Goal: Information Seeking & Learning: Learn about a topic

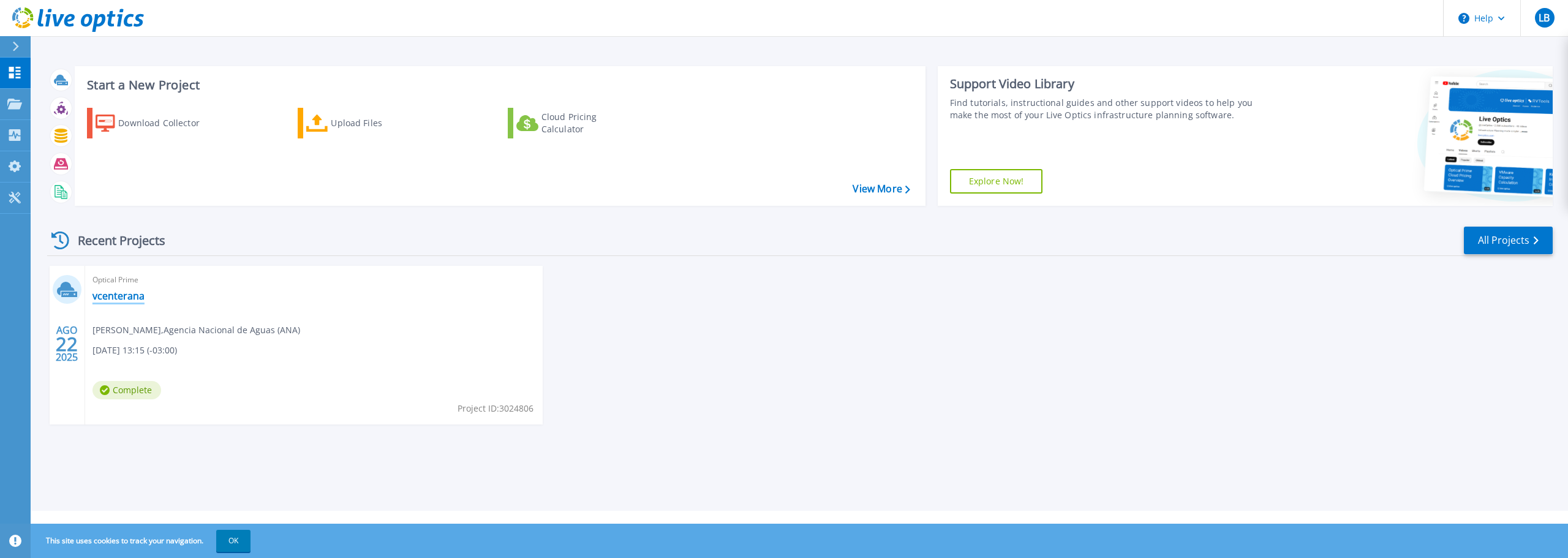
click at [131, 295] on link "vcenterana" at bounding box center [119, 296] width 52 height 13
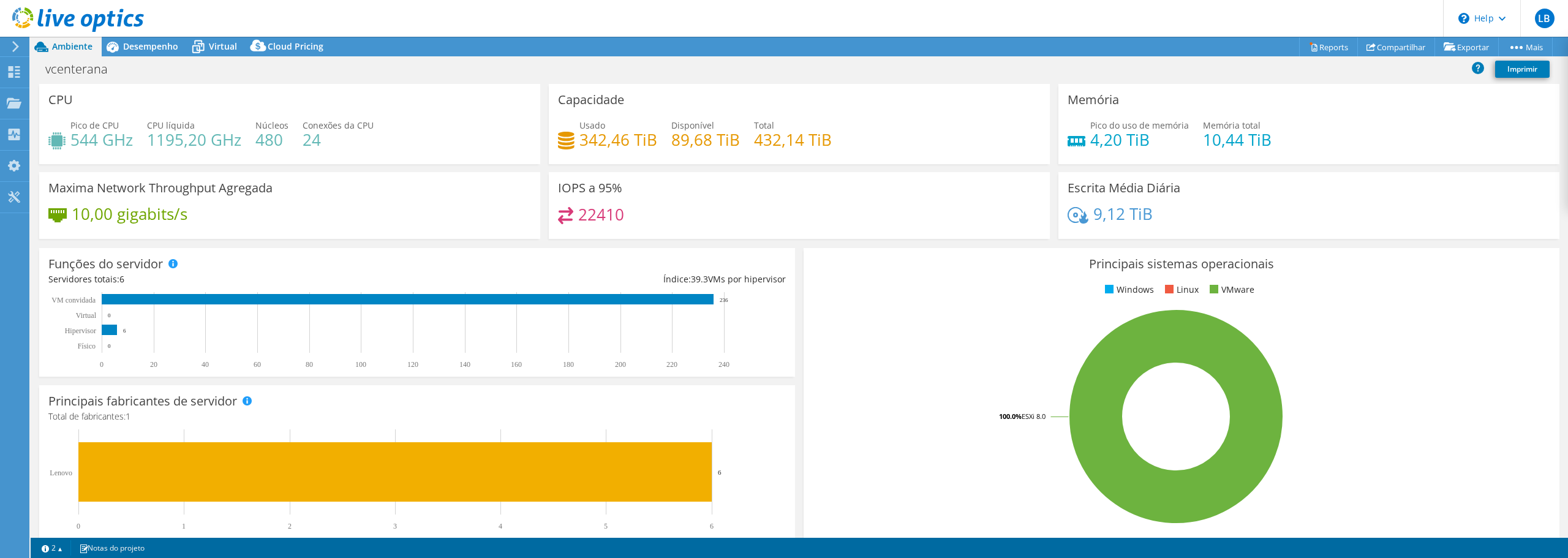
select select "USD"
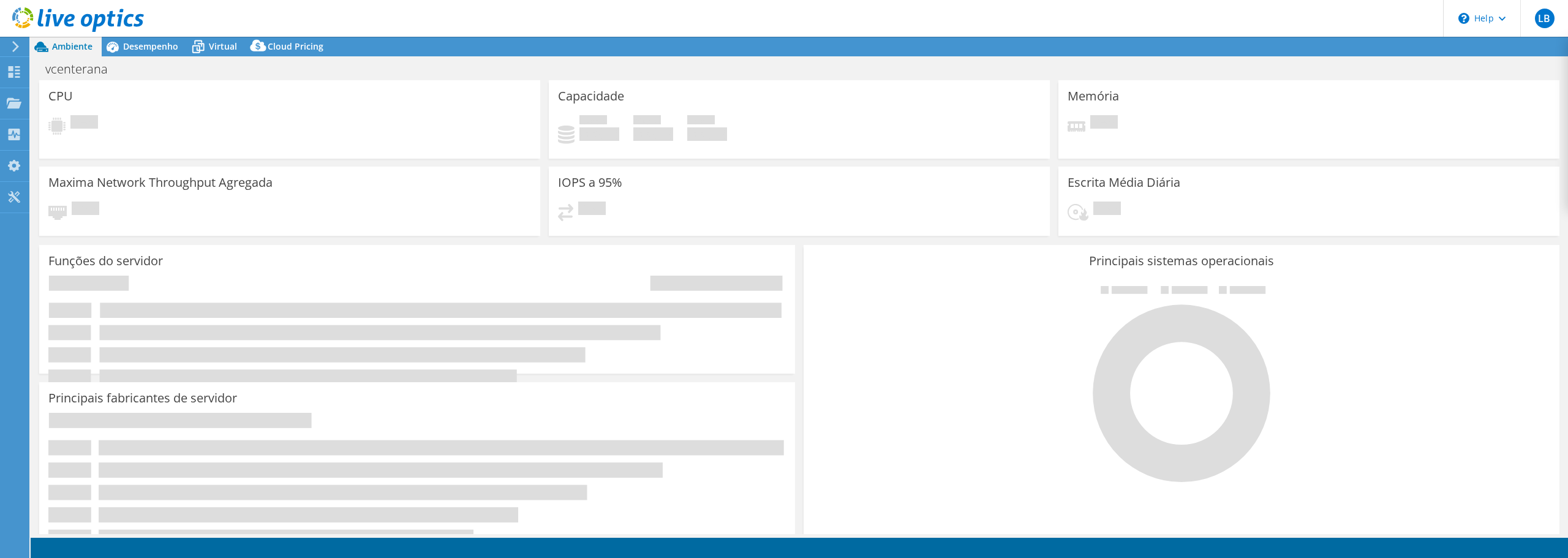
select select "USD"
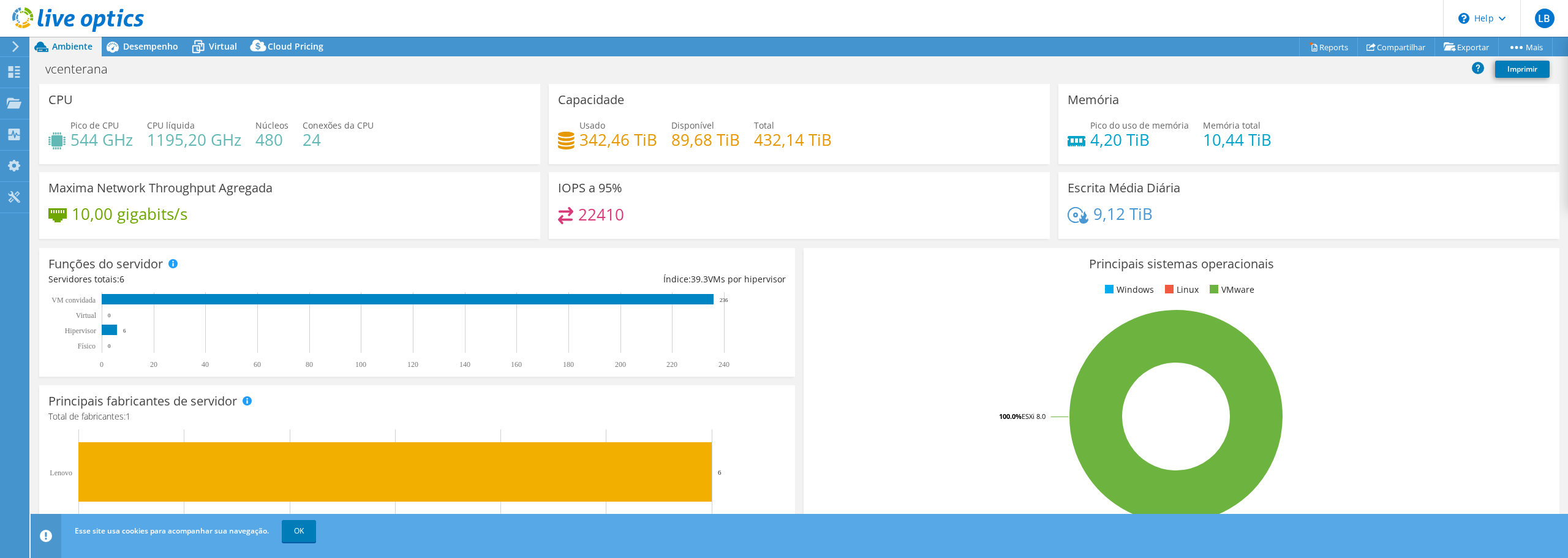
click at [13, 48] on icon at bounding box center [15, 47] width 9 height 11
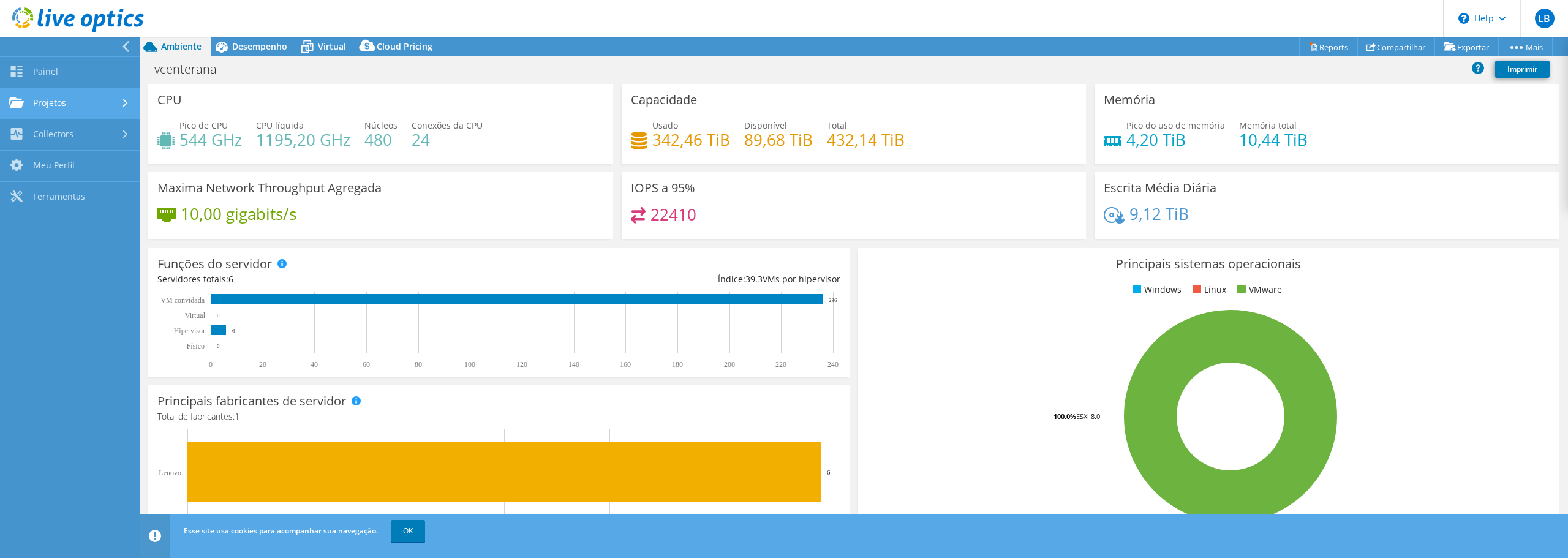
click at [106, 106] on link "Projetos" at bounding box center [70, 104] width 139 height 31
click at [237, 49] on span "Desempenho" at bounding box center [259, 46] width 55 height 12
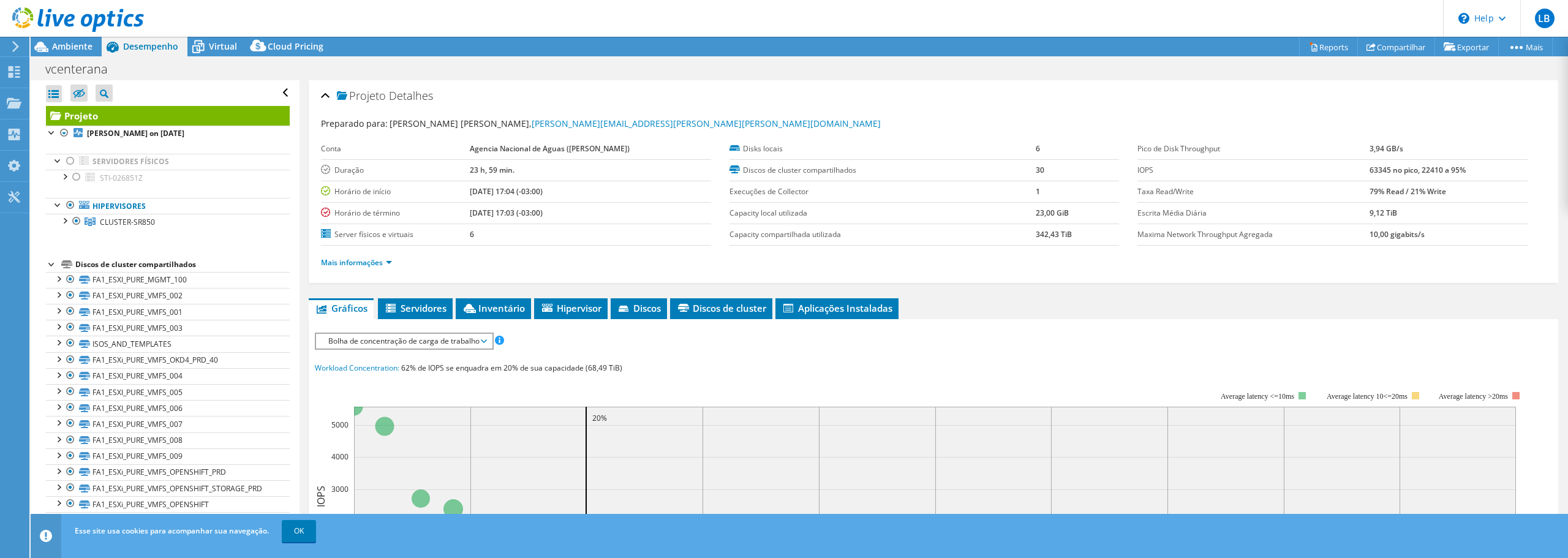
click at [45, 270] on div "Abrir Todos Fechar Todos Ocultar nós excluídos Filtro de árvore do projeto" at bounding box center [165, 424] width 268 height 688
click at [52, 268] on div at bounding box center [52, 264] width 13 height 13
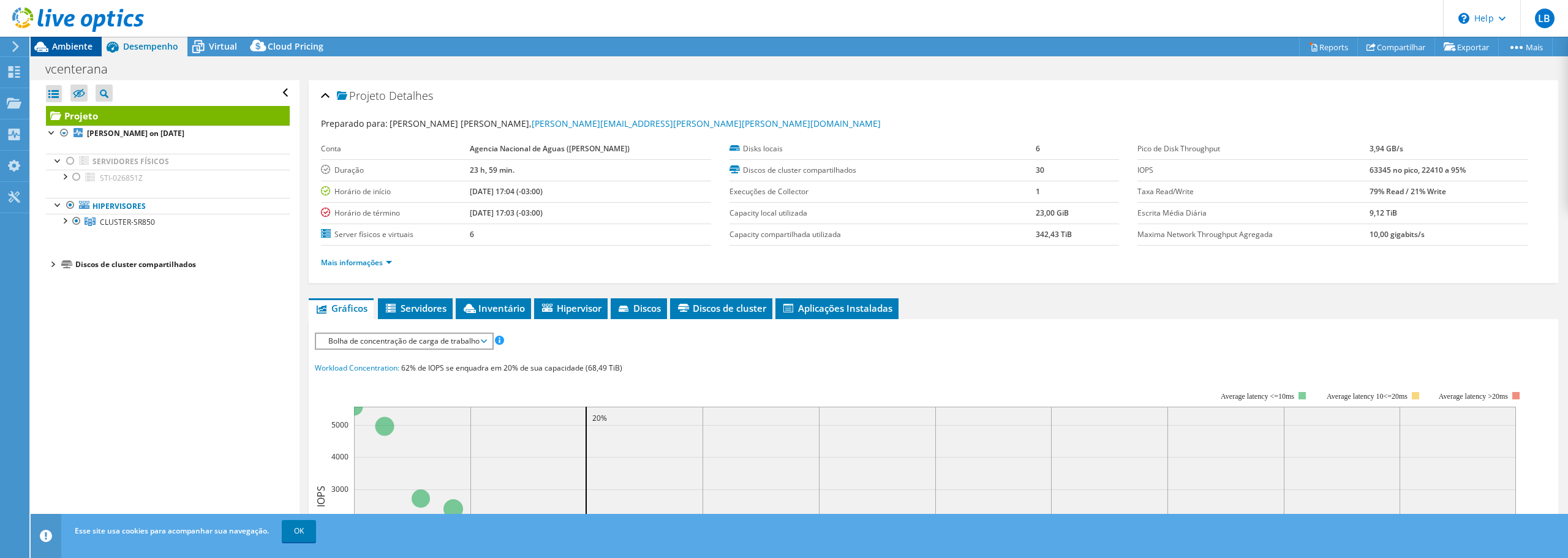
click at [59, 43] on span "Ambiente" at bounding box center [73, 46] width 40 height 12
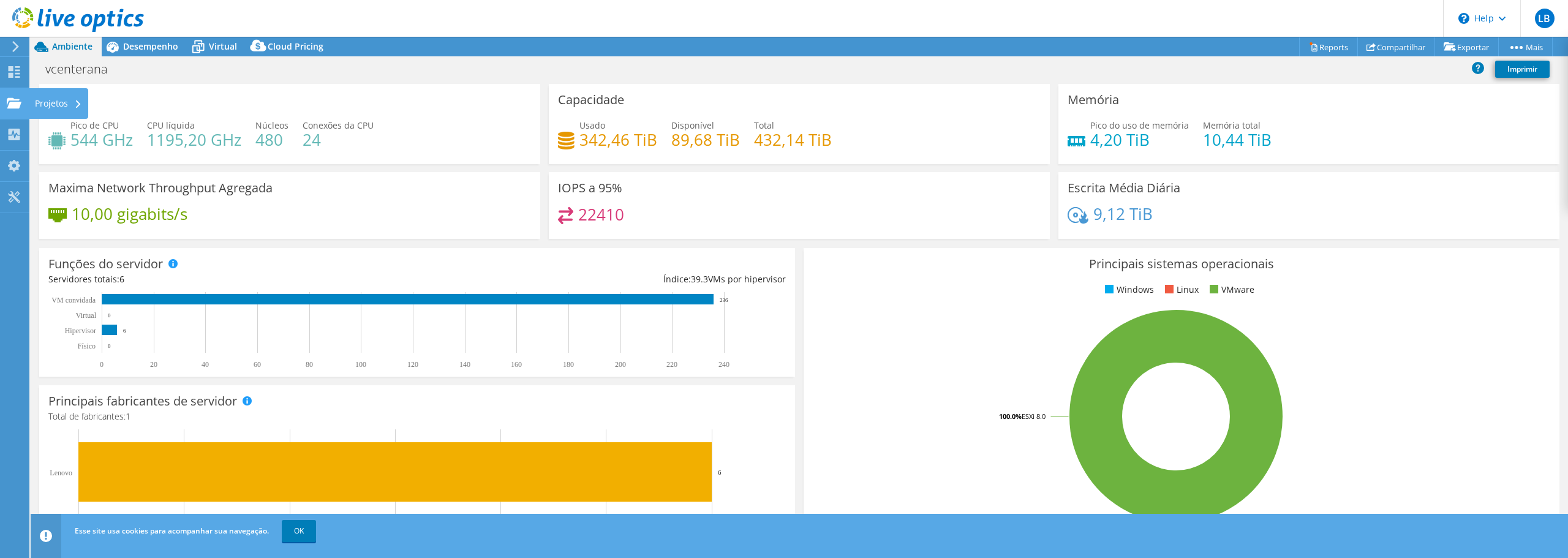
click at [56, 104] on div "Projetos" at bounding box center [58, 104] width 59 height 31
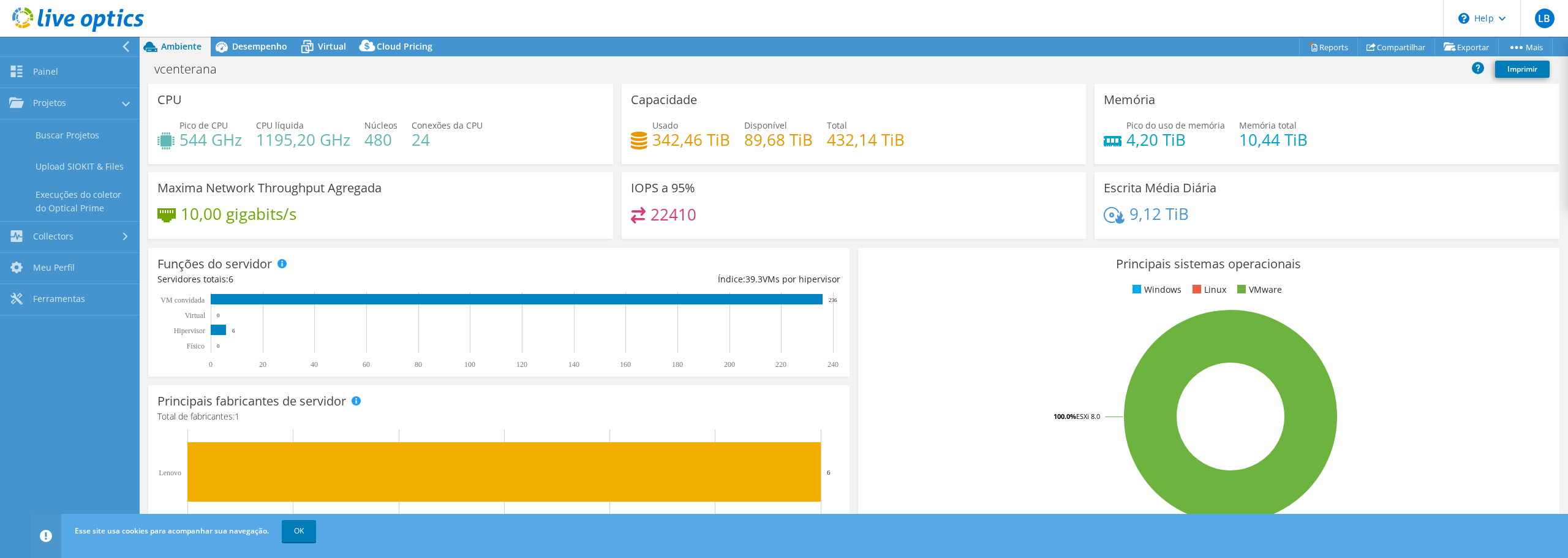
click at [296, 8] on header "LB Usuário Final Léo Biscaglia leo.biscaglia@ana.gov.br Agência Nacional de Águ…" at bounding box center [784, 18] width 1568 height 37
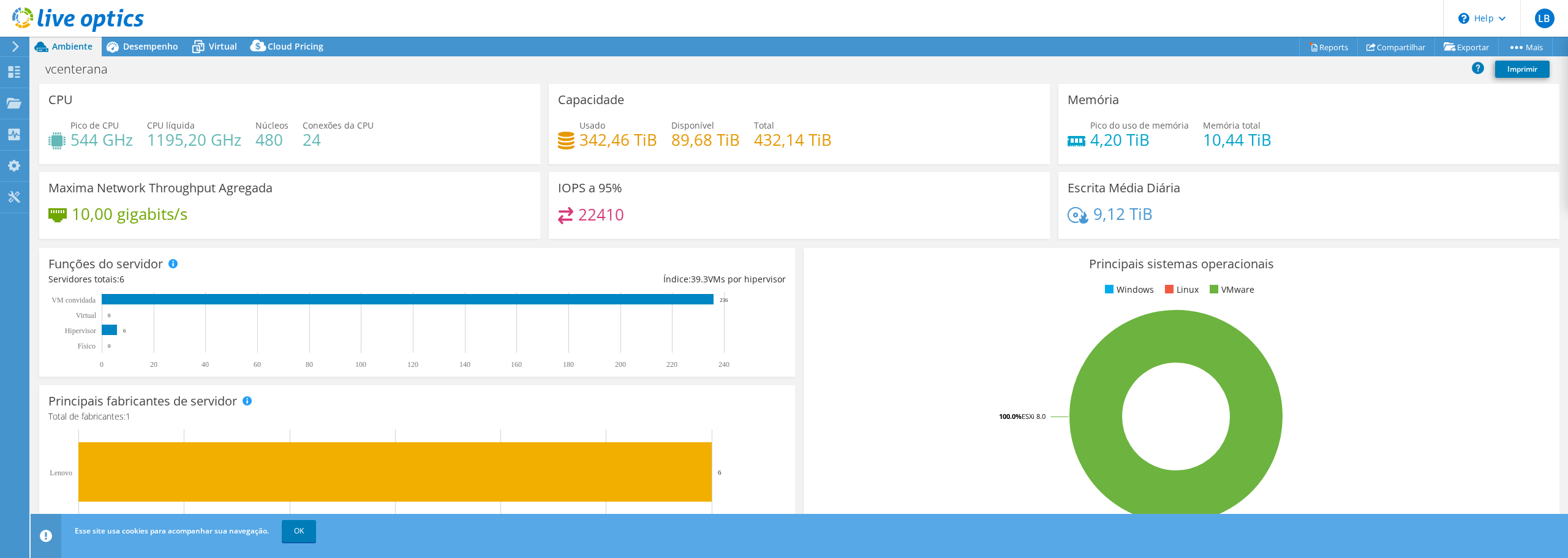
click at [54, 49] on span "Ambiente" at bounding box center [73, 46] width 40 height 12
click at [149, 43] on span "Desempenho" at bounding box center [151, 46] width 55 height 12
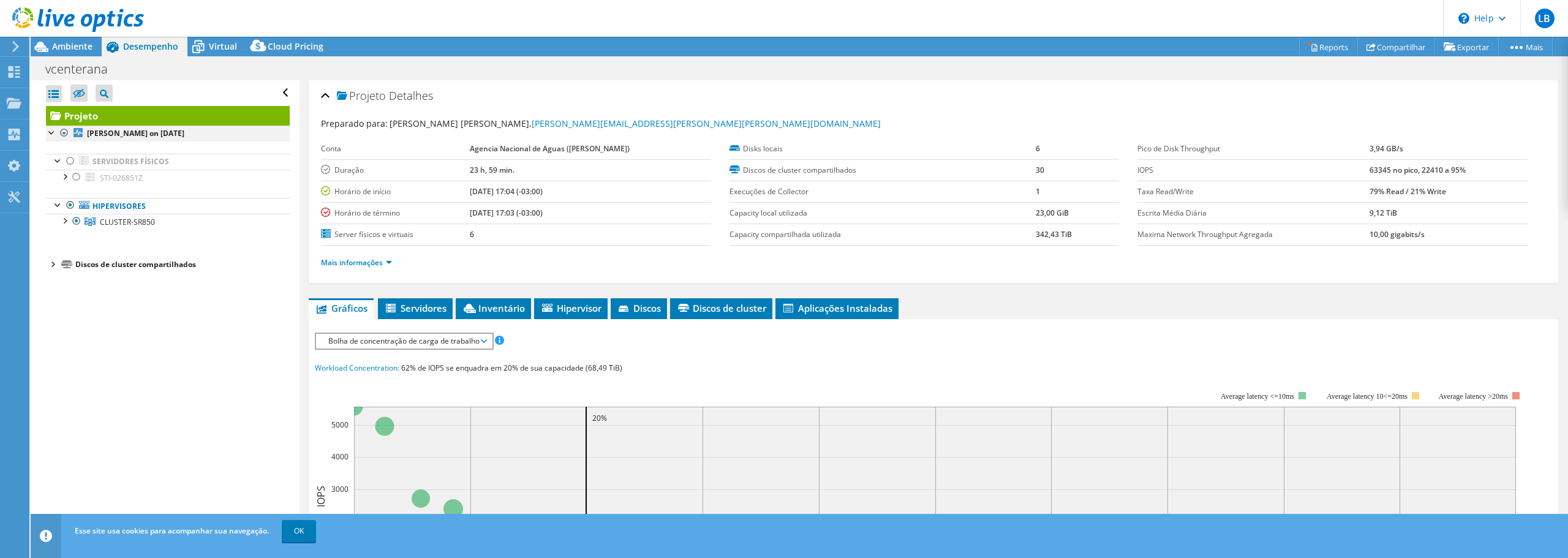
click at [49, 129] on div at bounding box center [52, 132] width 13 height 13
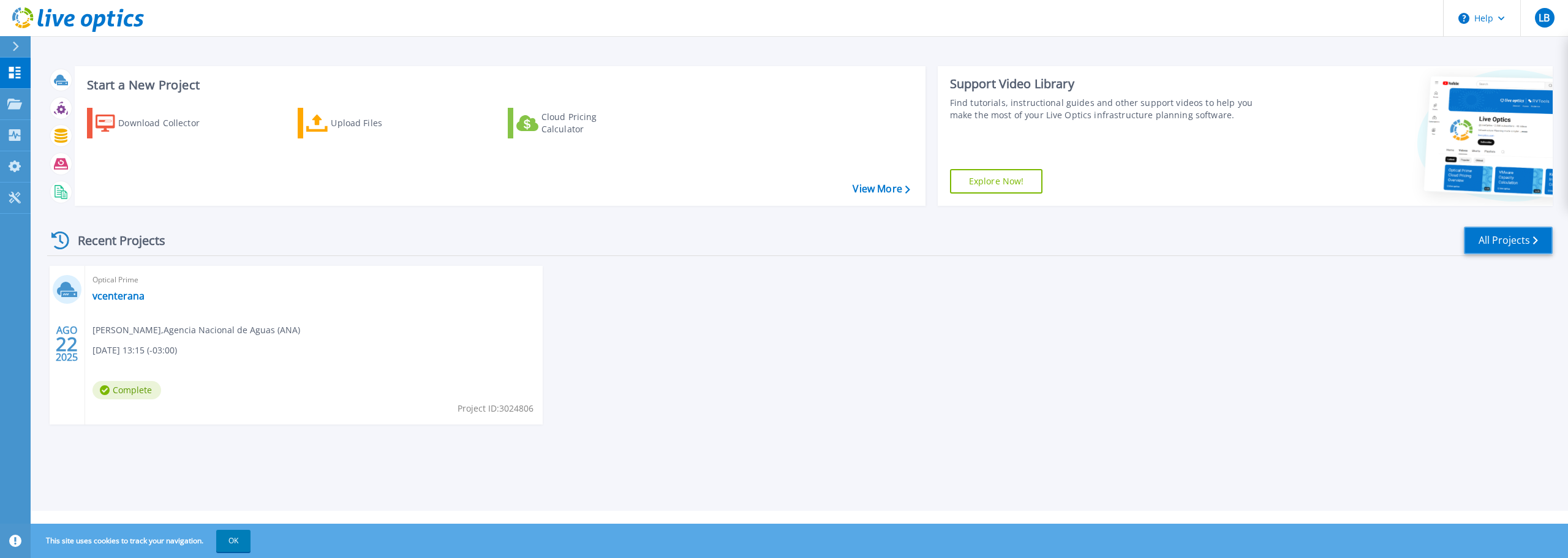
click at [1500, 240] on link "All Projects" at bounding box center [1508, 241] width 89 height 28
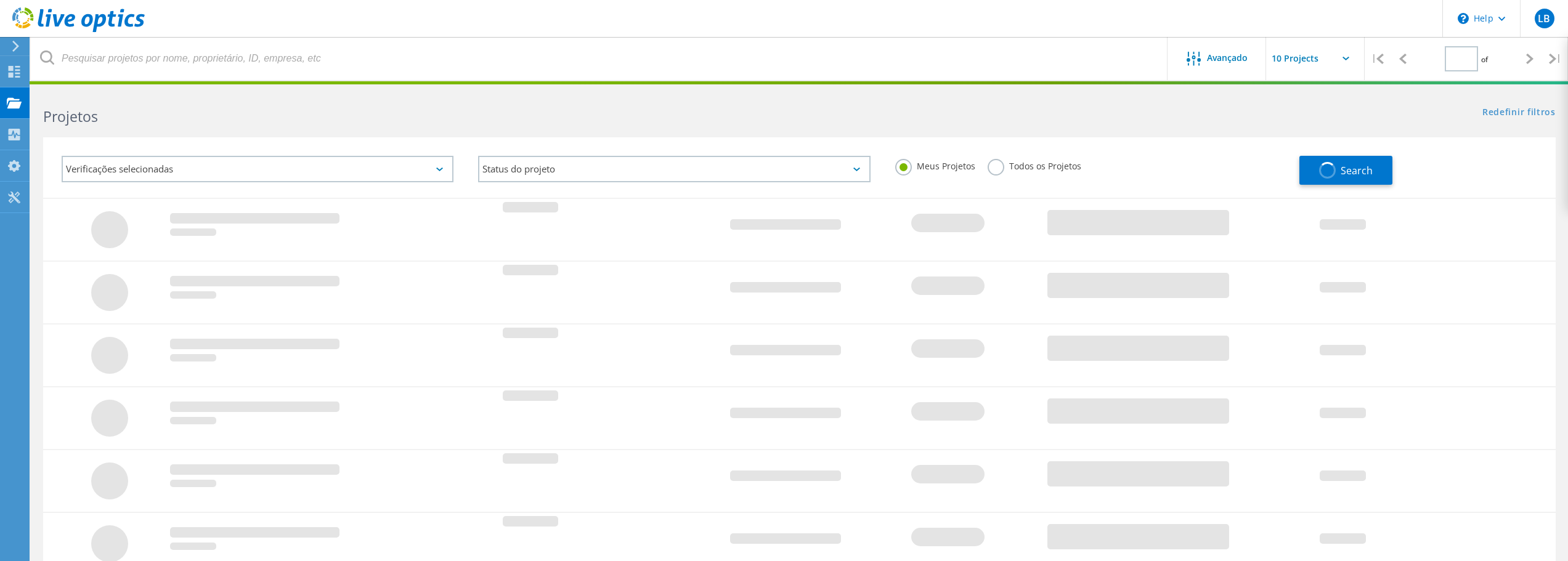
type input "1"
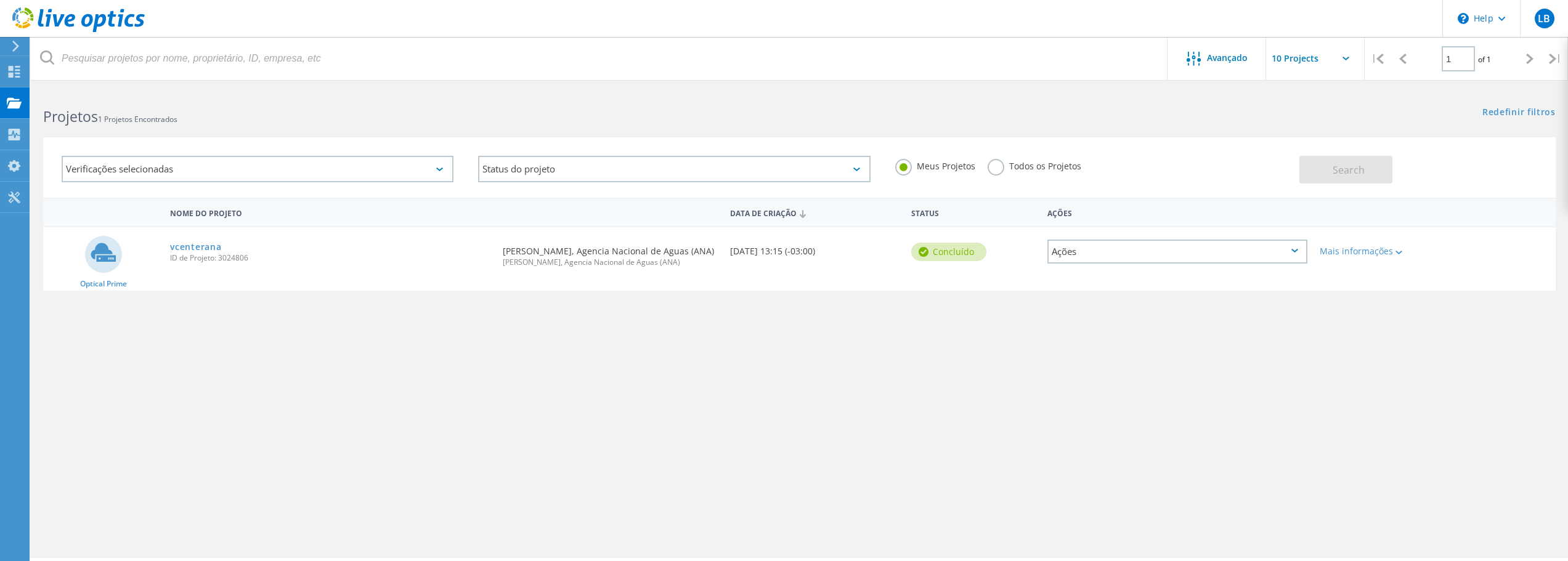
click at [996, 170] on label "Todos os Projetos" at bounding box center [1034, 165] width 94 height 12
click at [0, 0] on input "Todos os Projetos" at bounding box center [0, 0] width 0 height 0
click at [1358, 175] on span "Search" at bounding box center [1349, 170] width 32 height 13
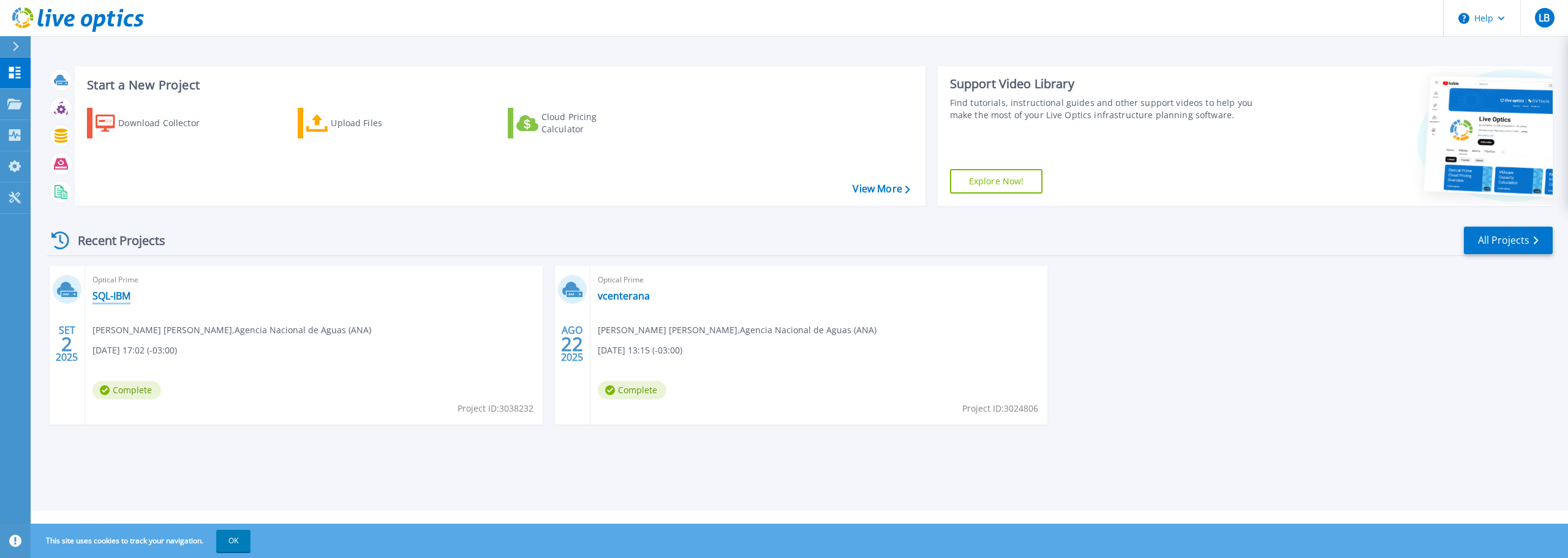
click at [110, 297] on link "SQL-IBM" at bounding box center [112, 296] width 38 height 13
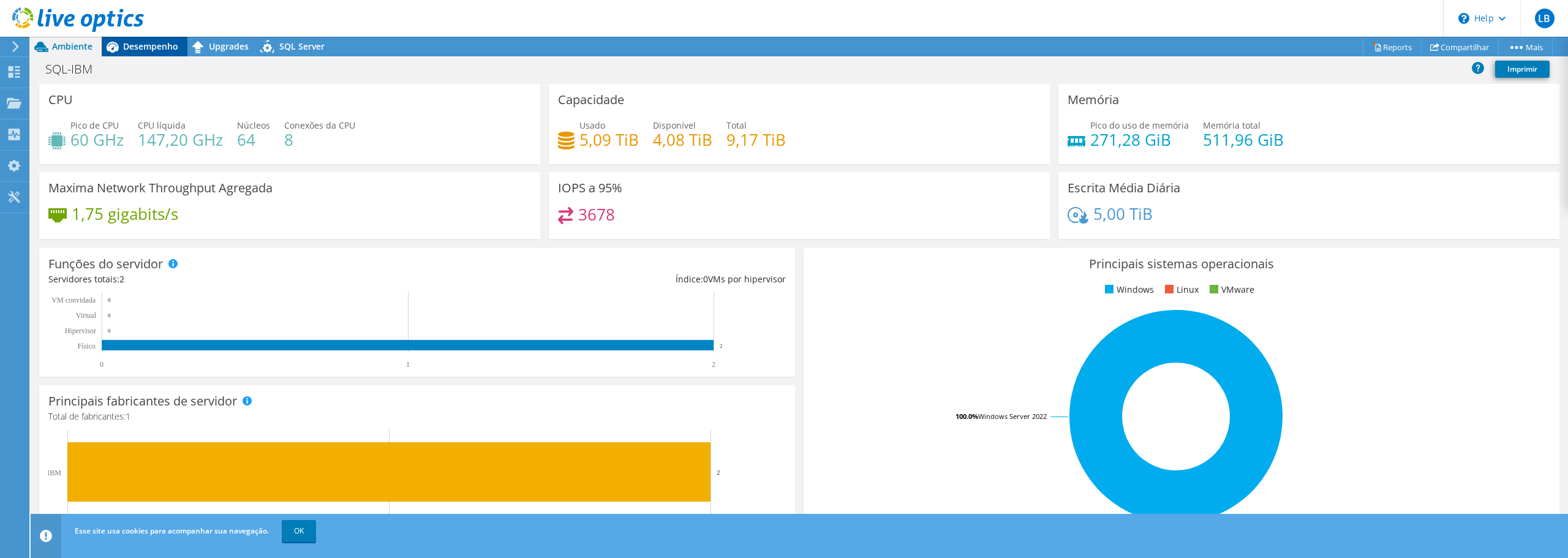
click at [136, 47] on span "Desempenho" at bounding box center [151, 46] width 55 height 12
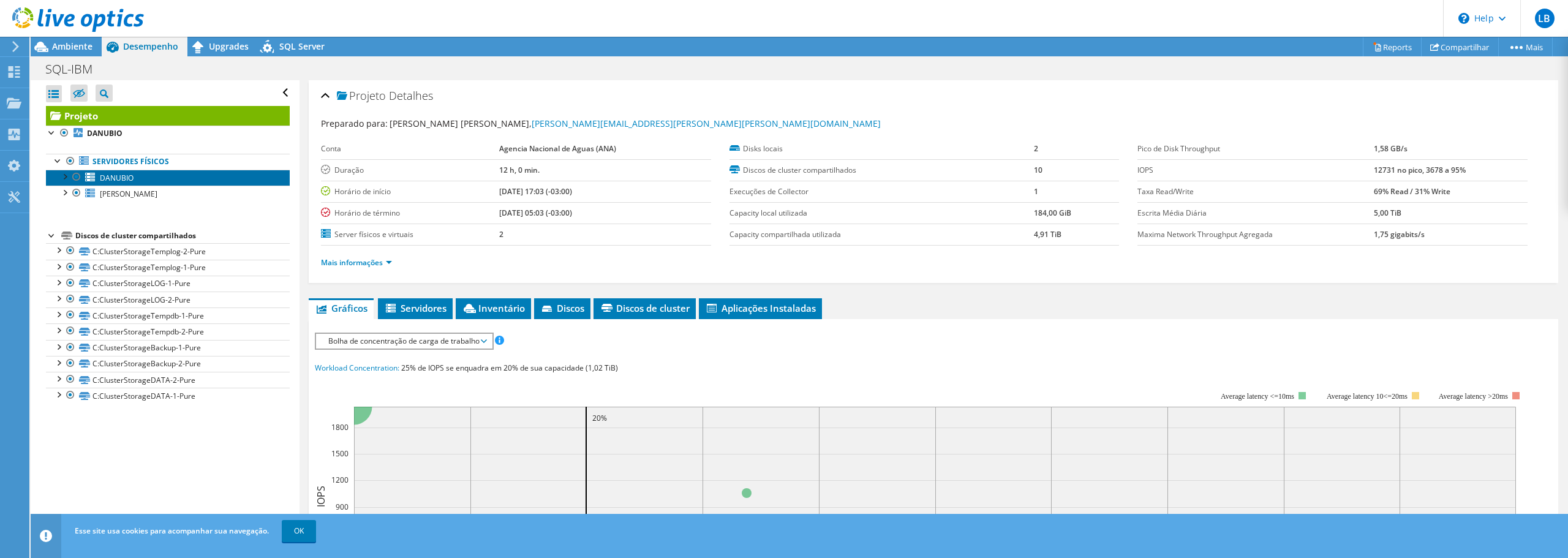
click at [93, 176] on icon at bounding box center [90, 177] width 10 height 8
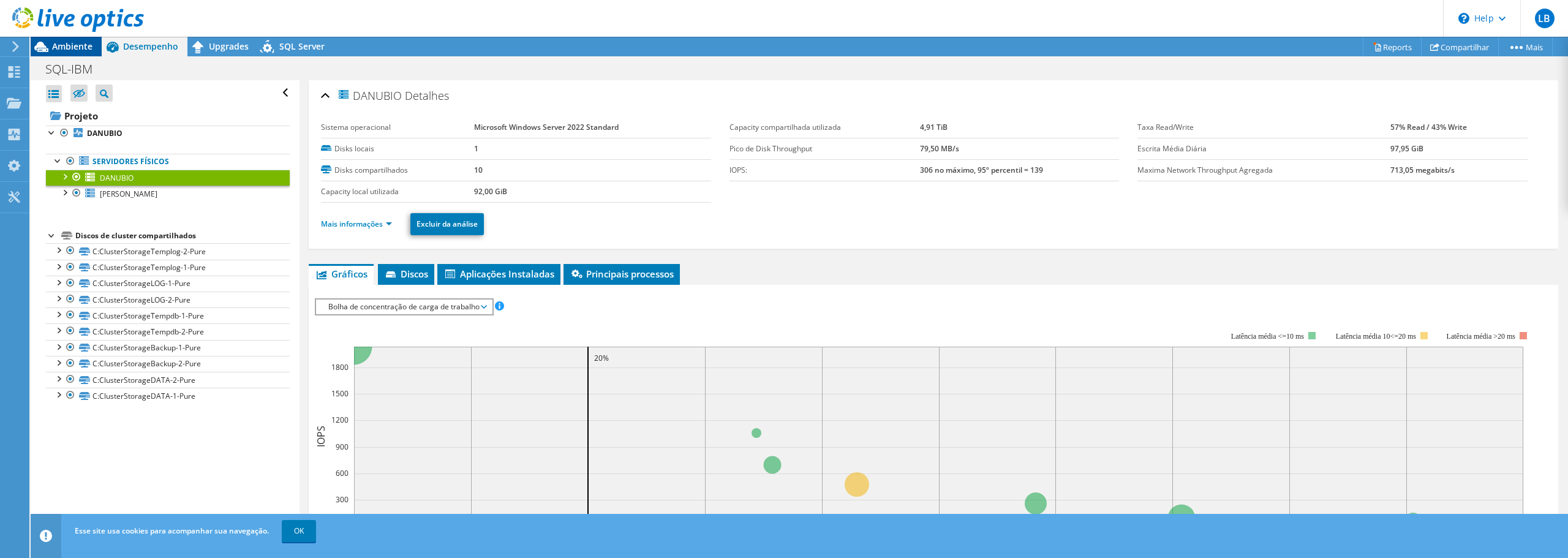
click at [73, 45] on span "Ambiente" at bounding box center [73, 46] width 40 height 12
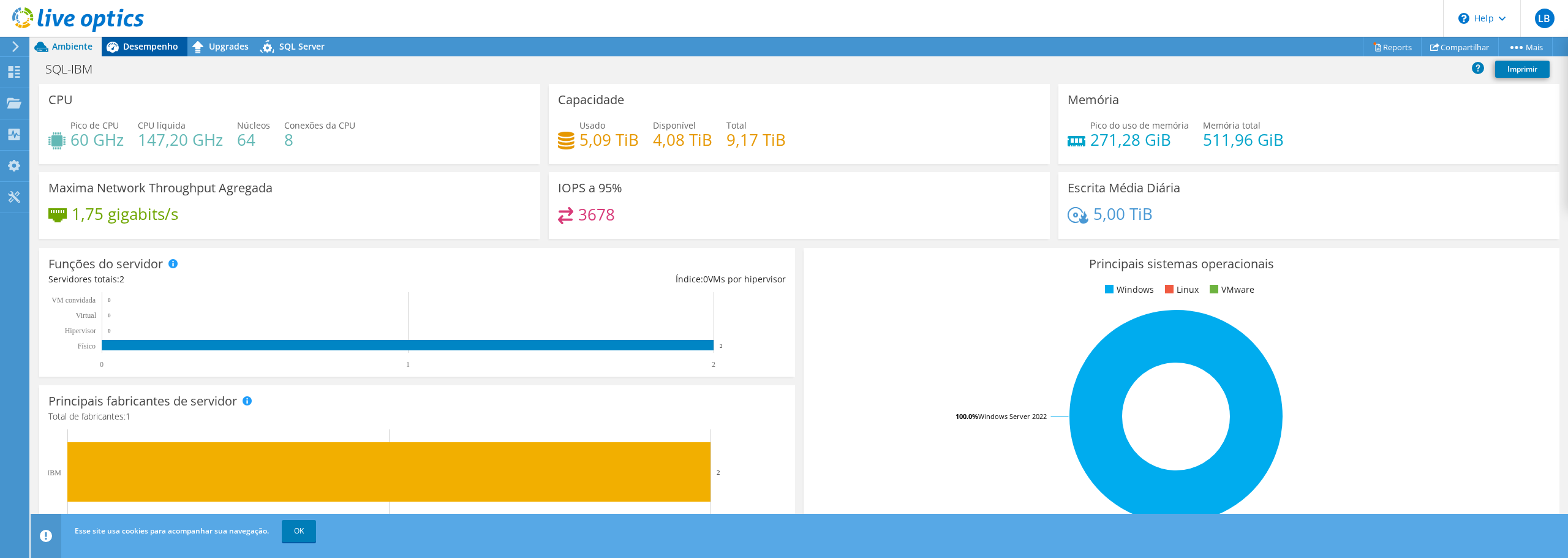
click at [146, 43] on span "Desempenho" at bounding box center [151, 46] width 55 height 12
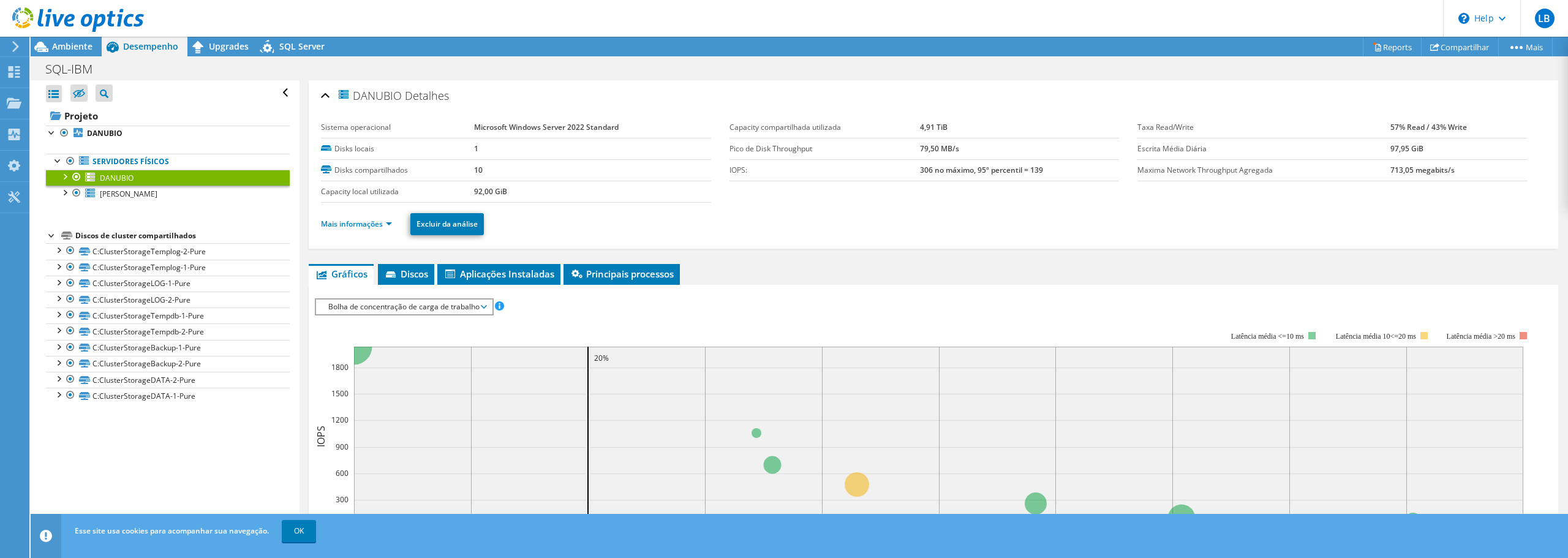
click at [63, 176] on div at bounding box center [64, 176] width 13 height 13
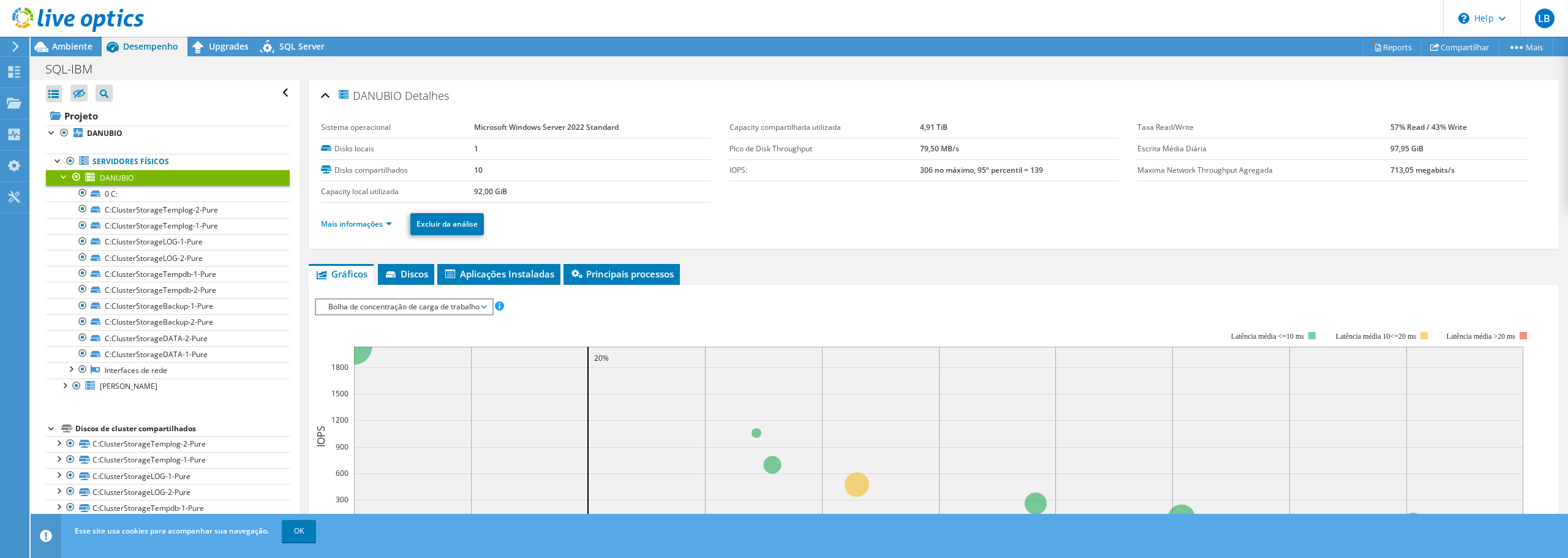
click at [132, 178] on span "DANUBIO" at bounding box center [116, 178] width 33 height 10
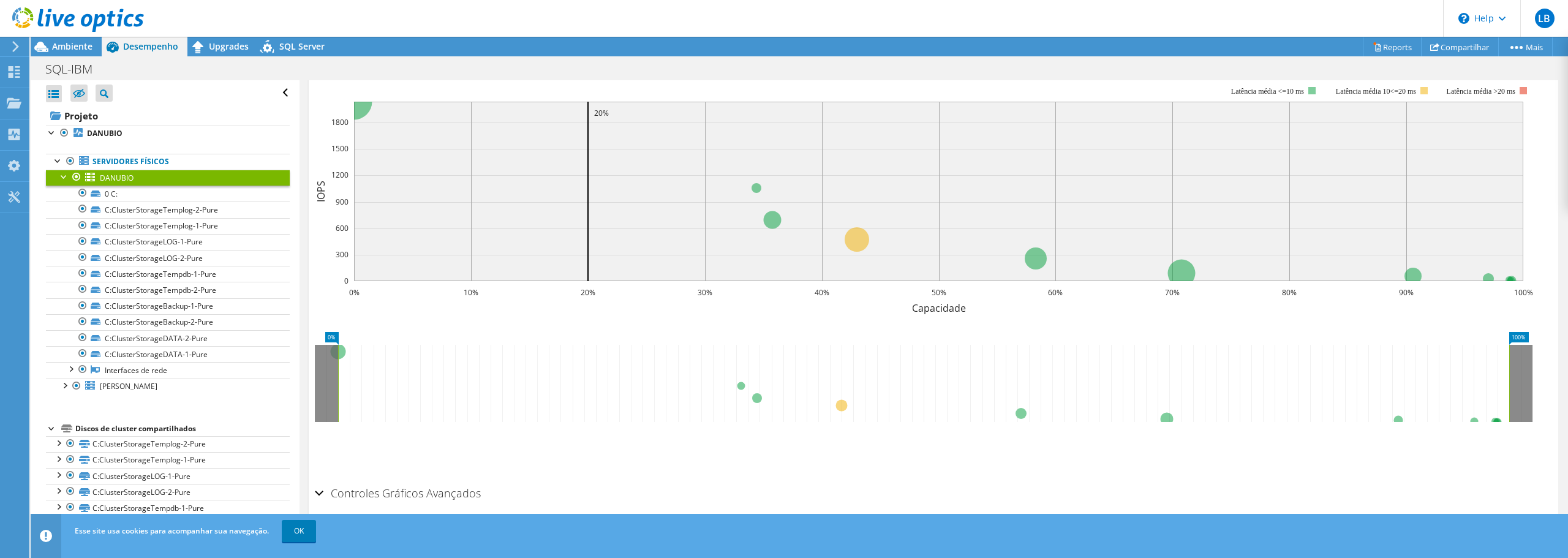
scroll to position [276, 0]
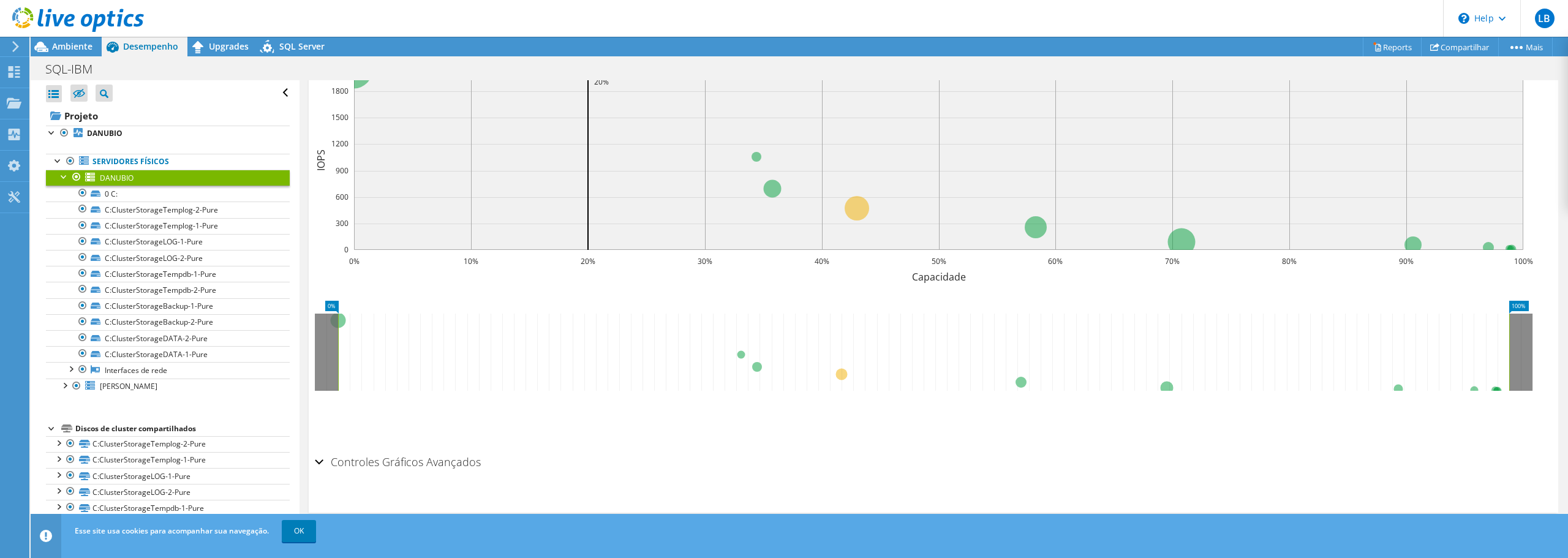
click at [330, 464] on h2 "Controles Gráficos Avançados" at bounding box center [398, 462] width 166 height 24
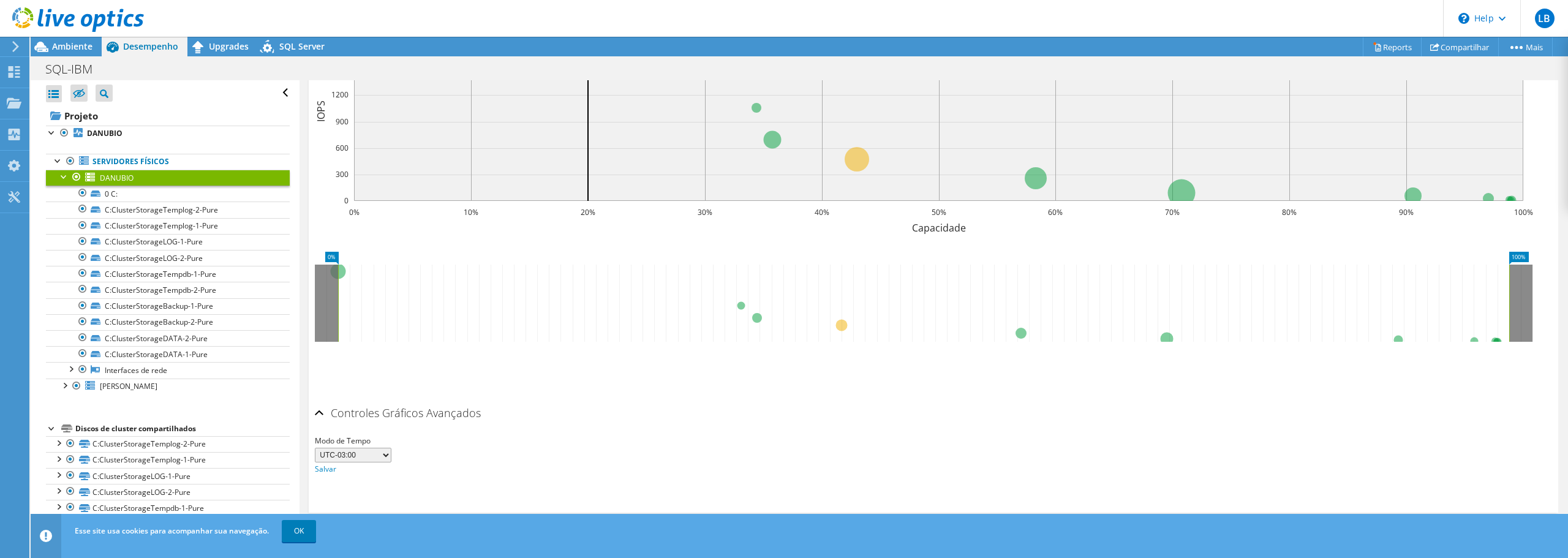
scroll to position [0, 0]
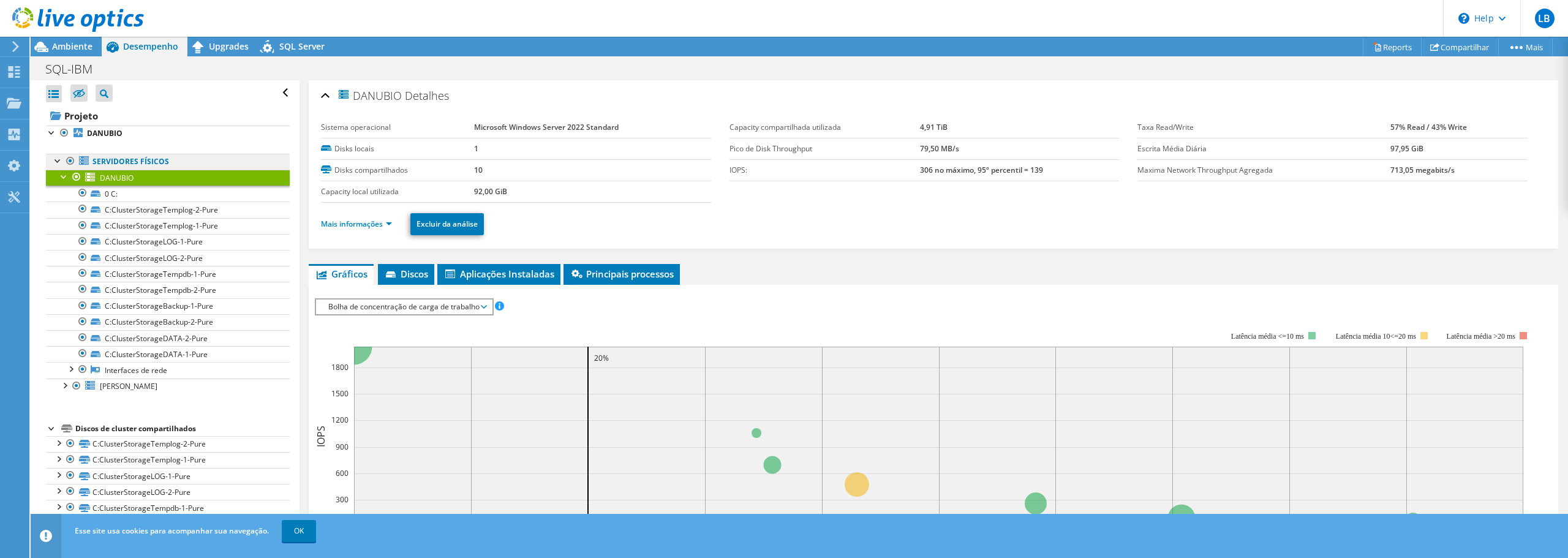
click at [92, 162] on link "Servidores físicos" at bounding box center [168, 162] width 244 height 16
click at [107, 177] on span "DANUBIO" at bounding box center [116, 178] width 33 height 10
click at [66, 174] on div at bounding box center [64, 176] width 13 height 13
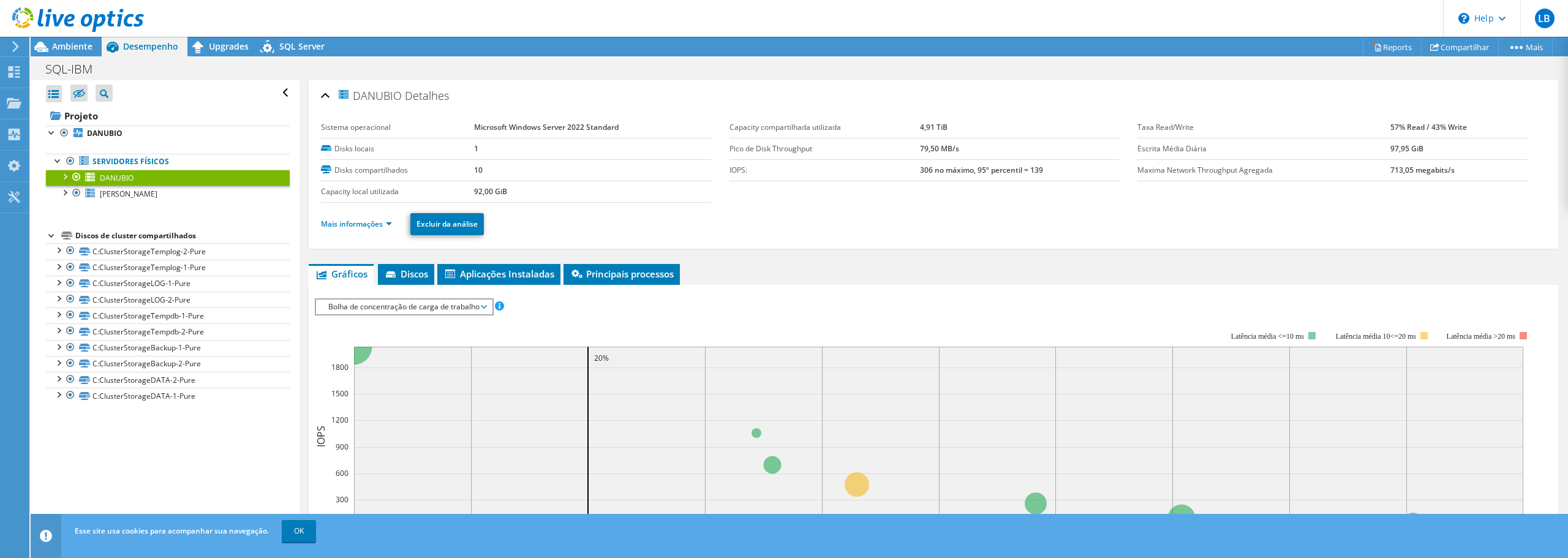
click at [121, 179] on span "DANUBIO" at bounding box center [116, 178] width 33 height 10
click at [297, 49] on span "SQL Server" at bounding box center [302, 46] width 45 height 12
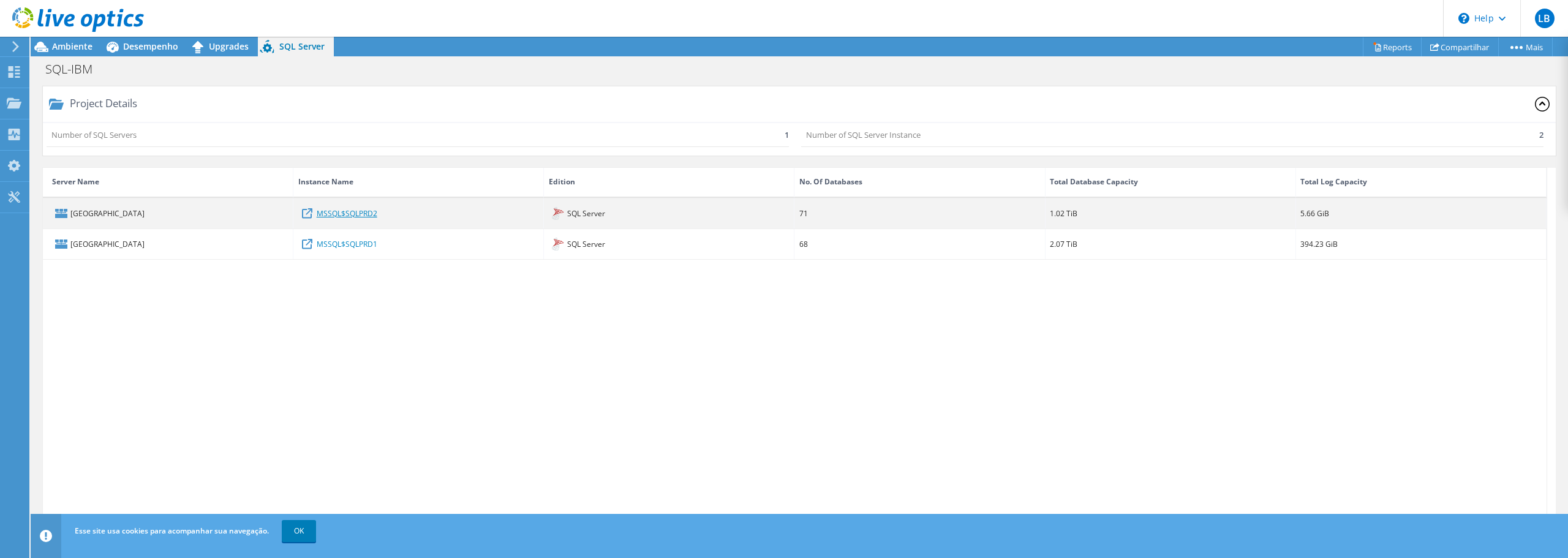
click at [339, 216] on link "MSSQL$SQLPRD2" at bounding box center [347, 213] width 61 height 13
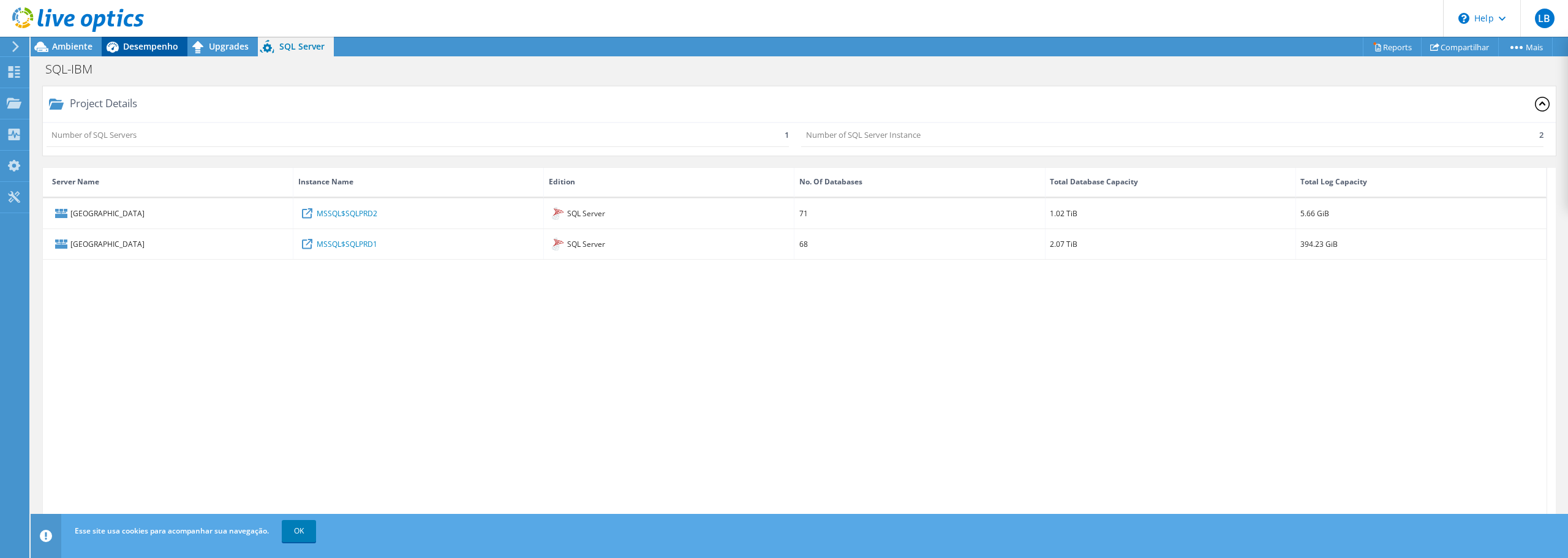
click at [167, 46] on span "Desempenho" at bounding box center [151, 46] width 55 height 12
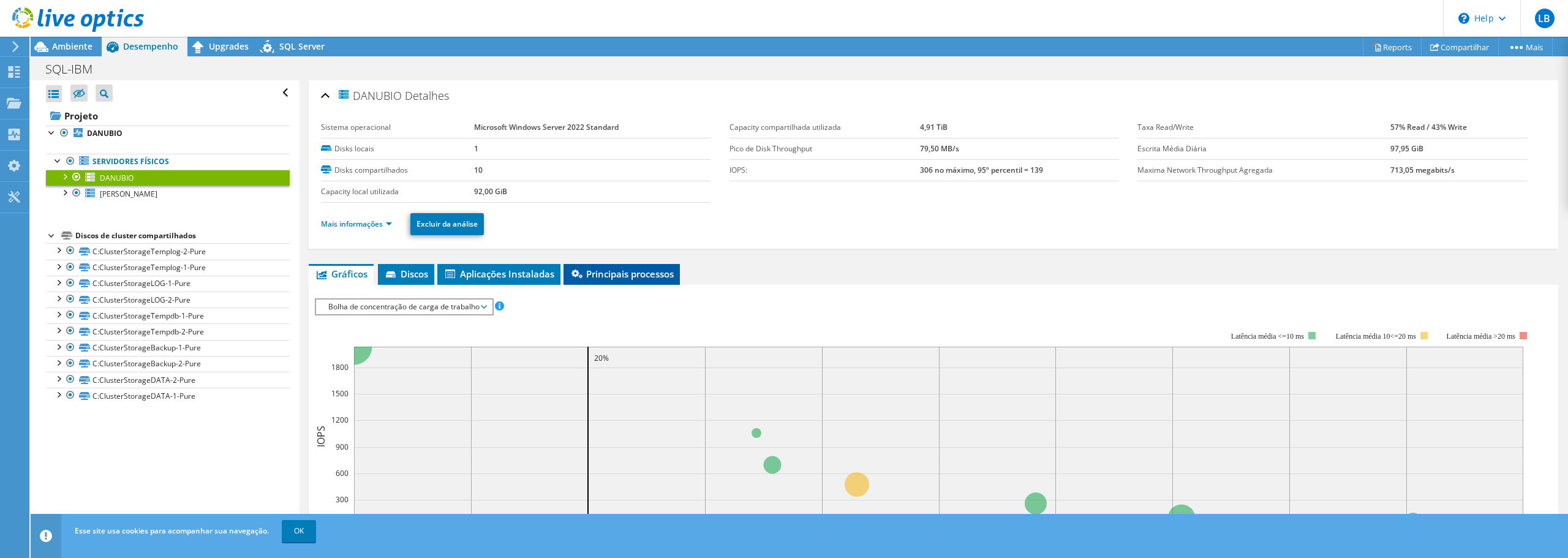
click at [634, 276] on span "Principais processos" at bounding box center [621, 274] width 104 height 13
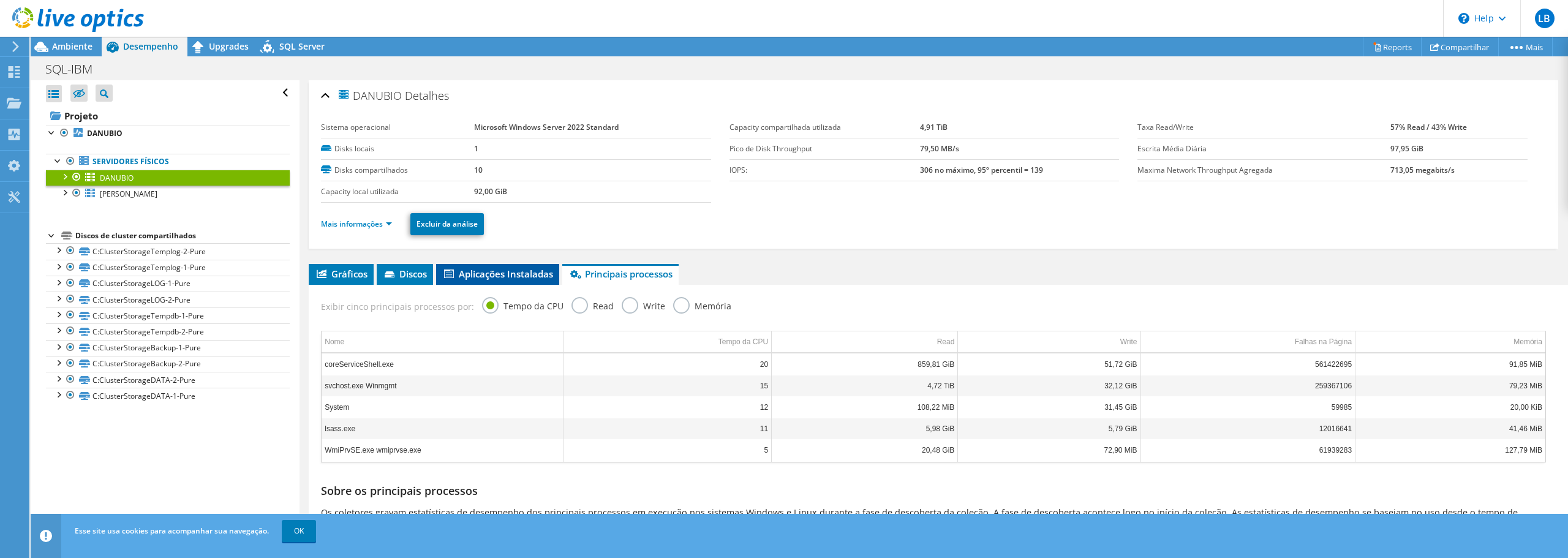
click at [519, 280] on li "Aplicações Instaladas" at bounding box center [498, 275] width 123 height 21
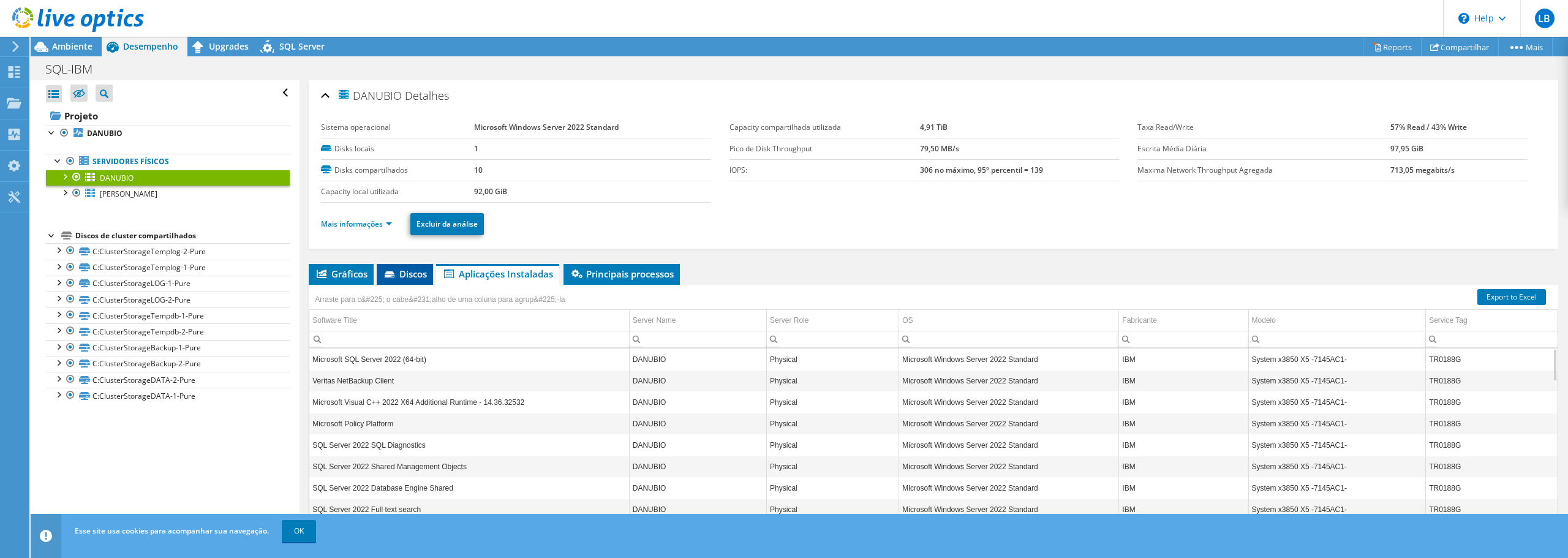
click at [408, 273] on span "Discos" at bounding box center [404, 274] width 44 height 13
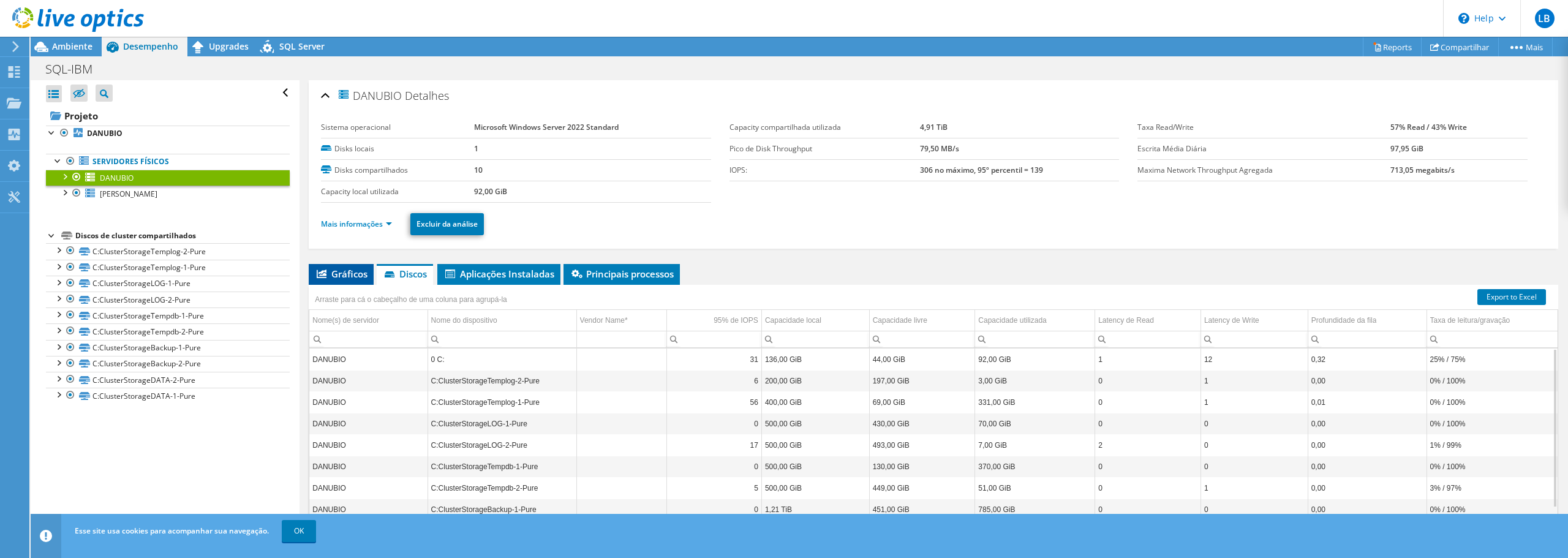
click at [347, 274] on span "Gráficos" at bounding box center [342, 274] width 53 height 13
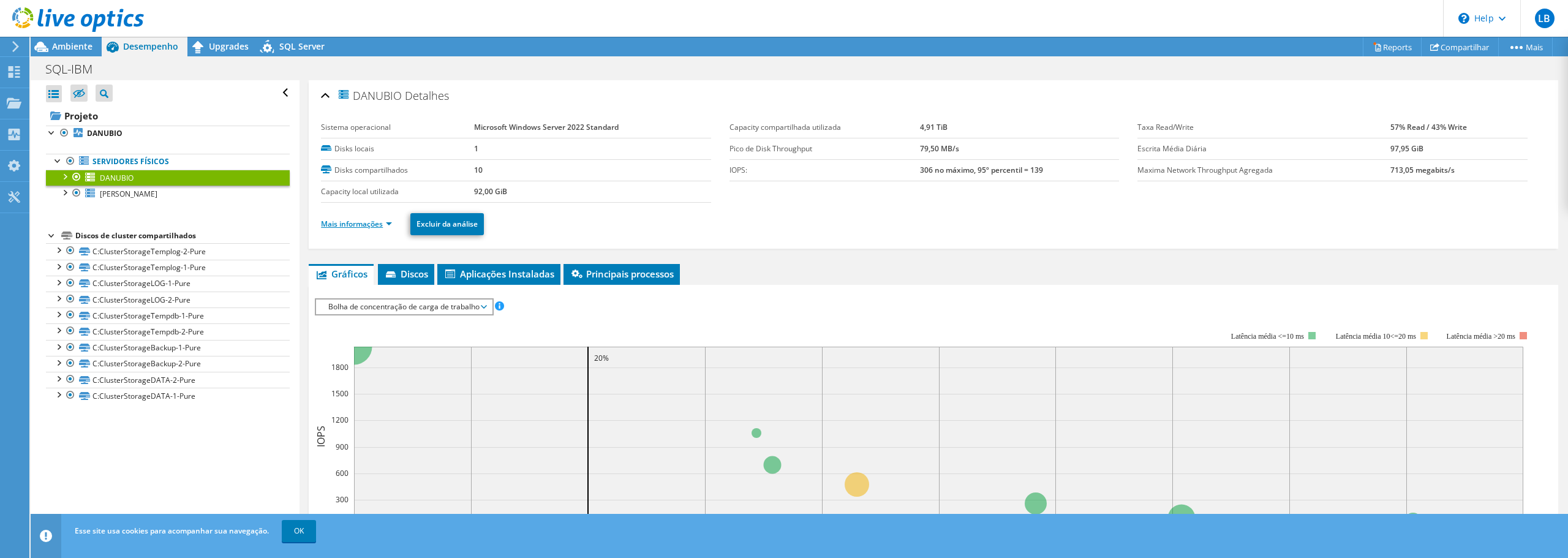
click at [349, 225] on link "Mais informações" at bounding box center [356, 224] width 71 height 10
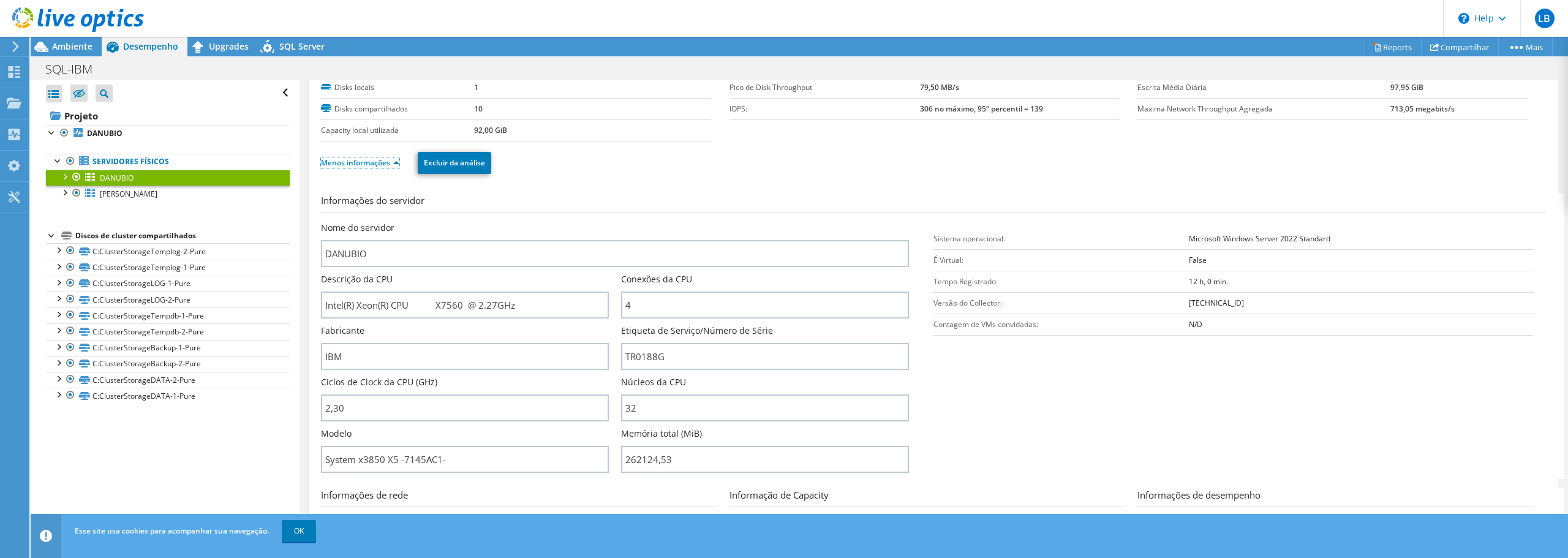
scroll to position [123, 0]
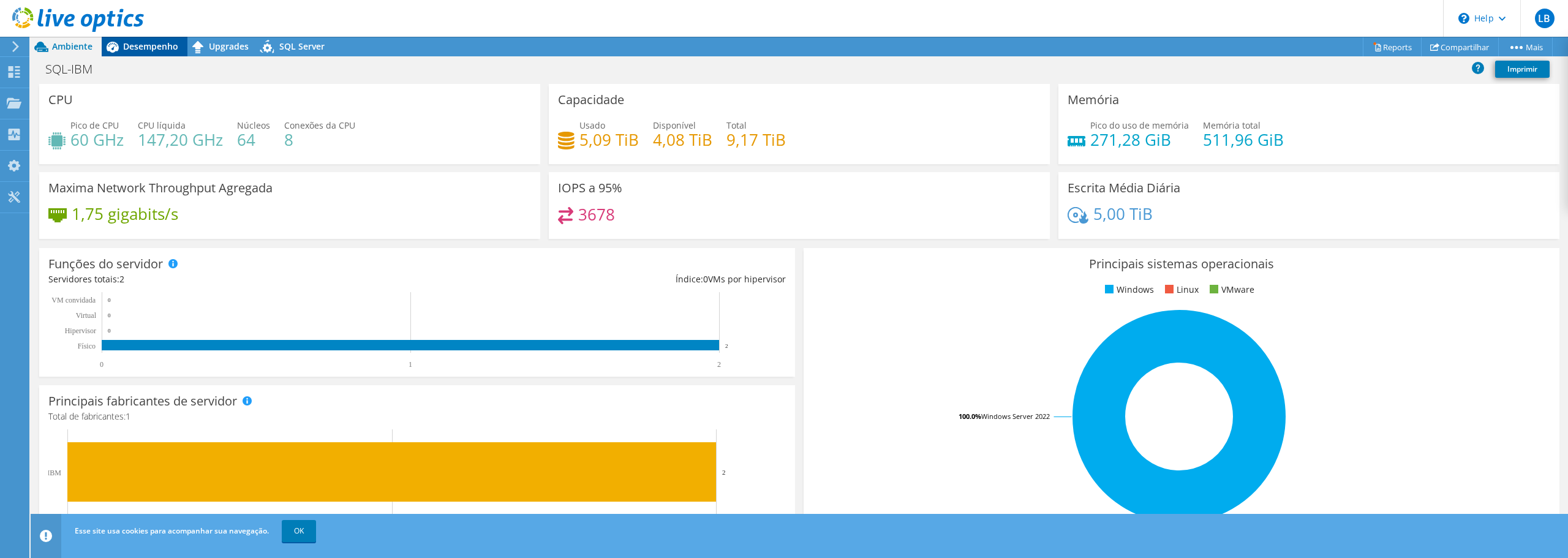
click at [163, 40] on div "Desempenho" at bounding box center [144, 47] width 86 height 20
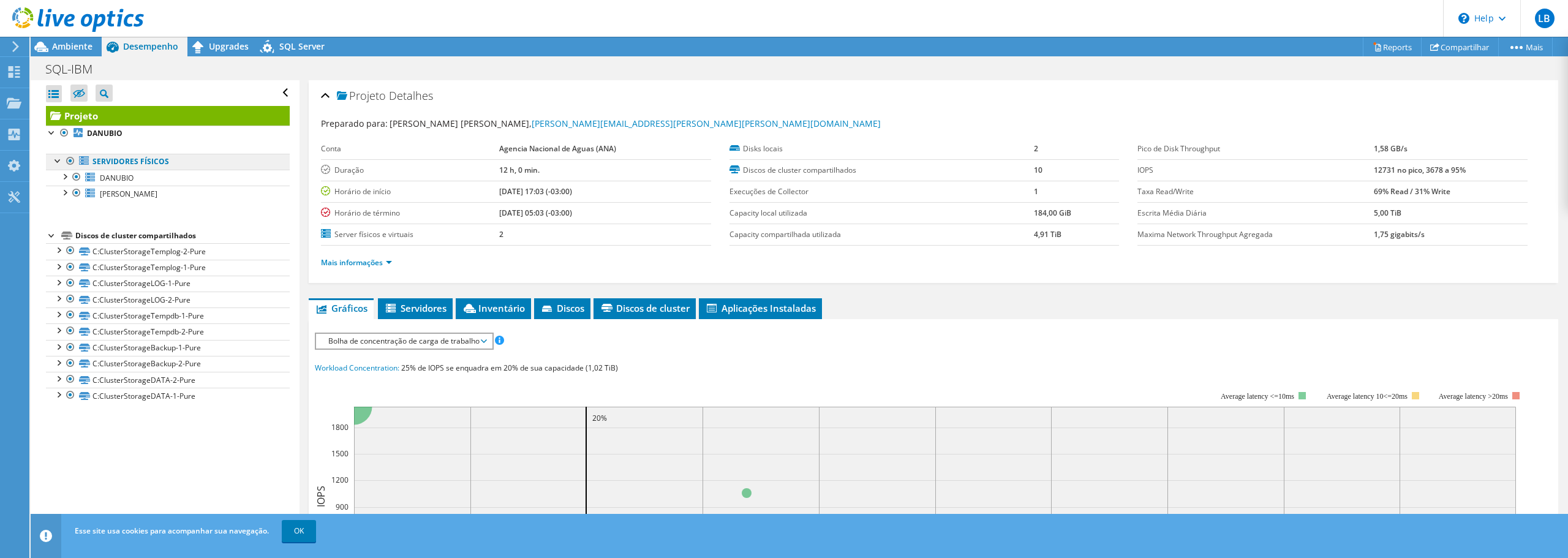
click at [134, 159] on link "Servidores físicos" at bounding box center [168, 162] width 244 height 16
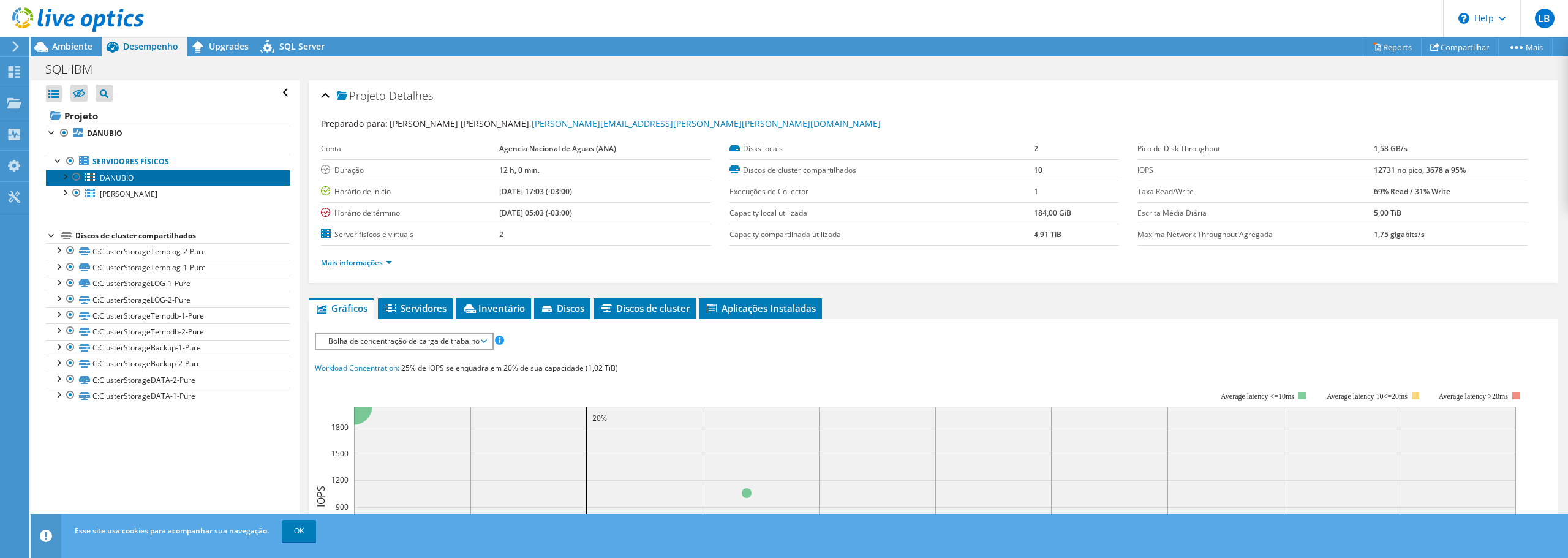
click at [109, 177] on span "DANUBIO" at bounding box center [116, 178] width 33 height 10
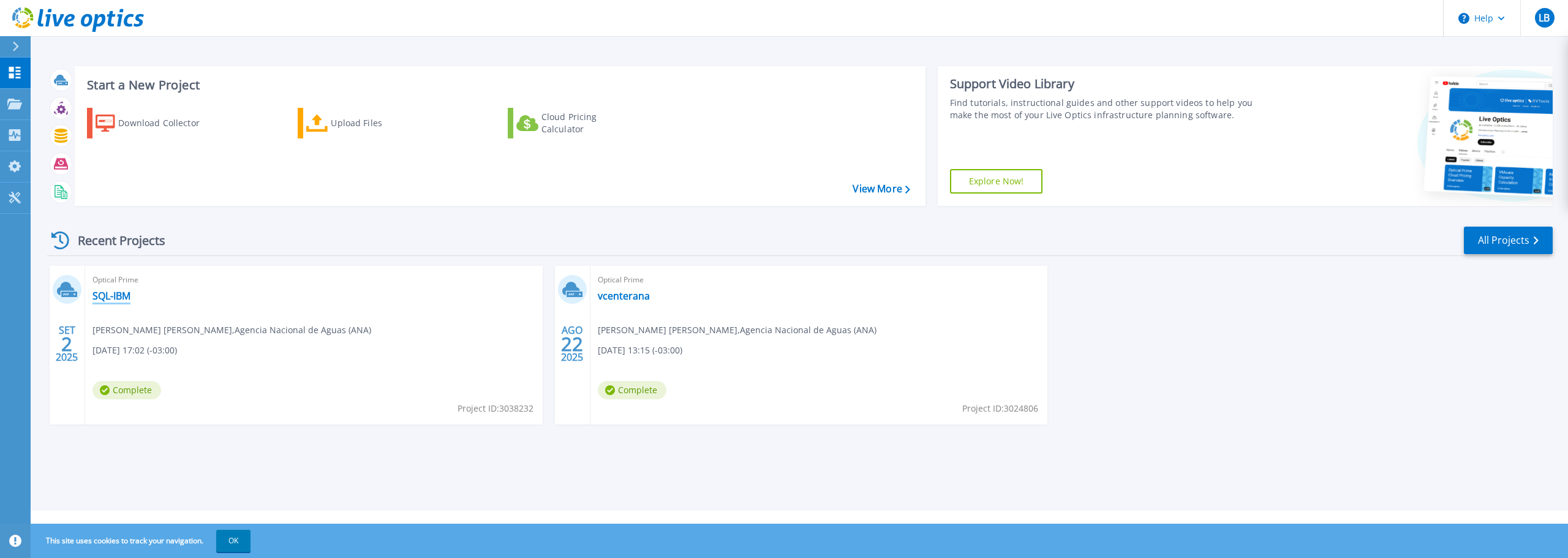
click at [112, 301] on link "SQL-IBM" at bounding box center [112, 296] width 38 height 13
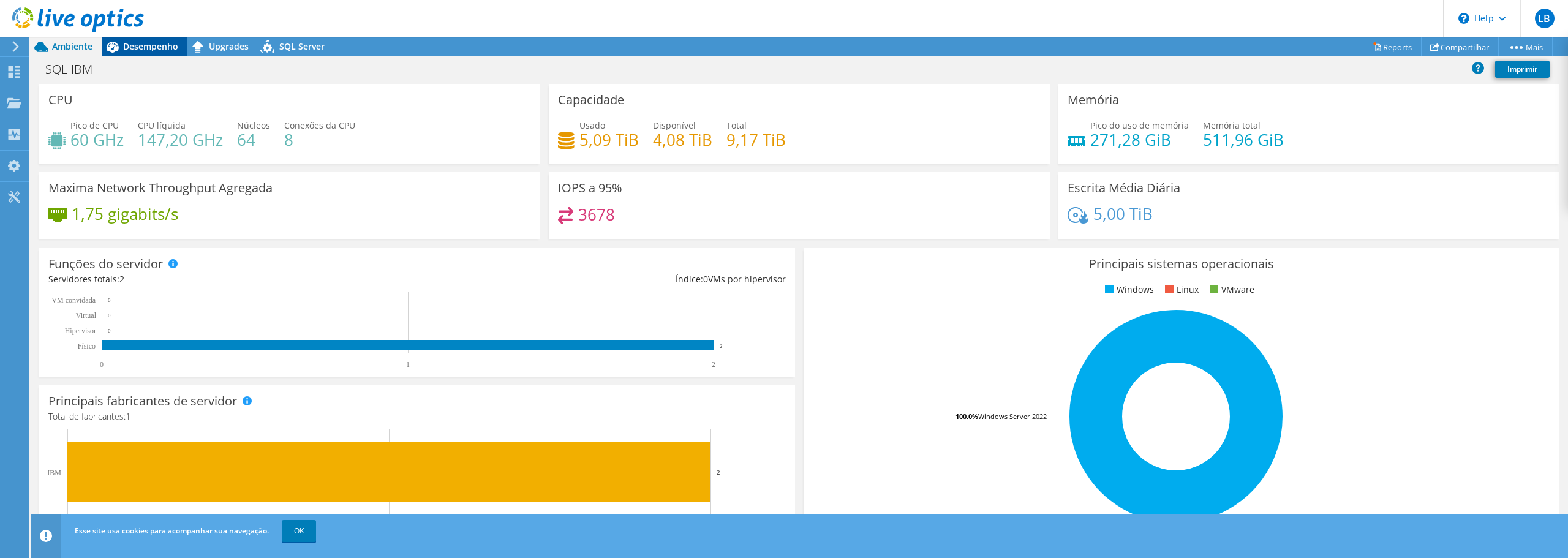
click at [154, 43] on span "Desempenho" at bounding box center [151, 46] width 55 height 12
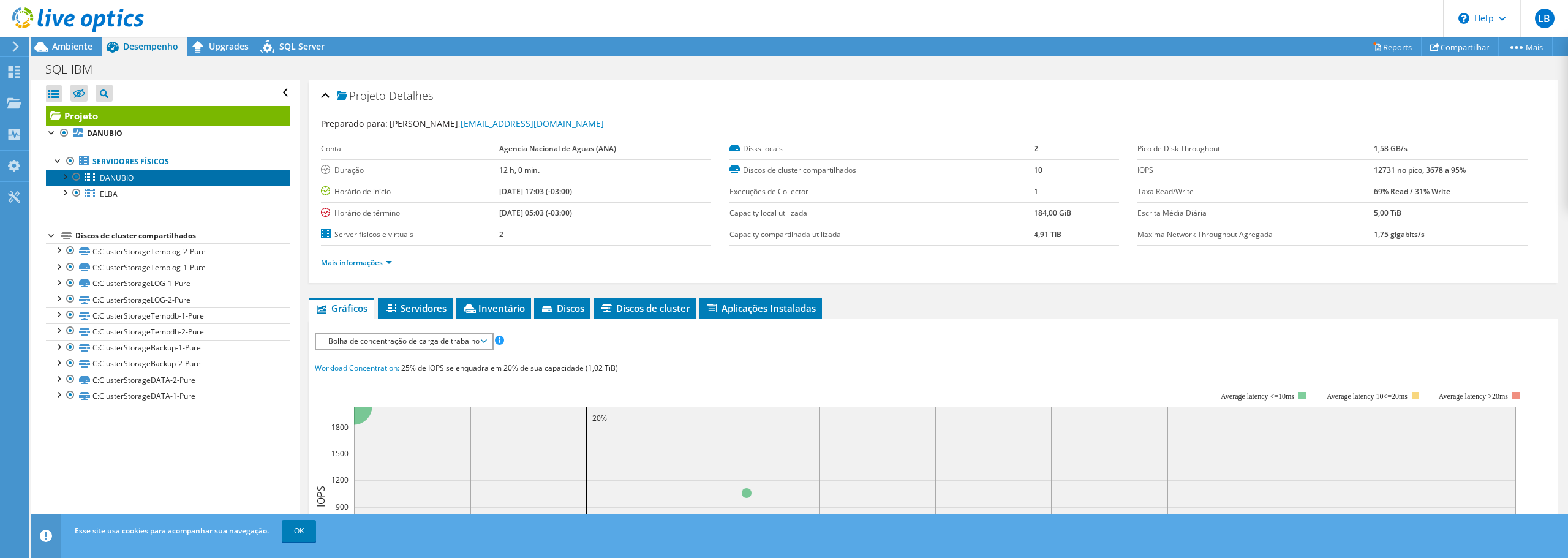
click at [96, 174] on link "DANUBIO" at bounding box center [168, 177] width 244 height 16
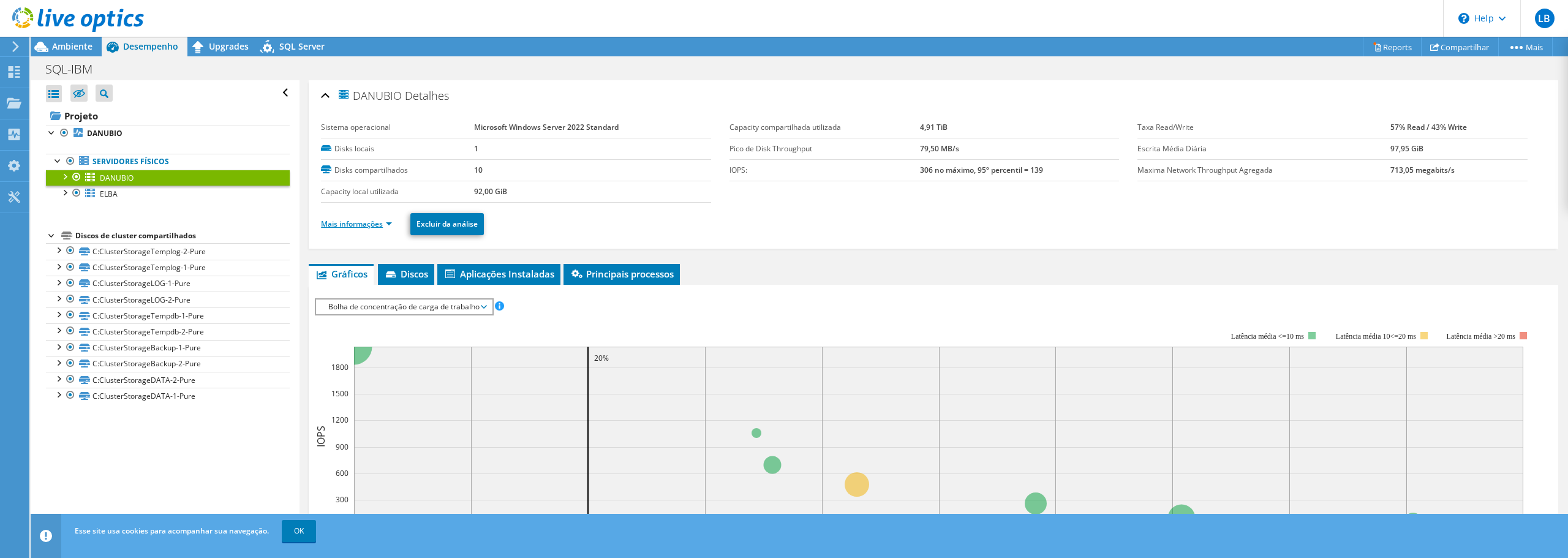
click at [374, 221] on link "Mais informações" at bounding box center [356, 224] width 71 height 10
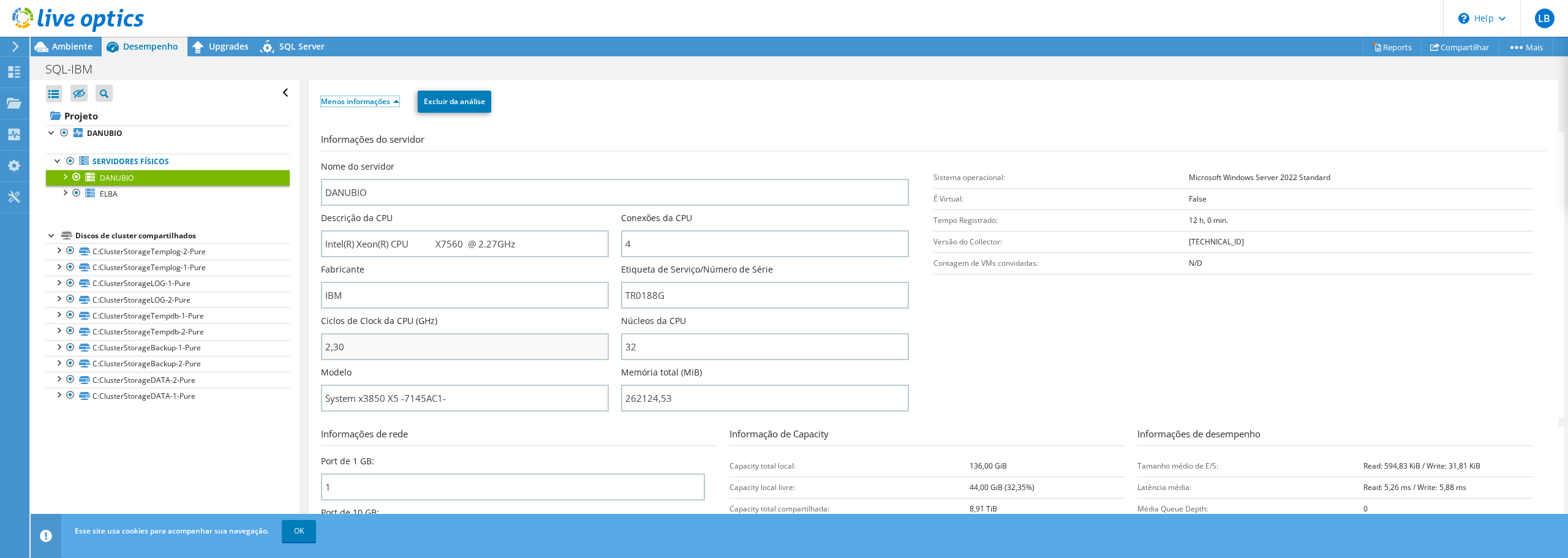
scroll to position [61, 0]
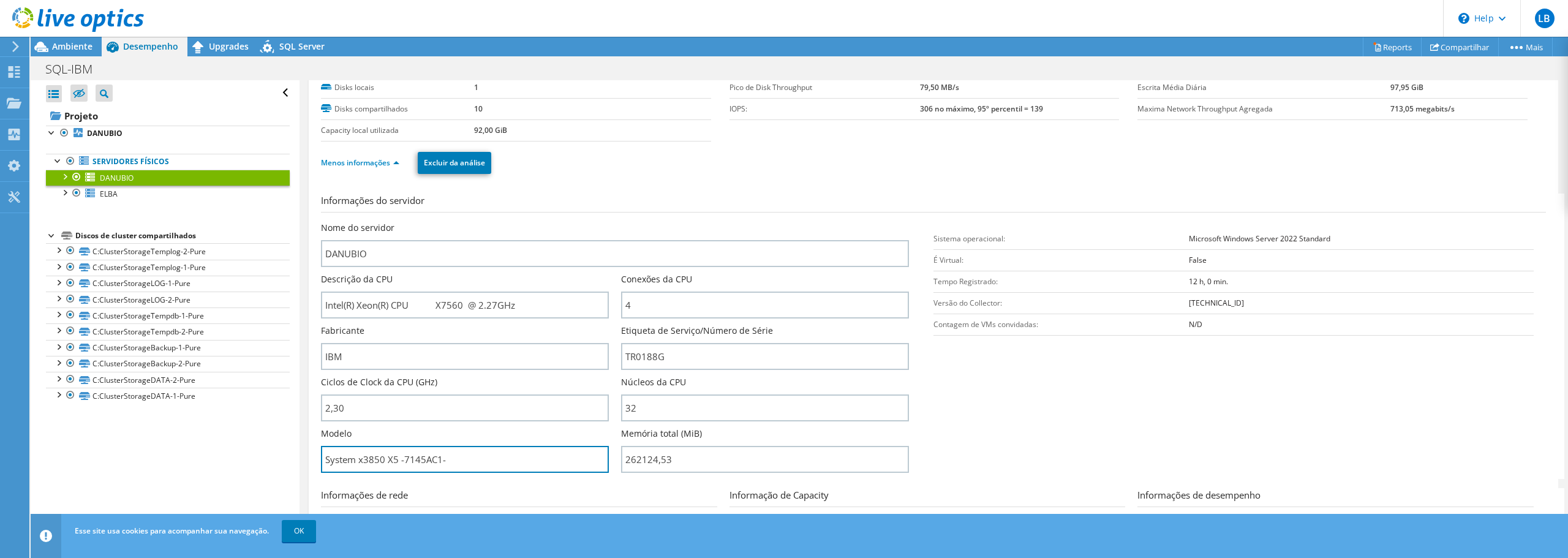
drag, startPoint x: 396, startPoint y: 459, endPoint x: 289, endPoint y: 462, distance: 107.0
click at [289, 462] on div "Abrir Todos Fechar Todos Ocultar nós excluídos Filtro de árvore do projeto" at bounding box center [799, 307] width 1537 height 454
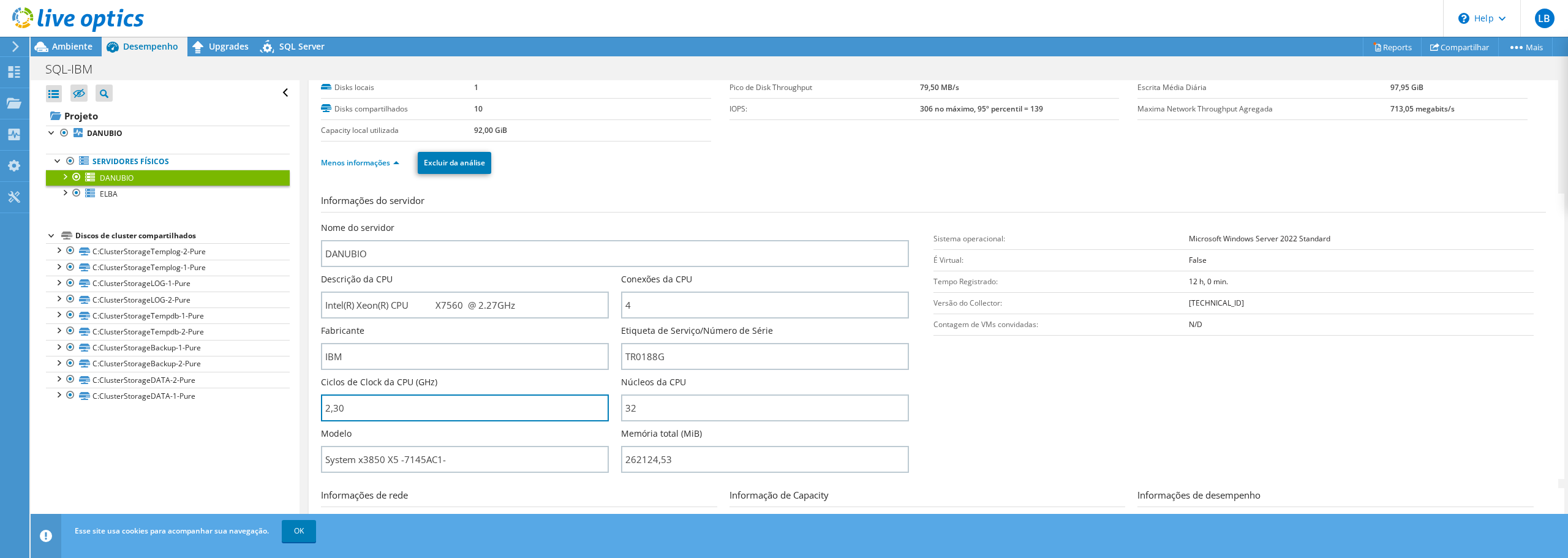
drag, startPoint x: 352, startPoint y: 407, endPoint x: 321, endPoint y: 407, distance: 31.0
click at [321, 407] on div "DANUBIO Detalhes Sistema operacional Microsoft Windows Server 2022 Standard Dis…" at bounding box center [934, 381] width 1249 height 724
type input "230"
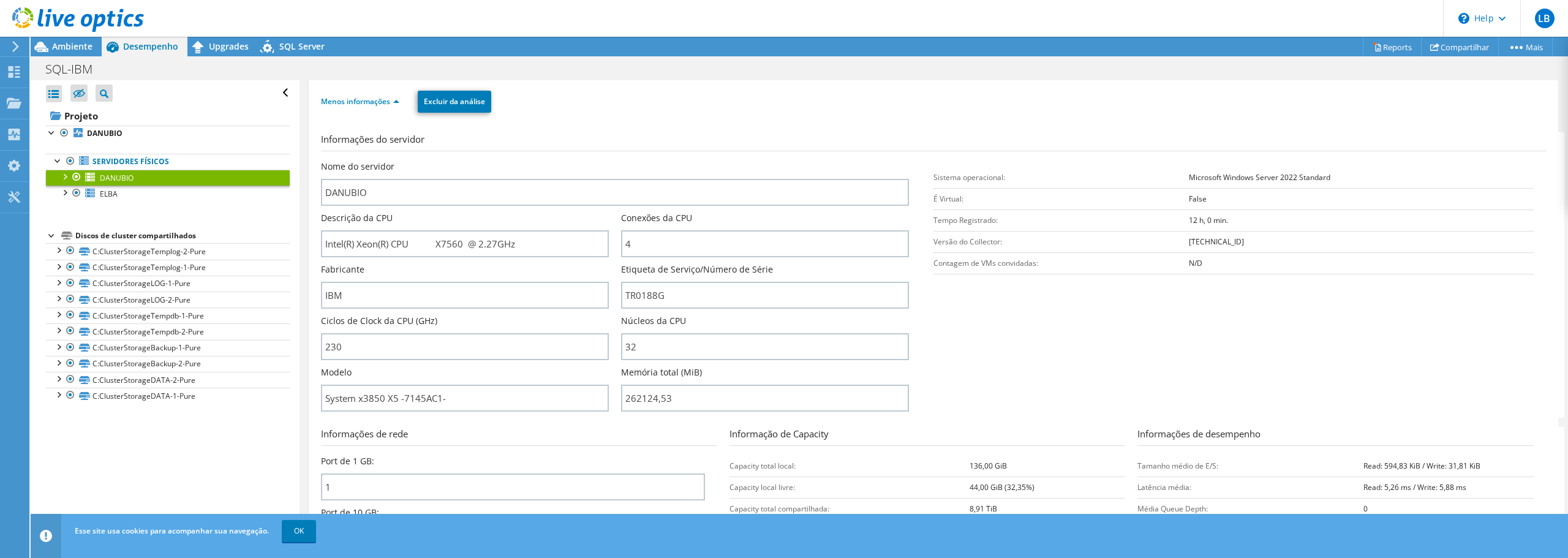
scroll to position [184, 0]
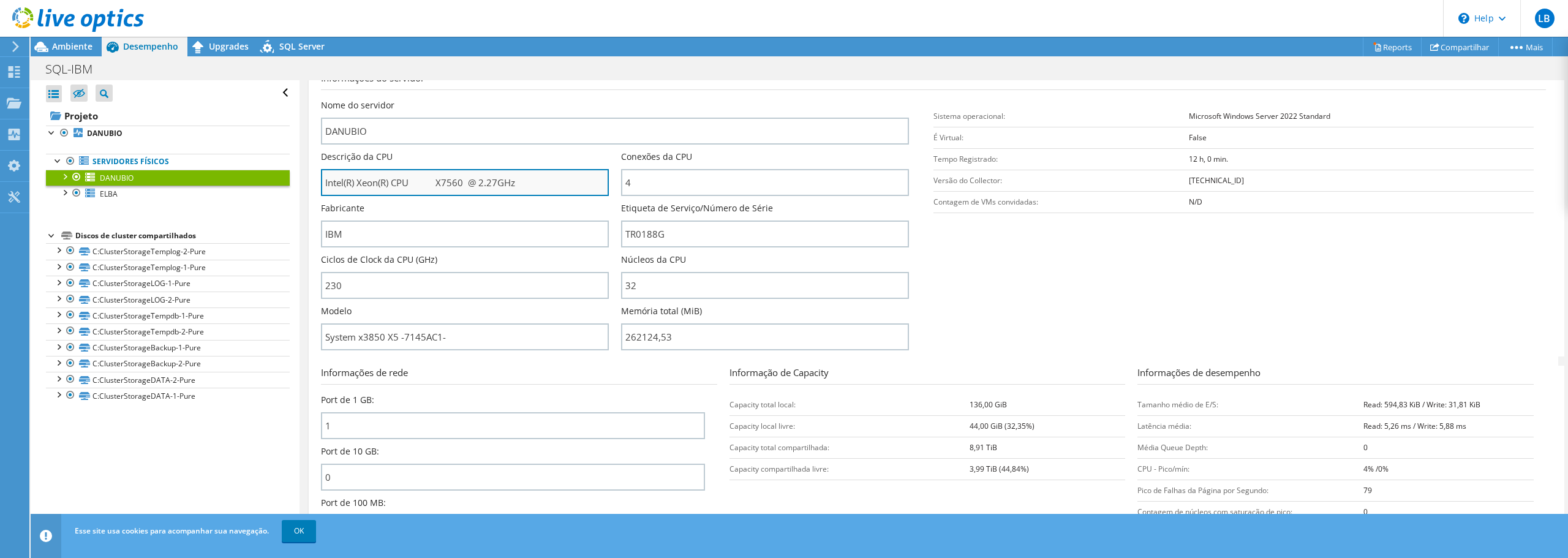
drag, startPoint x: 479, startPoint y: 178, endPoint x: 495, endPoint y: 184, distance: 17.1
click at [495, 184] on input "Intel(R) Xeon(R) CPU X7560 @ 2.27GHz" at bounding box center [464, 182] width 288 height 27
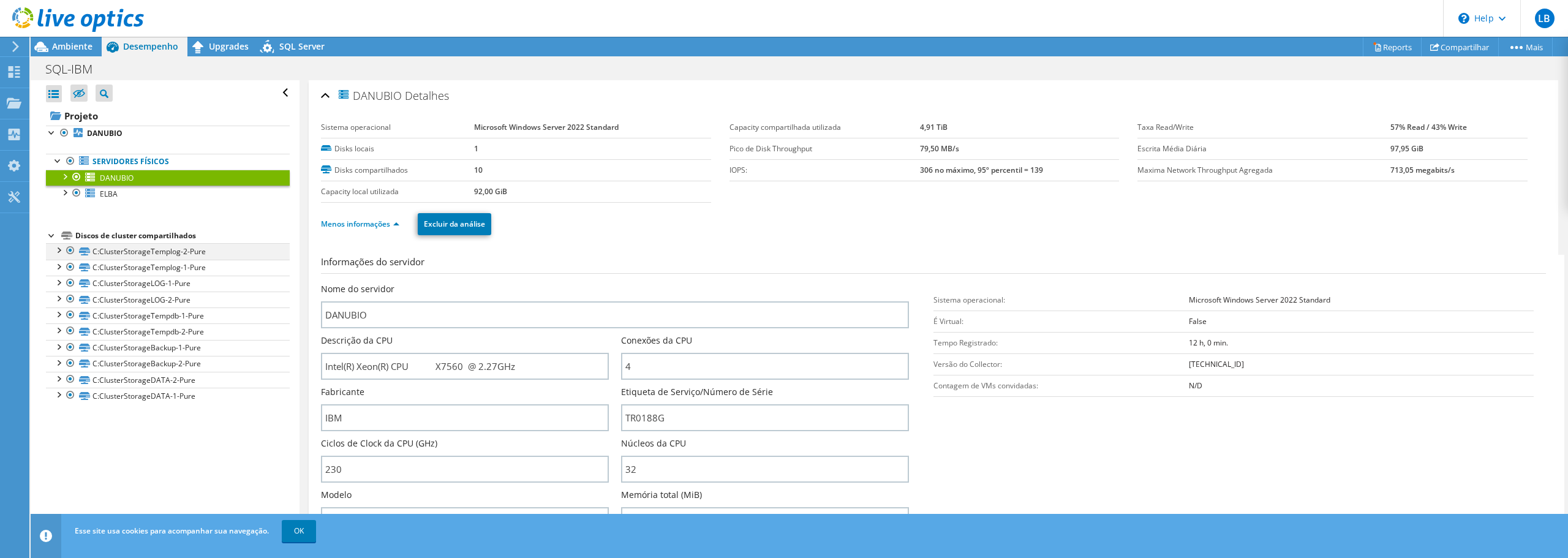
click at [61, 249] on div at bounding box center [59, 250] width 13 height 13
click at [53, 132] on div at bounding box center [52, 132] width 13 height 13
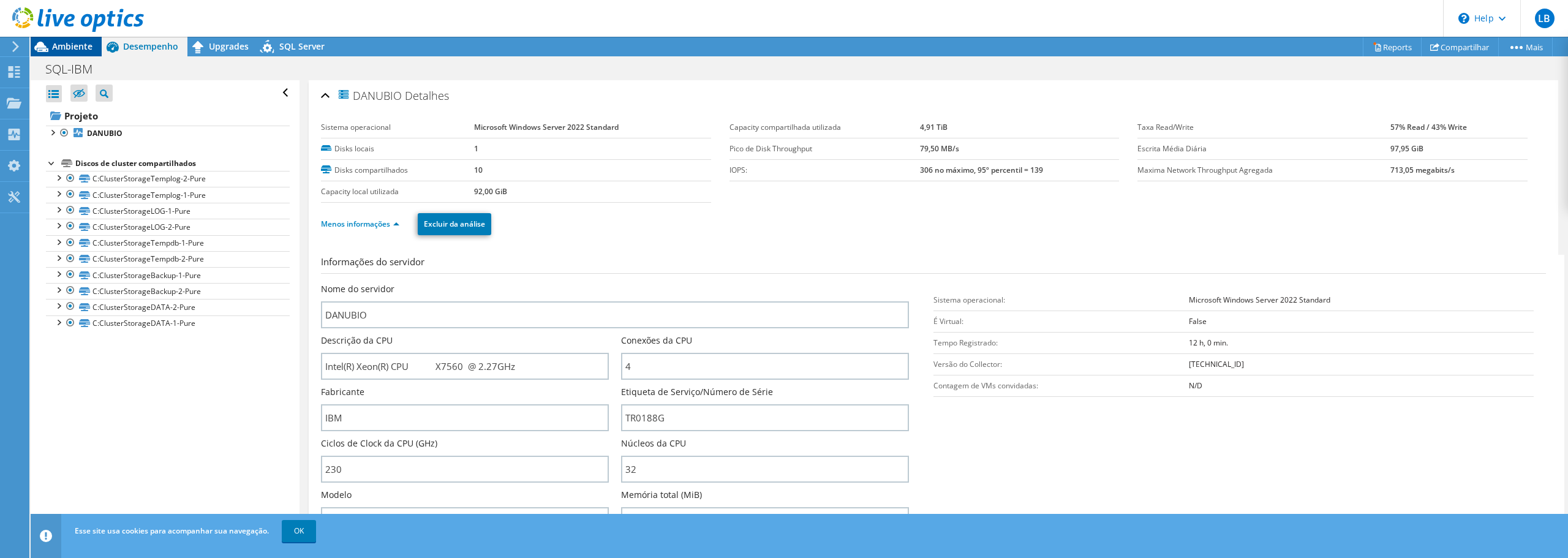
click at [75, 43] on span "Ambiente" at bounding box center [73, 46] width 40 height 12
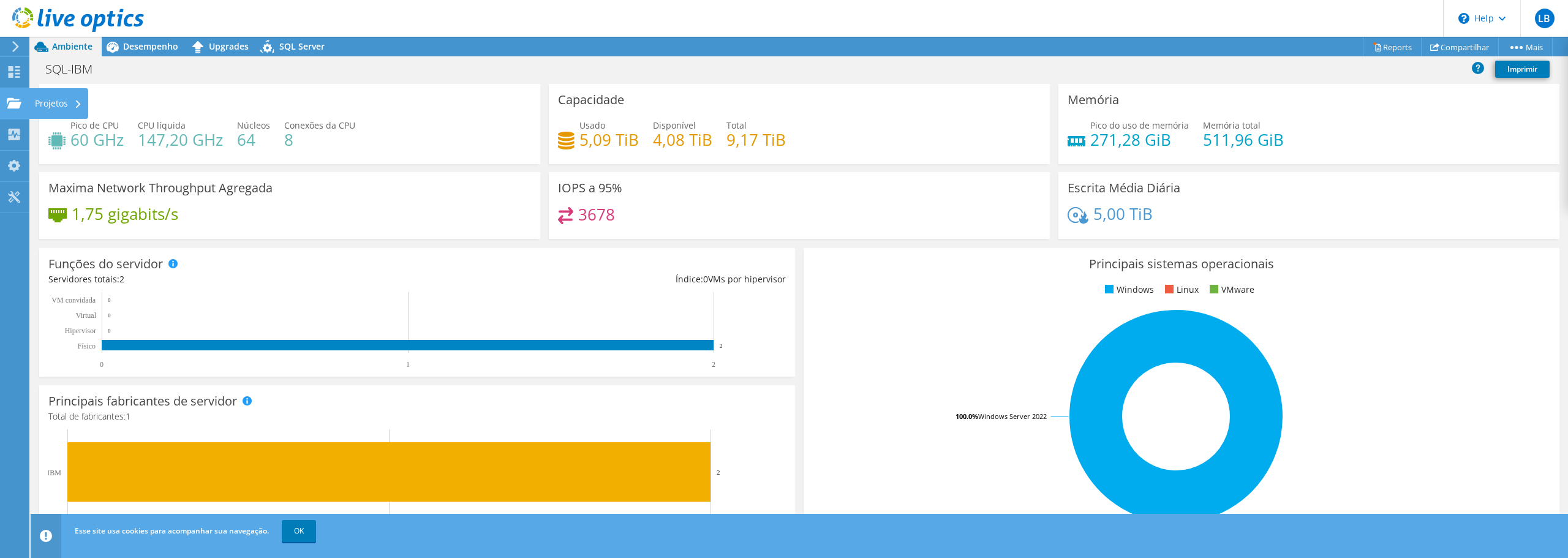
click at [38, 100] on div "Projetos" at bounding box center [58, 104] width 59 height 31
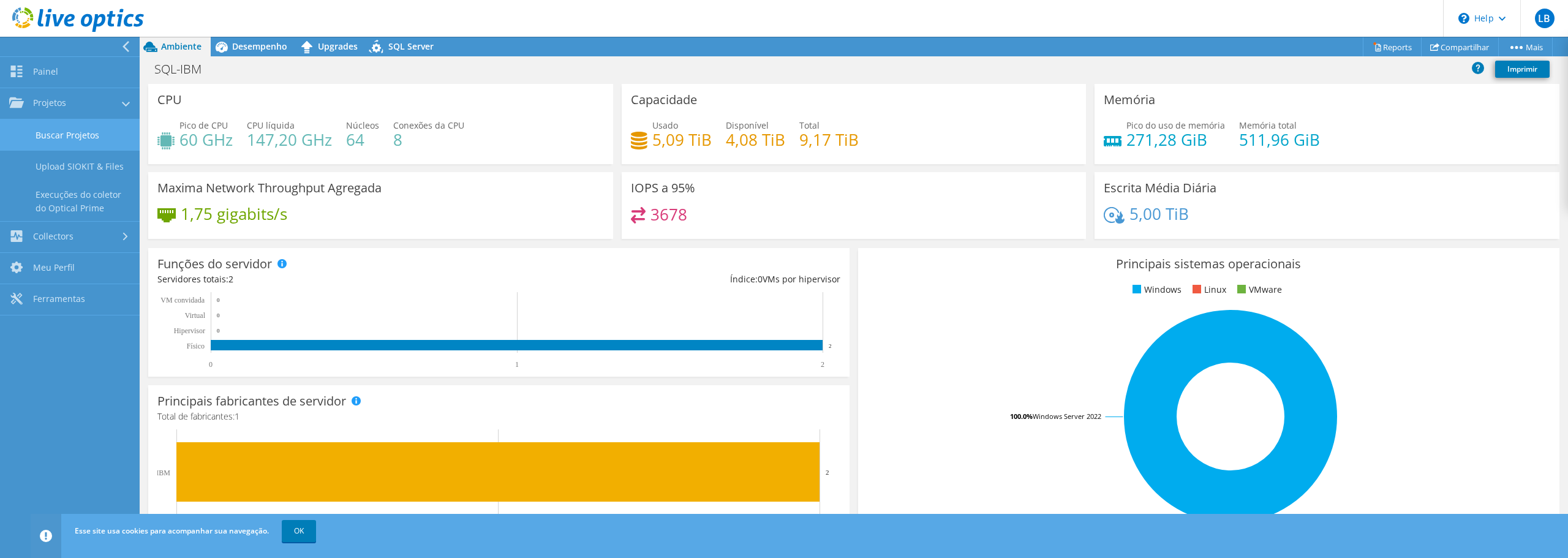
click at [63, 132] on link "Buscar Projetos" at bounding box center [70, 135] width 139 height 31
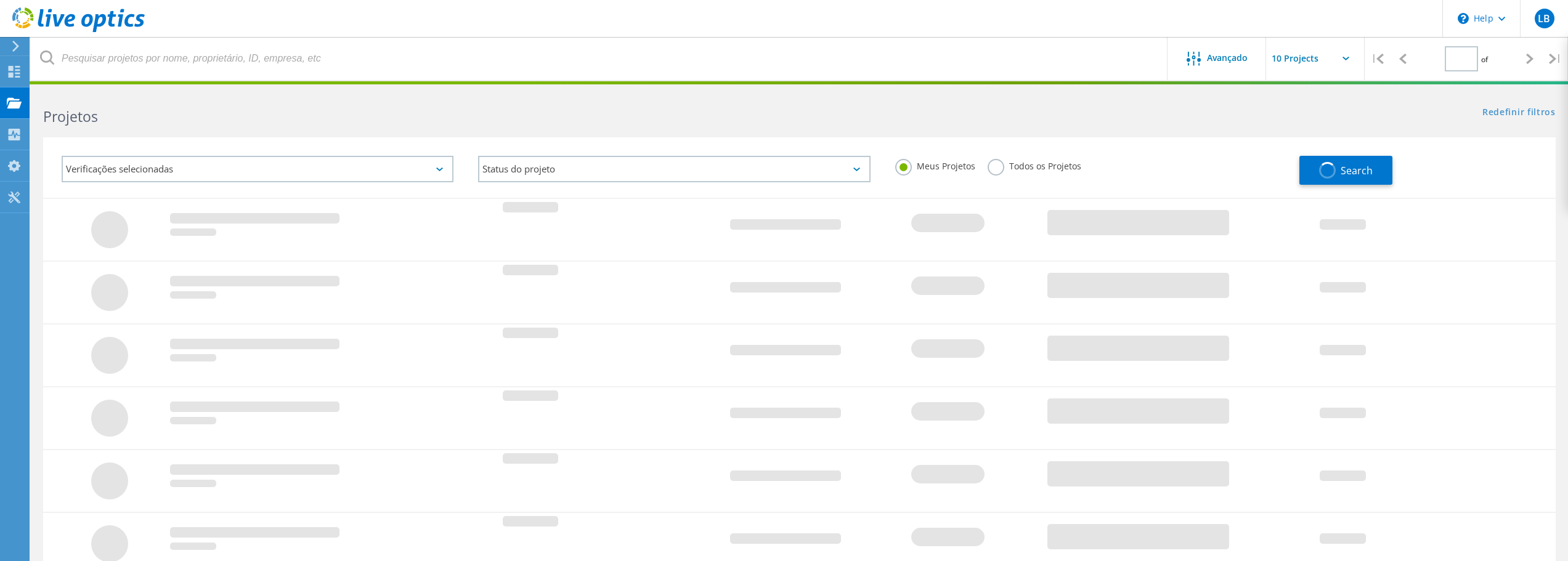
type input "1"
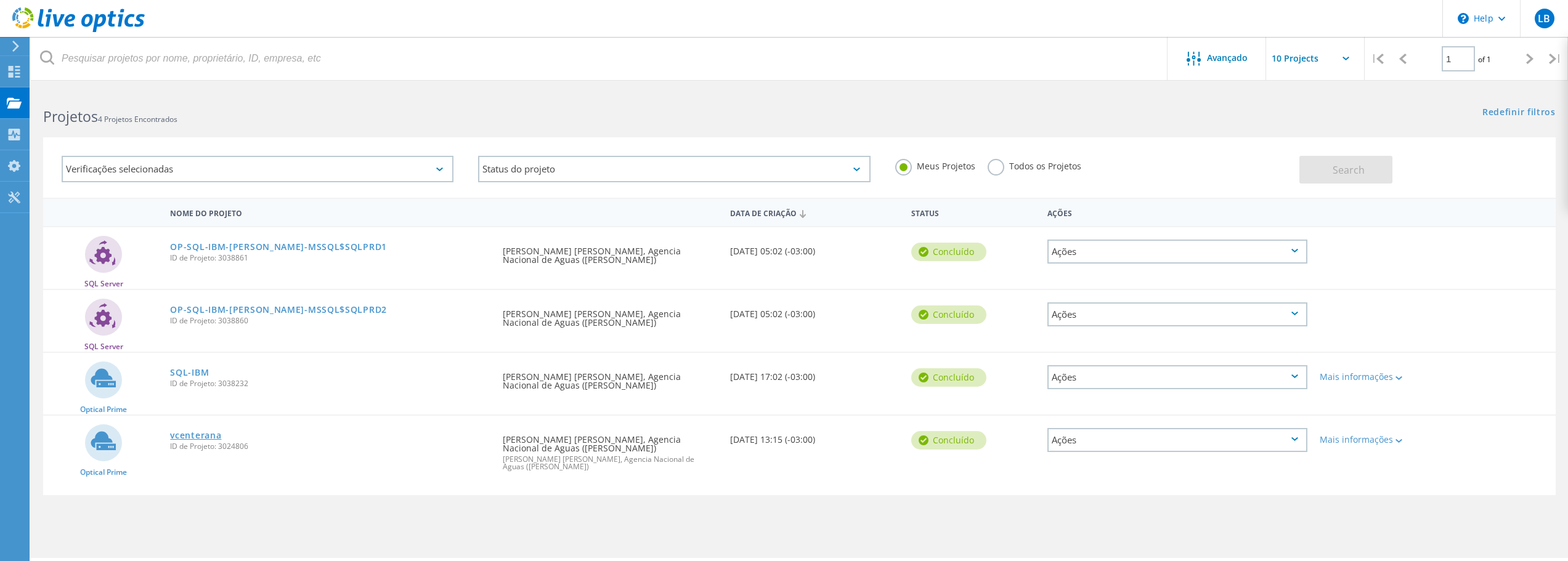
click at [181, 434] on link "vcenterana" at bounding box center [195, 435] width 51 height 8
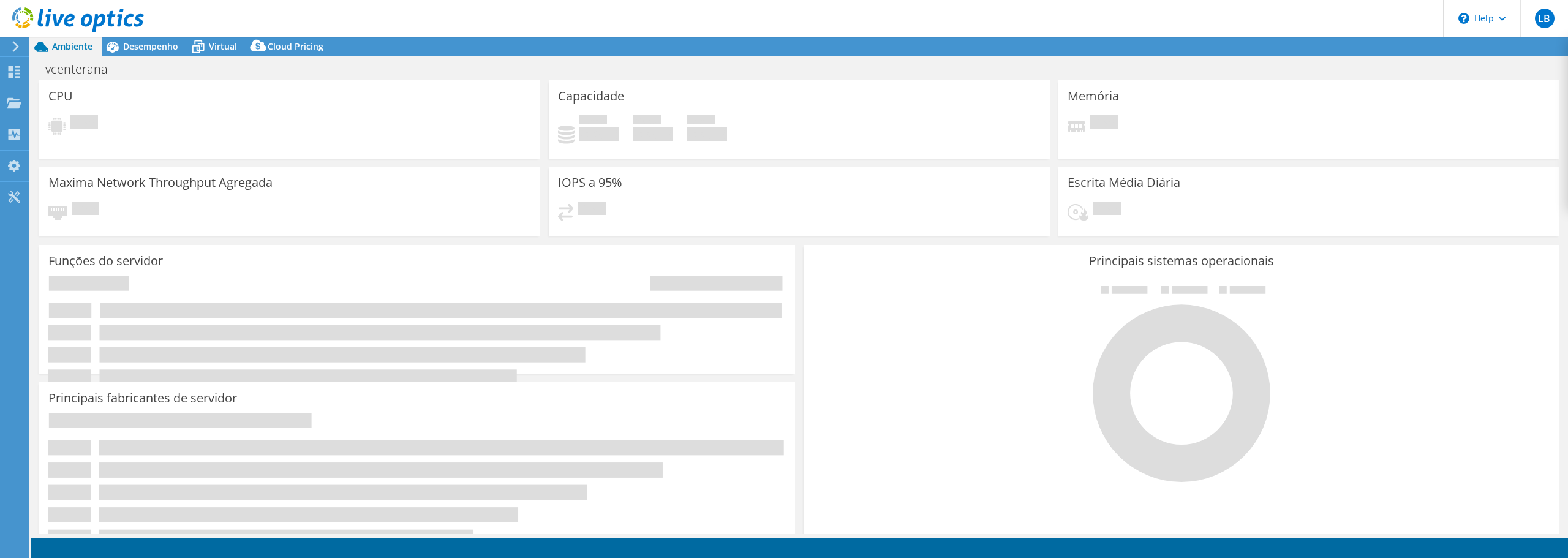
select select "USD"
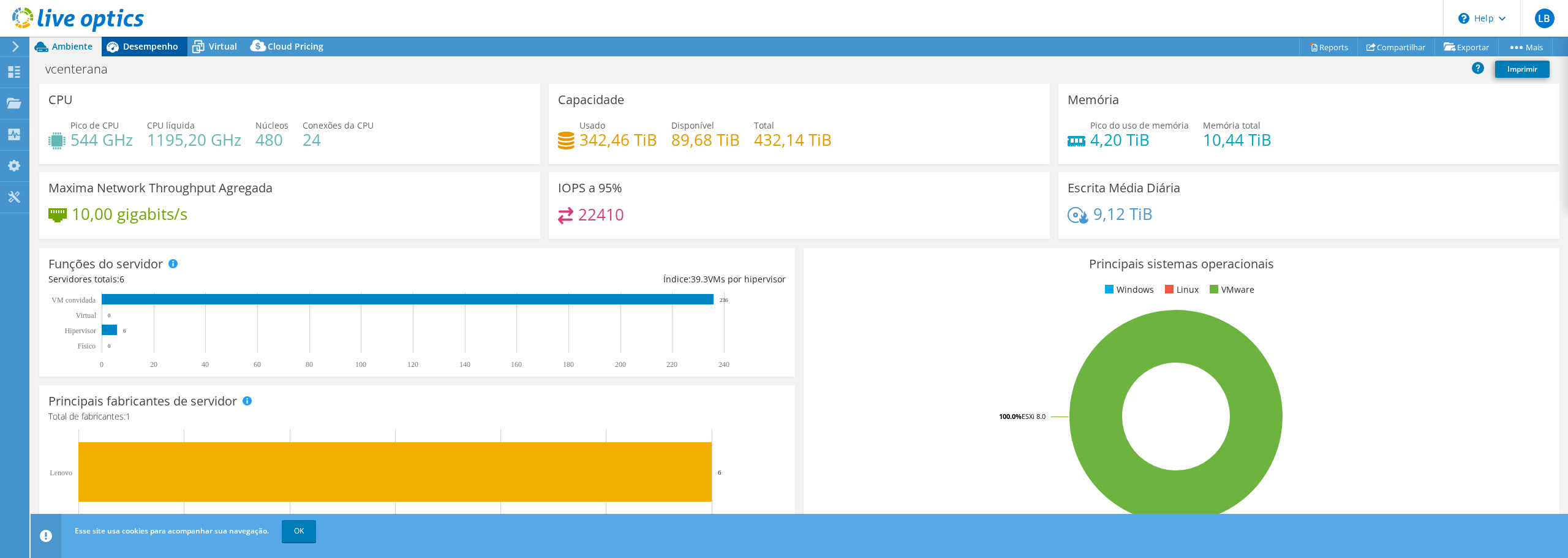
click at [155, 45] on span "Desempenho" at bounding box center [151, 46] width 55 height 12
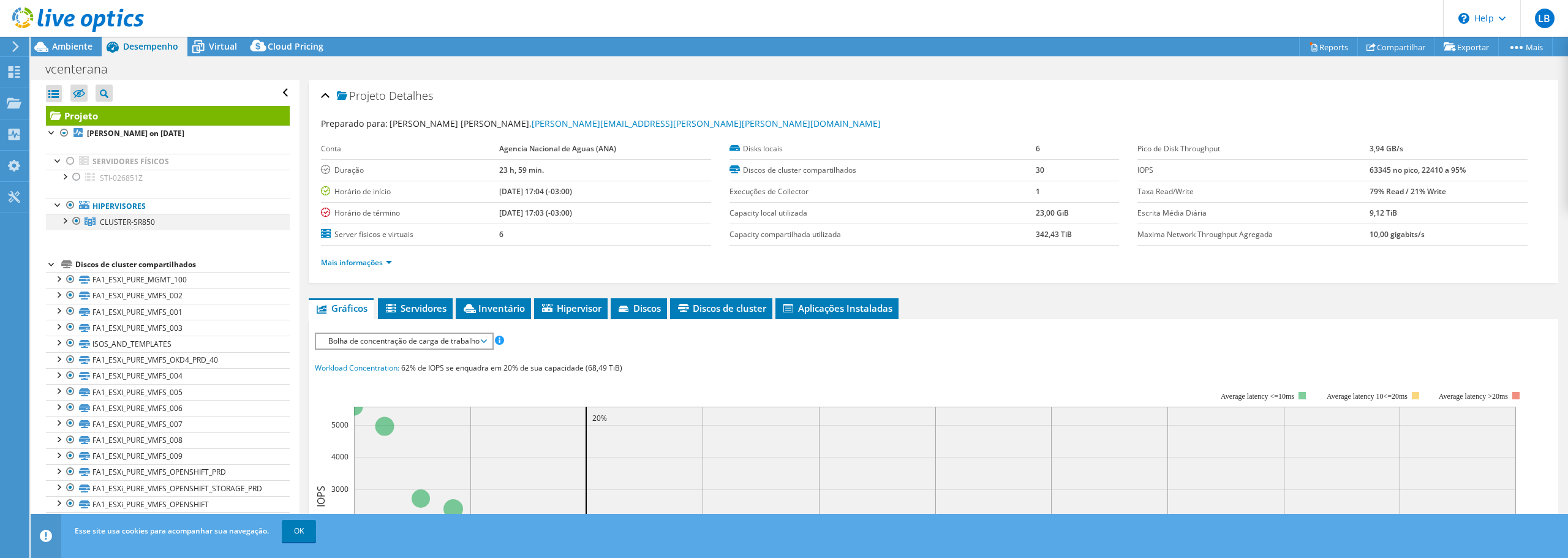
click at [66, 223] on div at bounding box center [64, 220] width 13 height 13
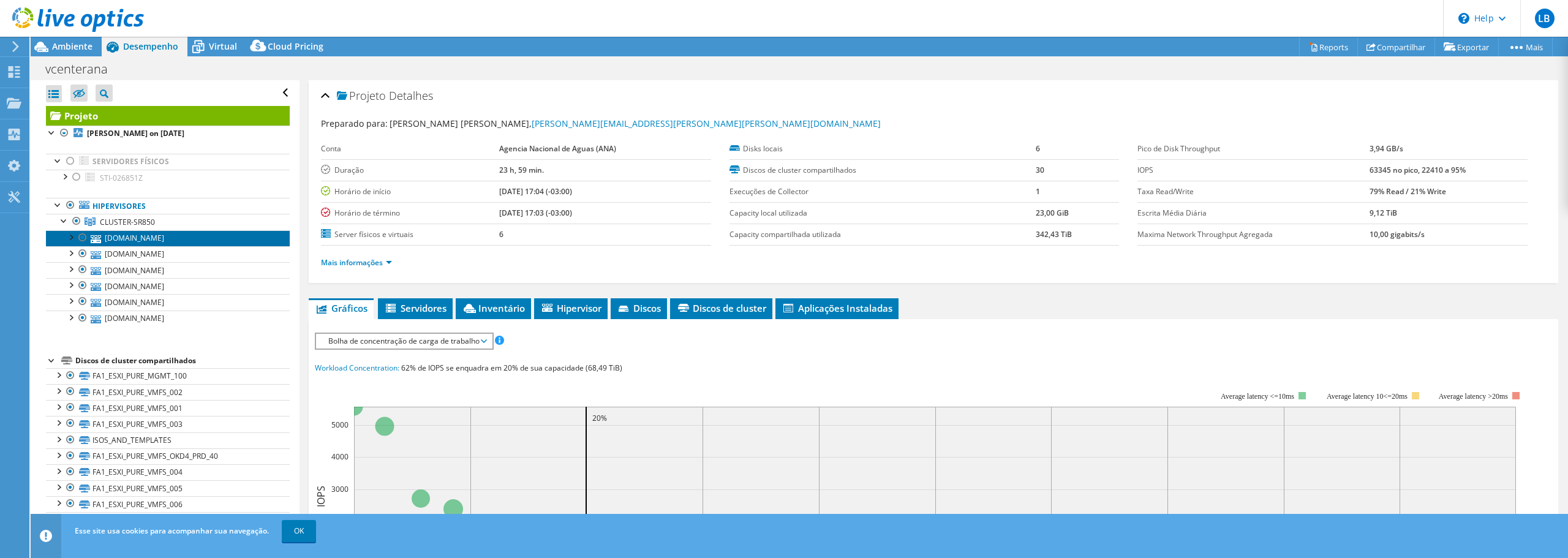
click at [125, 236] on link "esx-sr850-03.agencia.gov.br" at bounding box center [168, 238] width 244 height 16
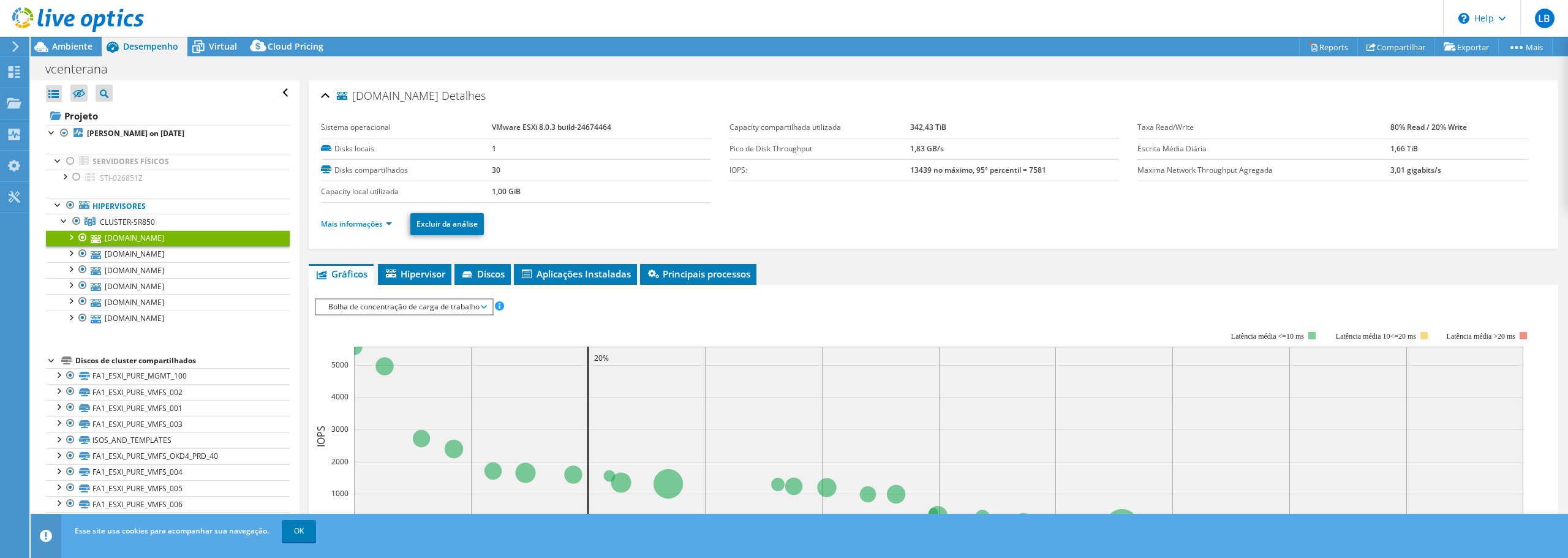
click at [77, 236] on div at bounding box center [83, 237] width 13 height 15
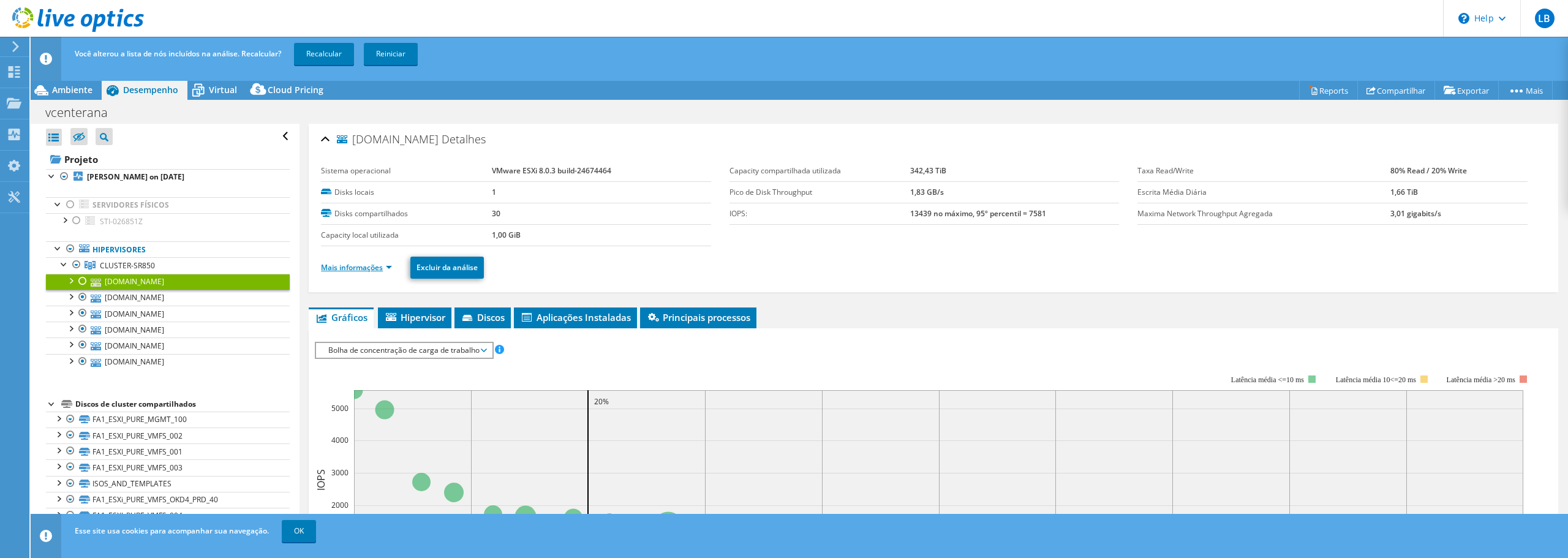
click at [347, 266] on link "Mais informações" at bounding box center [356, 267] width 71 height 10
click at [158, 279] on link "esx-sr850-03.agencia.gov.br" at bounding box center [168, 282] width 244 height 16
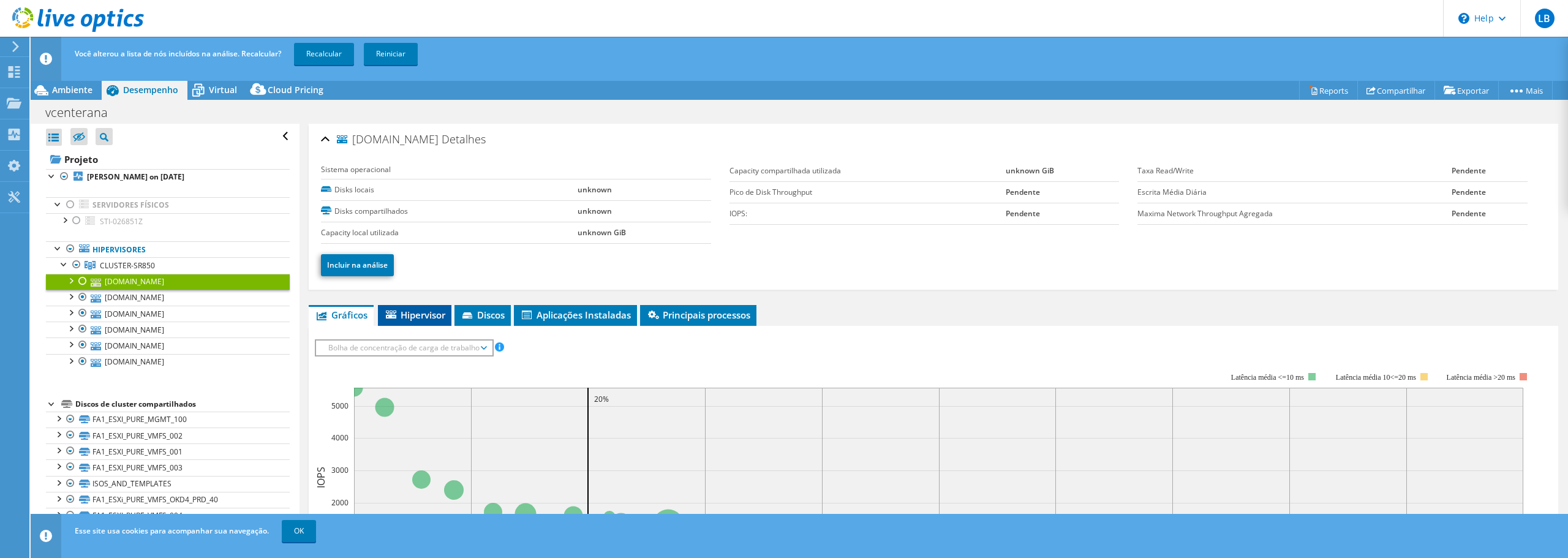
click at [400, 315] on span "Hipervisor" at bounding box center [415, 315] width 61 height 13
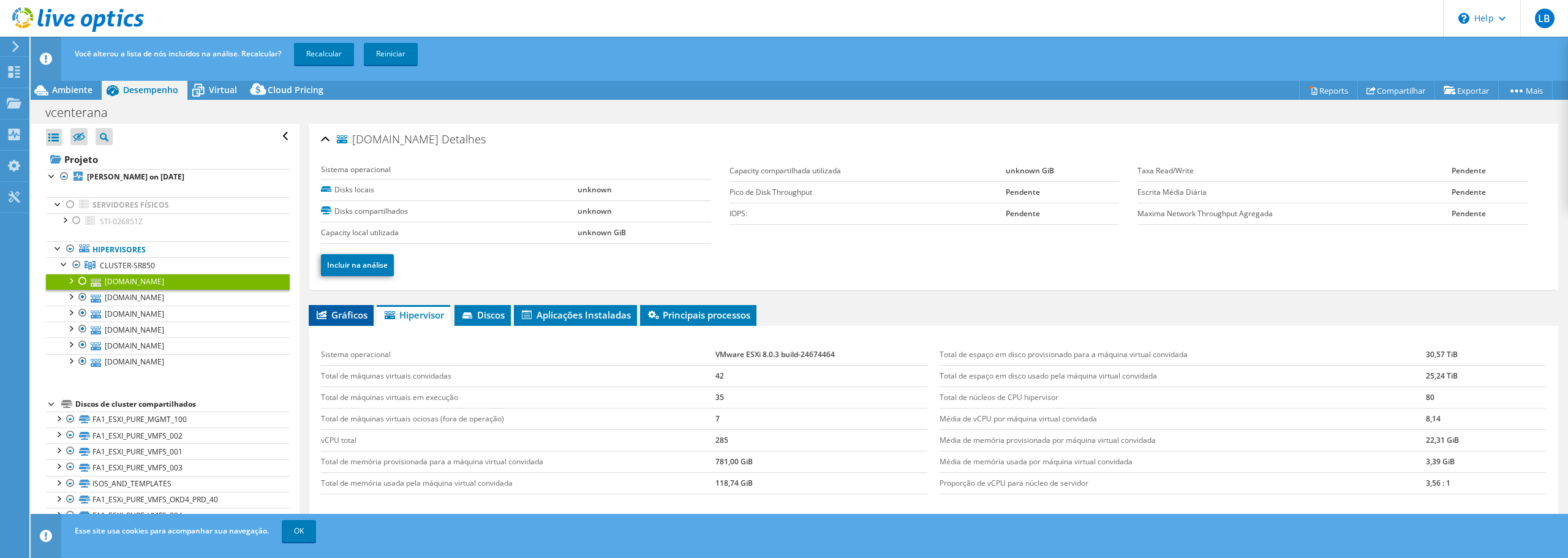
click at [321, 315] on icon at bounding box center [321, 315] width 10 height 8
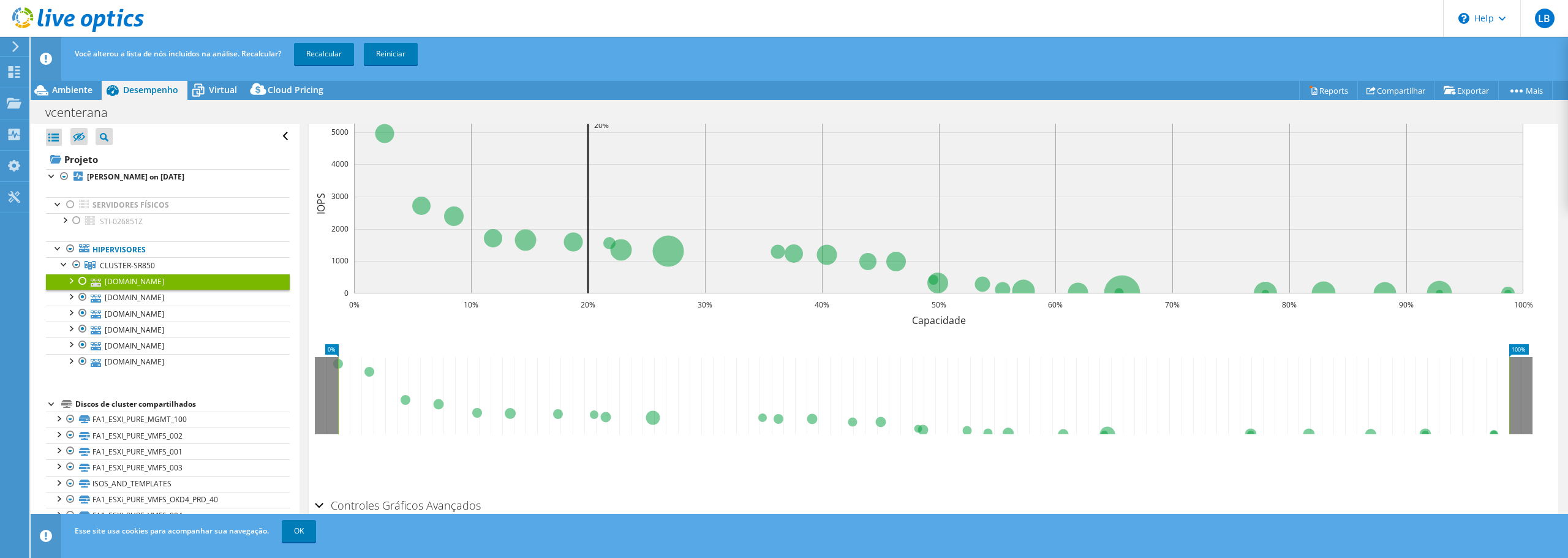
scroll to position [90, 0]
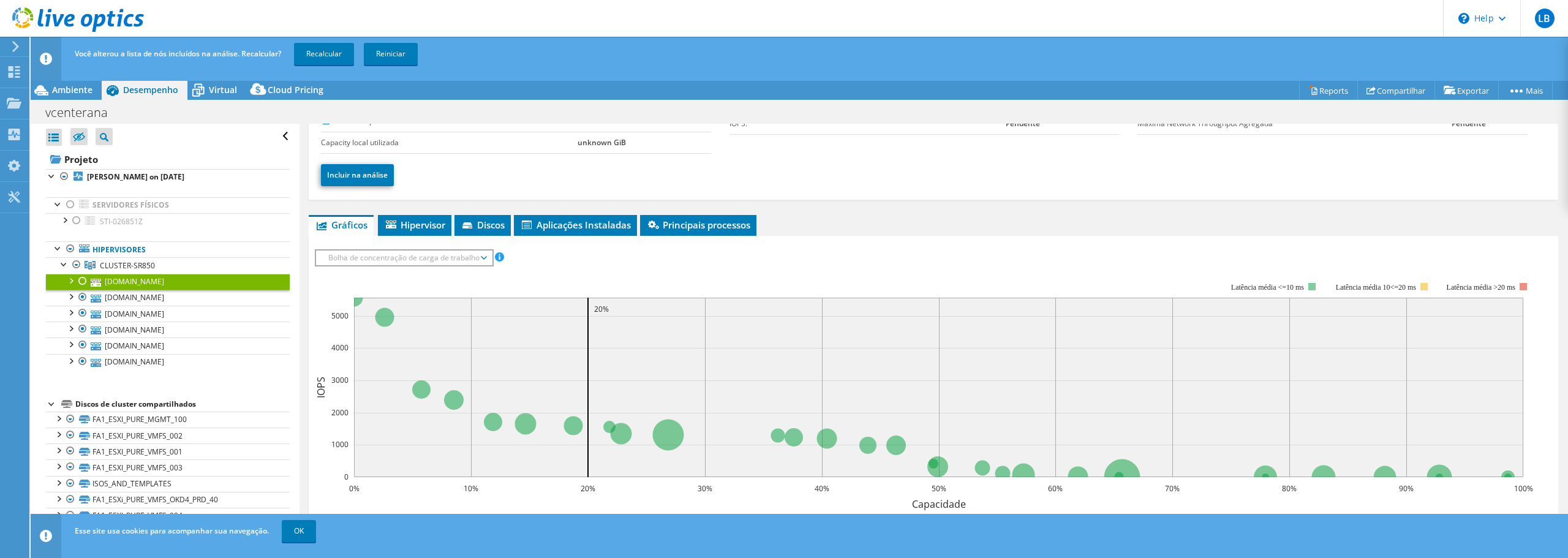
click at [73, 282] on div at bounding box center [70, 280] width 13 height 13
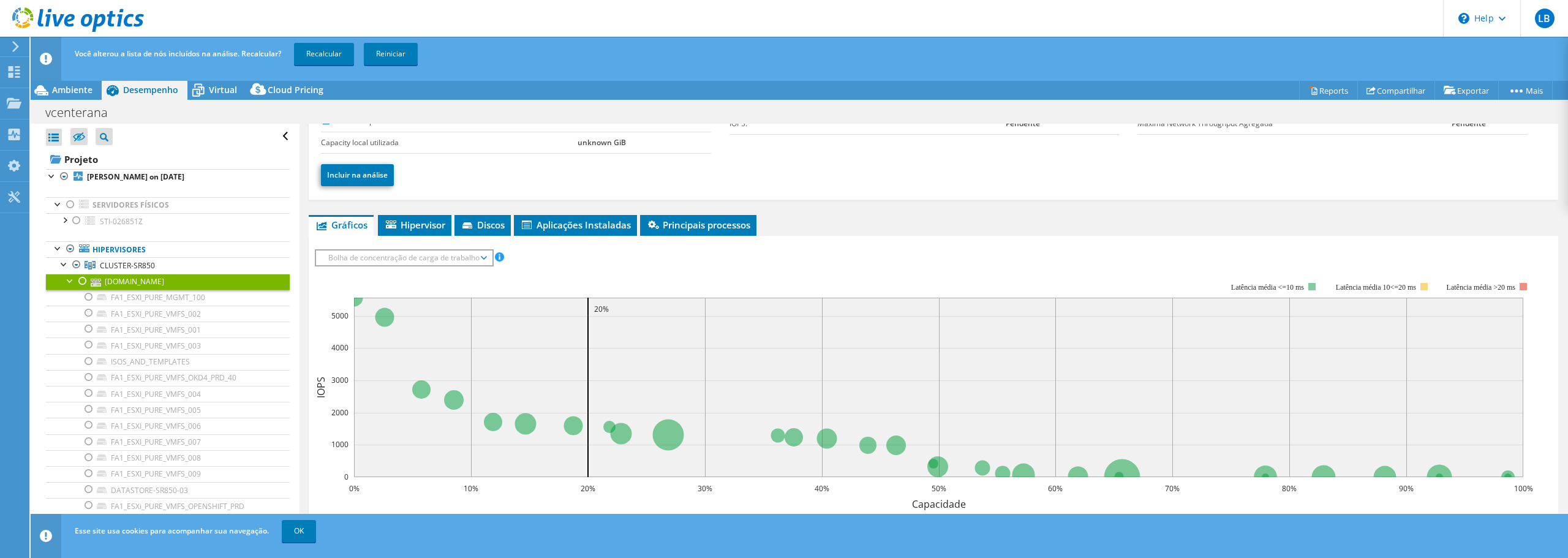
click at [178, 280] on link "esx-sr850-03.agencia.gov.br" at bounding box center [168, 282] width 244 height 16
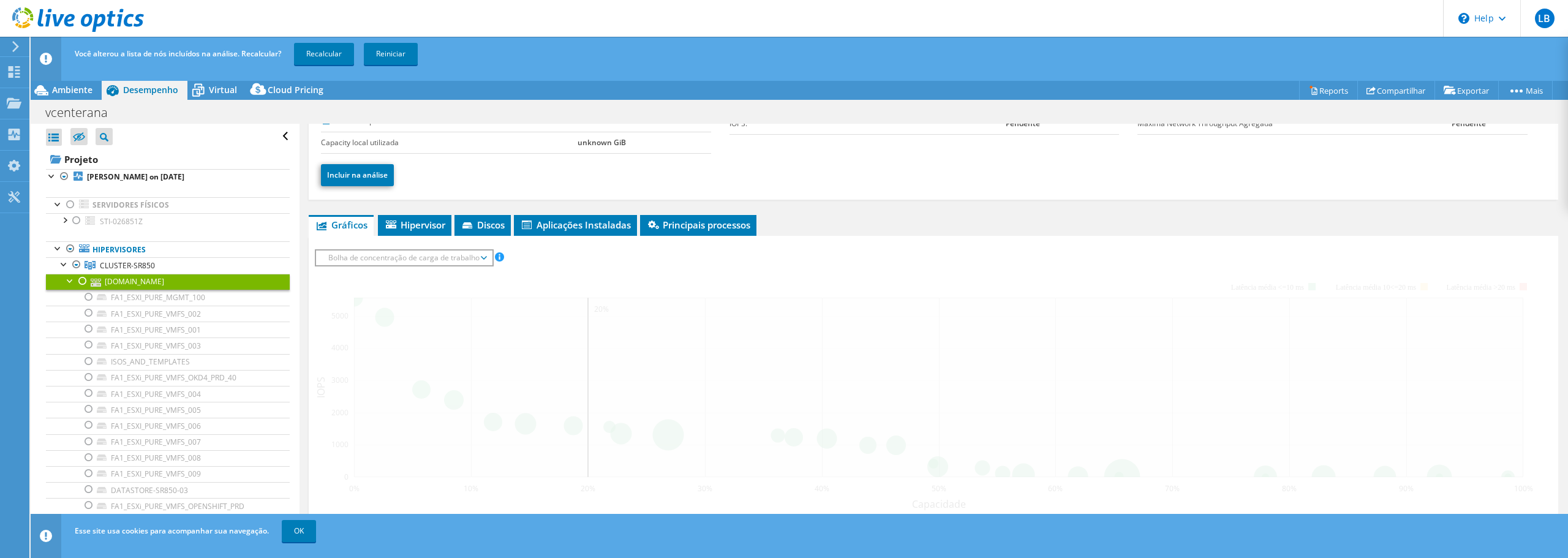
click at [178, 280] on link "esx-sr850-03.agencia.gov.br" at bounding box center [168, 282] width 244 height 16
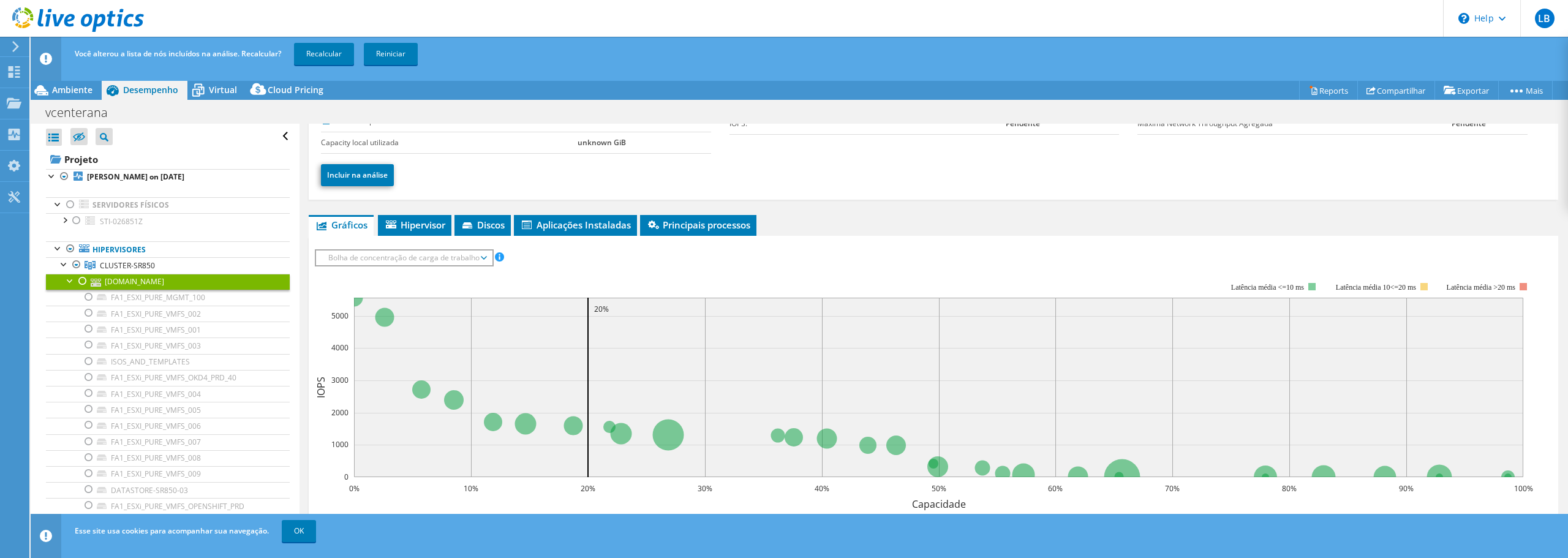
scroll to position [0, 0]
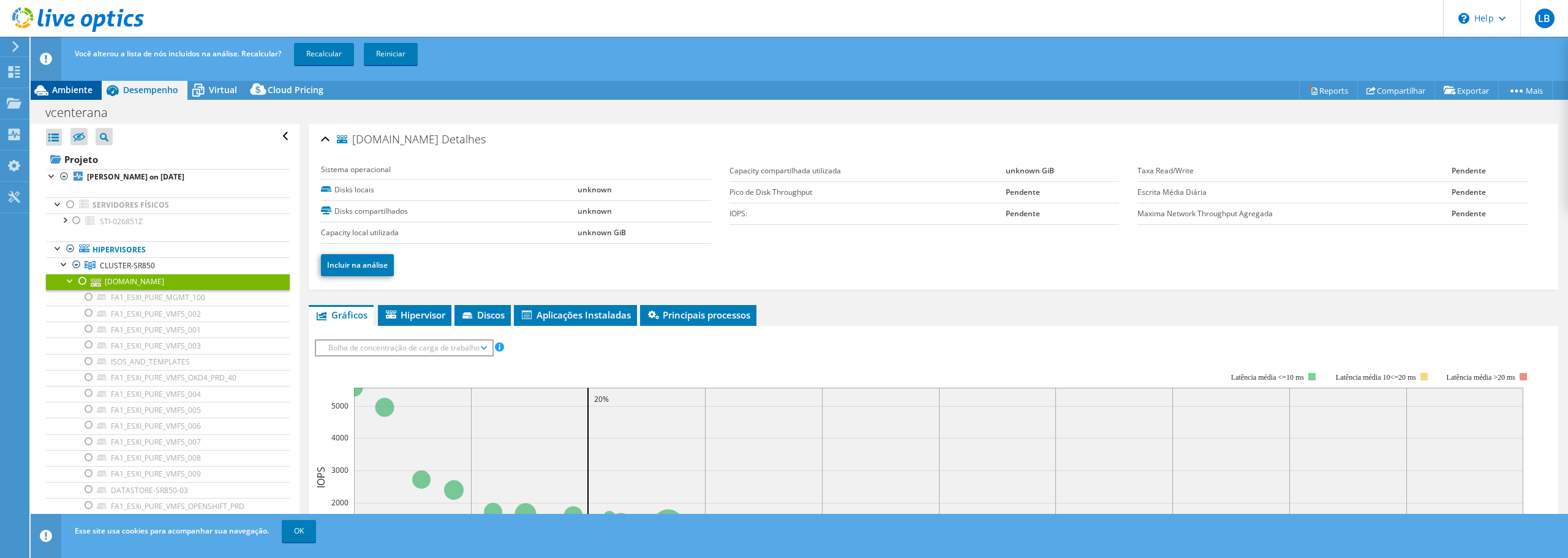
click at [73, 83] on div "Ambiente" at bounding box center [66, 90] width 71 height 20
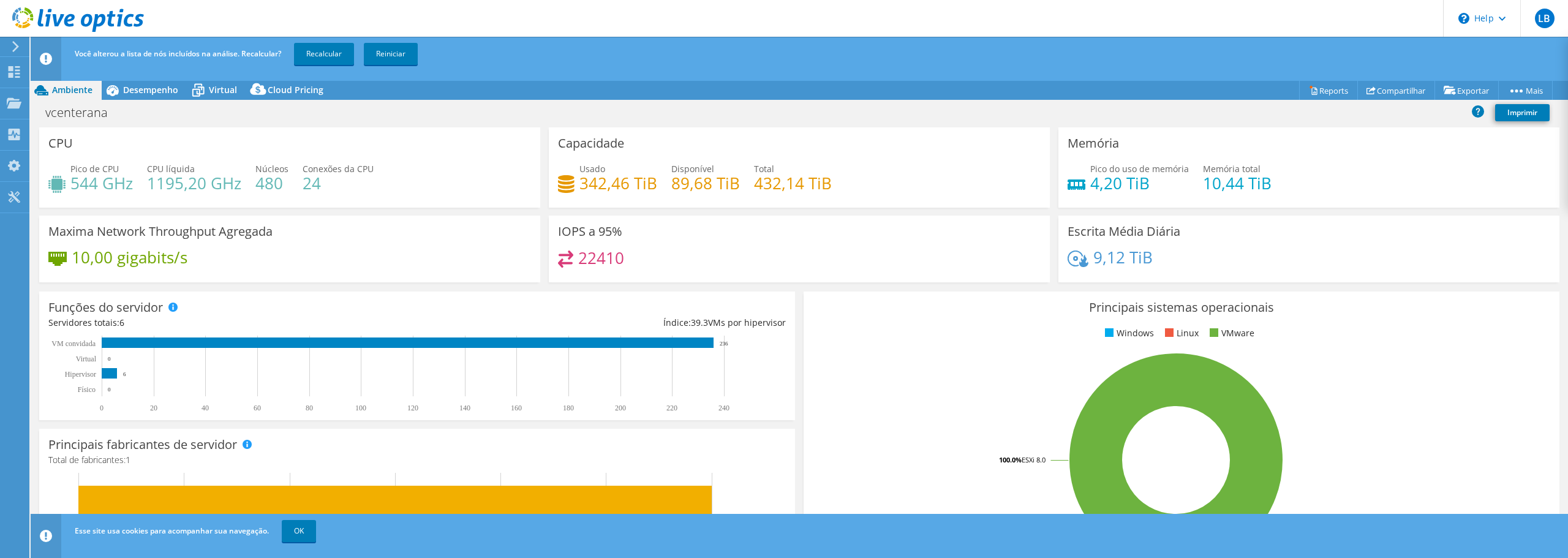
click at [109, 186] on h4 "544 GHz" at bounding box center [102, 183] width 63 height 13
drag, startPoint x: 192, startPoint y: 187, endPoint x: 145, endPoint y: 102, distance: 97.1
click at [192, 187] on h4 "1195,20 GHz" at bounding box center [194, 183] width 94 height 13
click at [130, 89] on span "Desempenho" at bounding box center [151, 89] width 55 height 12
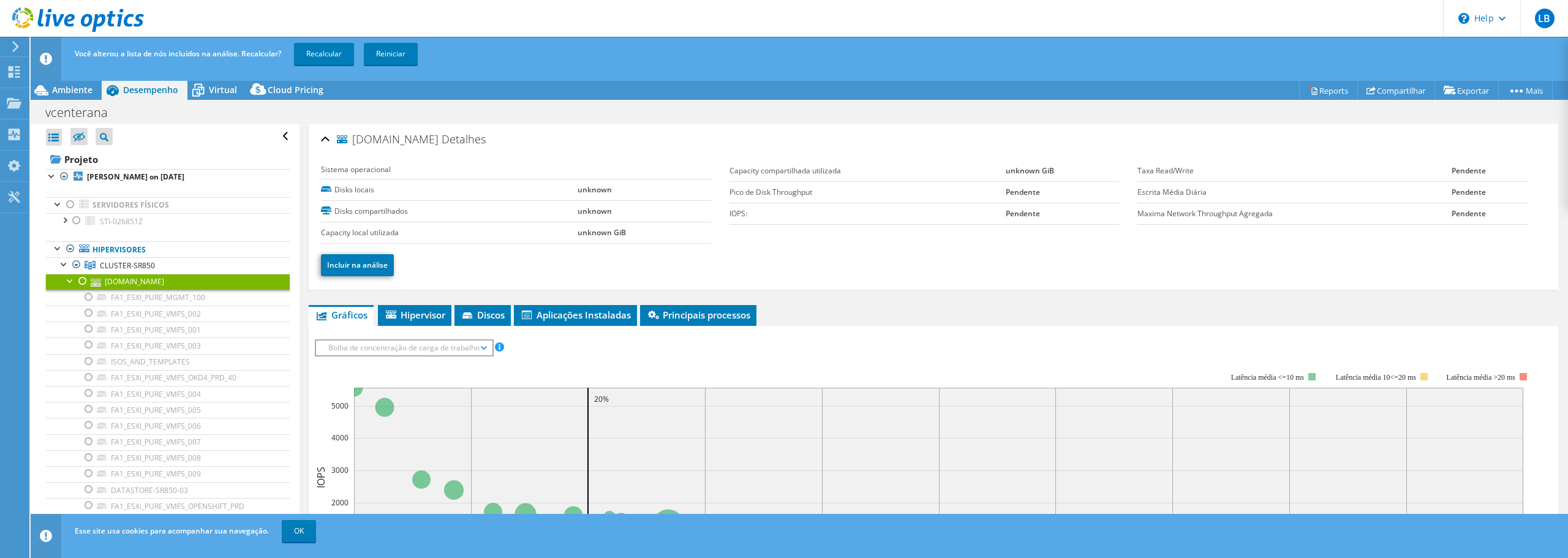
click at [146, 276] on link "esx-sr850-03.agencia.gov.br" at bounding box center [168, 282] width 244 height 16
click at [399, 54] on link "Reiniciar" at bounding box center [390, 54] width 54 height 22
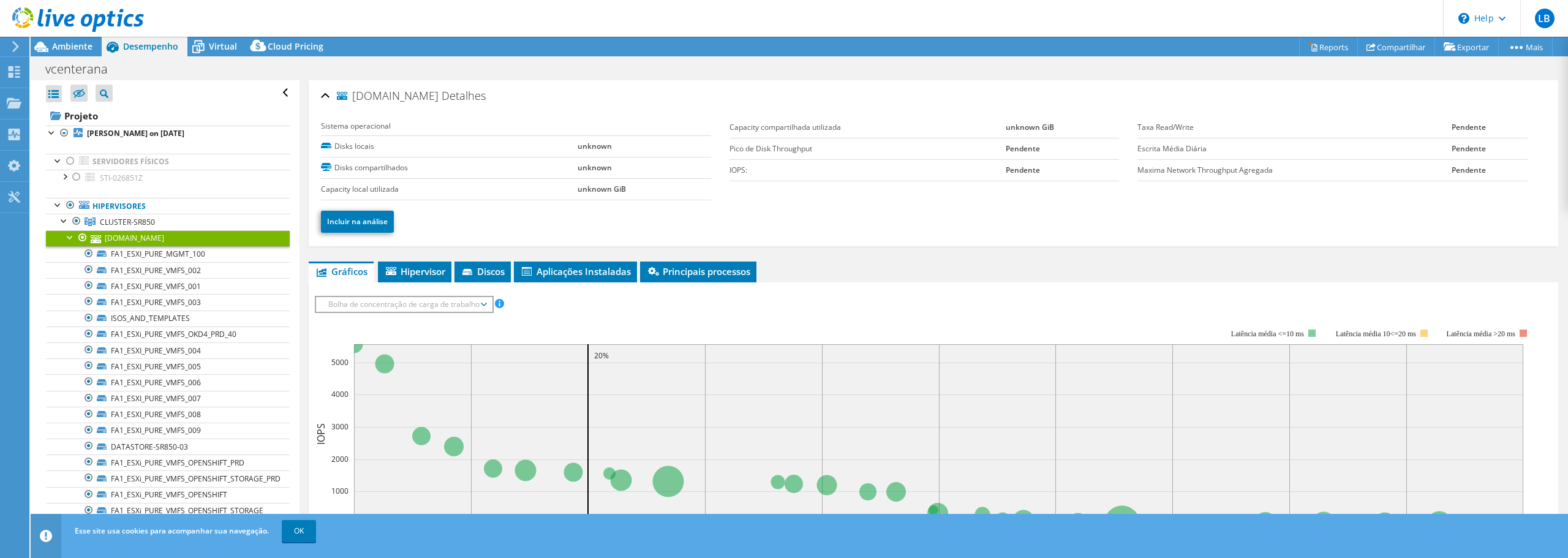
click at [72, 238] on div at bounding box center [70, 236] width 13 height 13
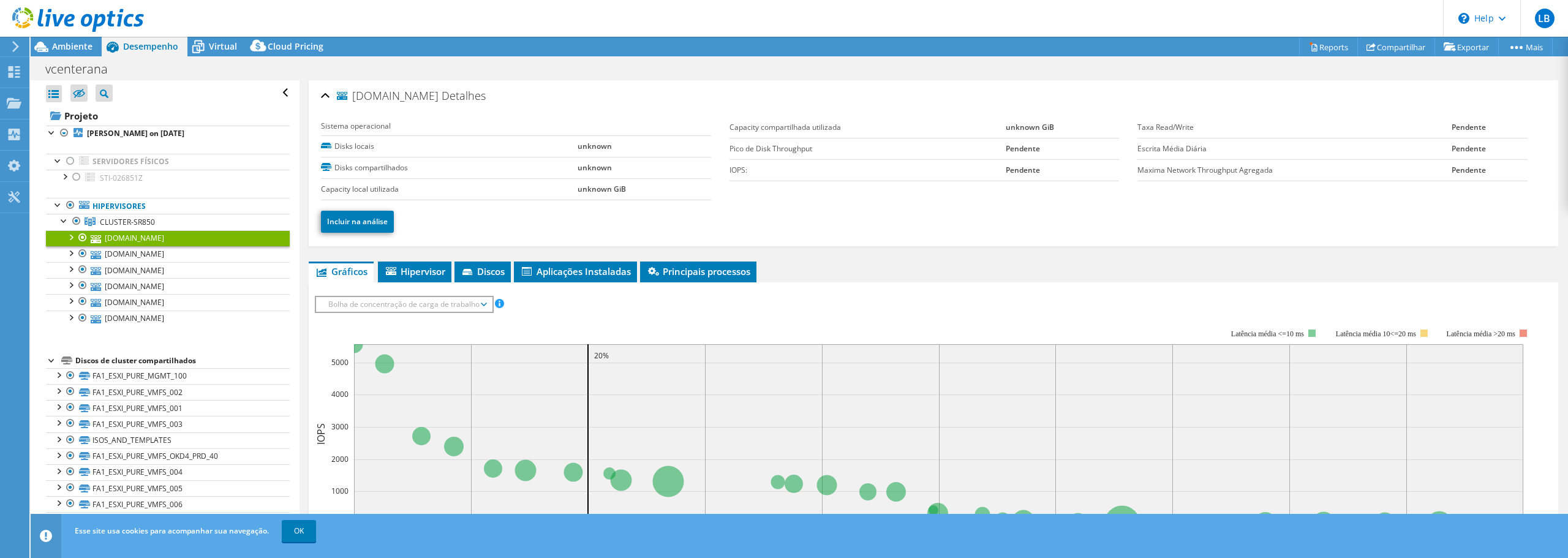
click at [70, 237] on div at bounding box center [70, 236] width 13 height 13
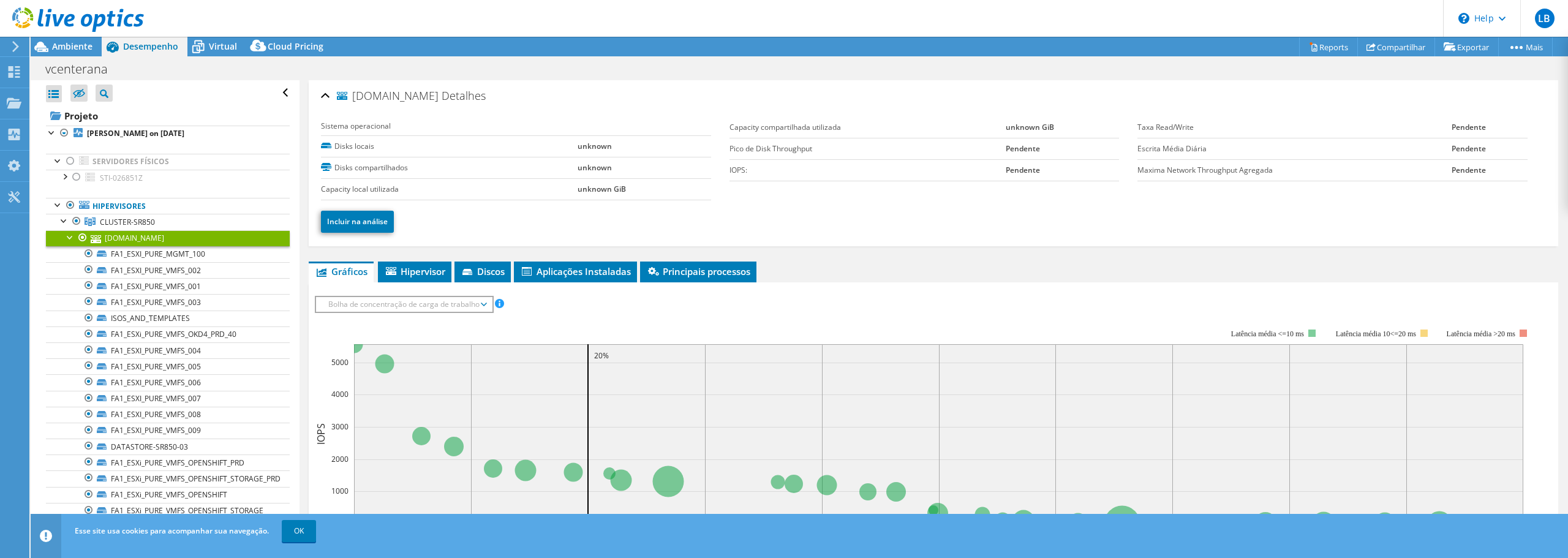
drag, startPoint x: 115, startPoint y: 238, endPoint x: 104, endPoint y: 239, distance: 11.0
click at [115, 238] on link "esx-sr850-03.agencia.gov.br" at bounding box center [168, 238] width 244 height 16
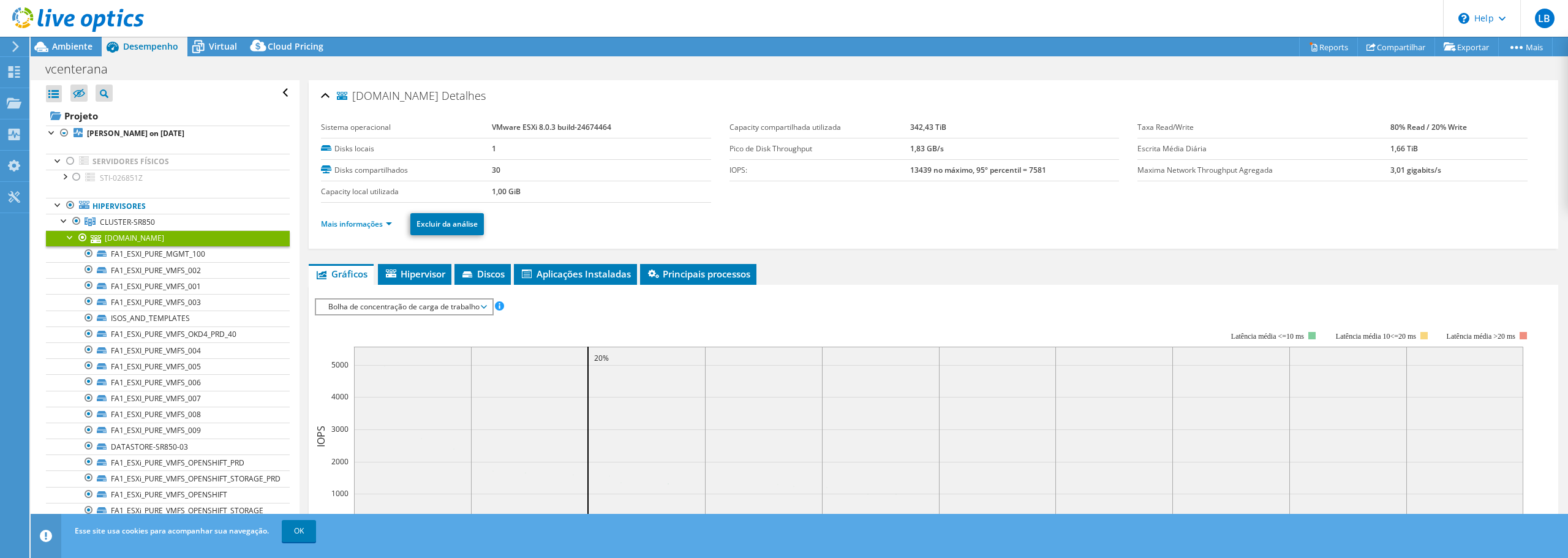
click at [68, 236] on div at bounding box center [70, 236] width 13 height 13
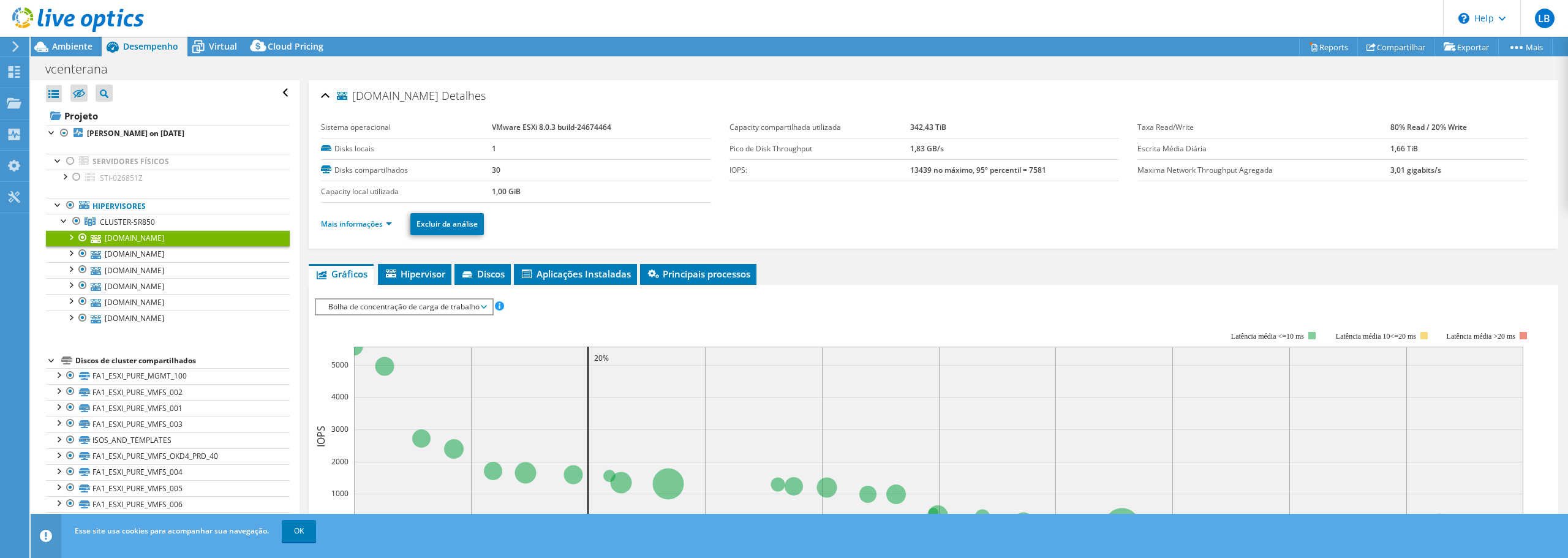
scroll to position [245, 0]
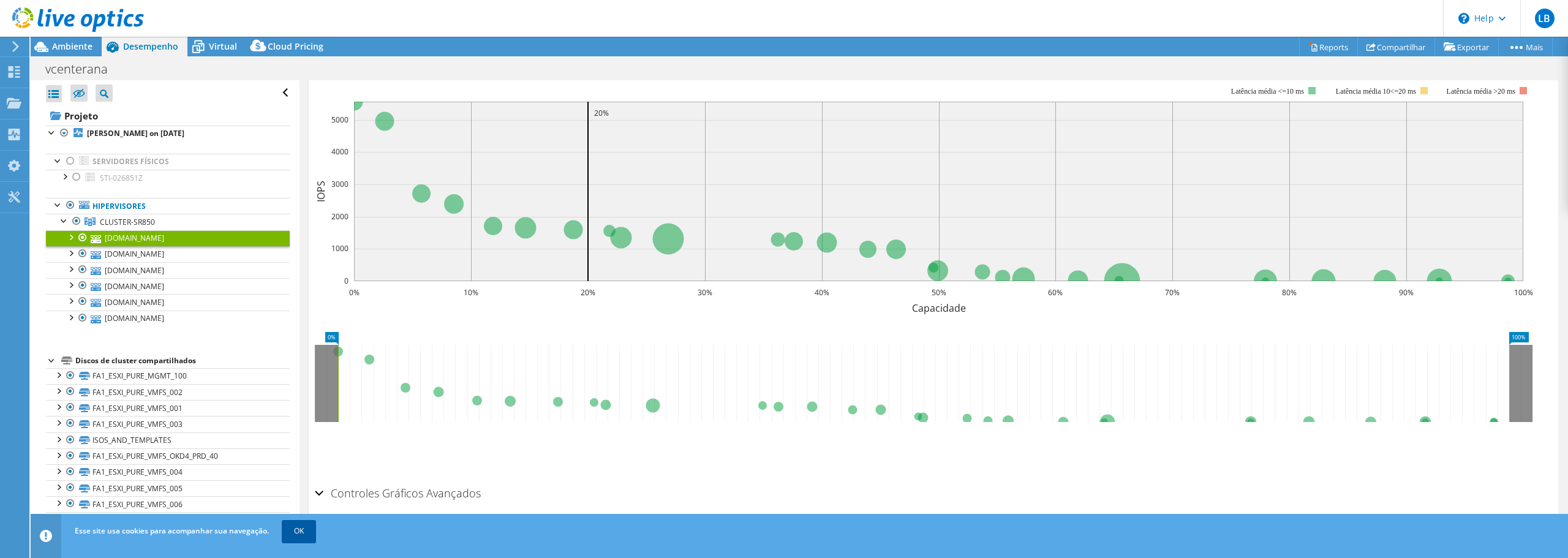
click at [299, 527] on link "OK" at bounding box center [298, 531] width 34 height 22
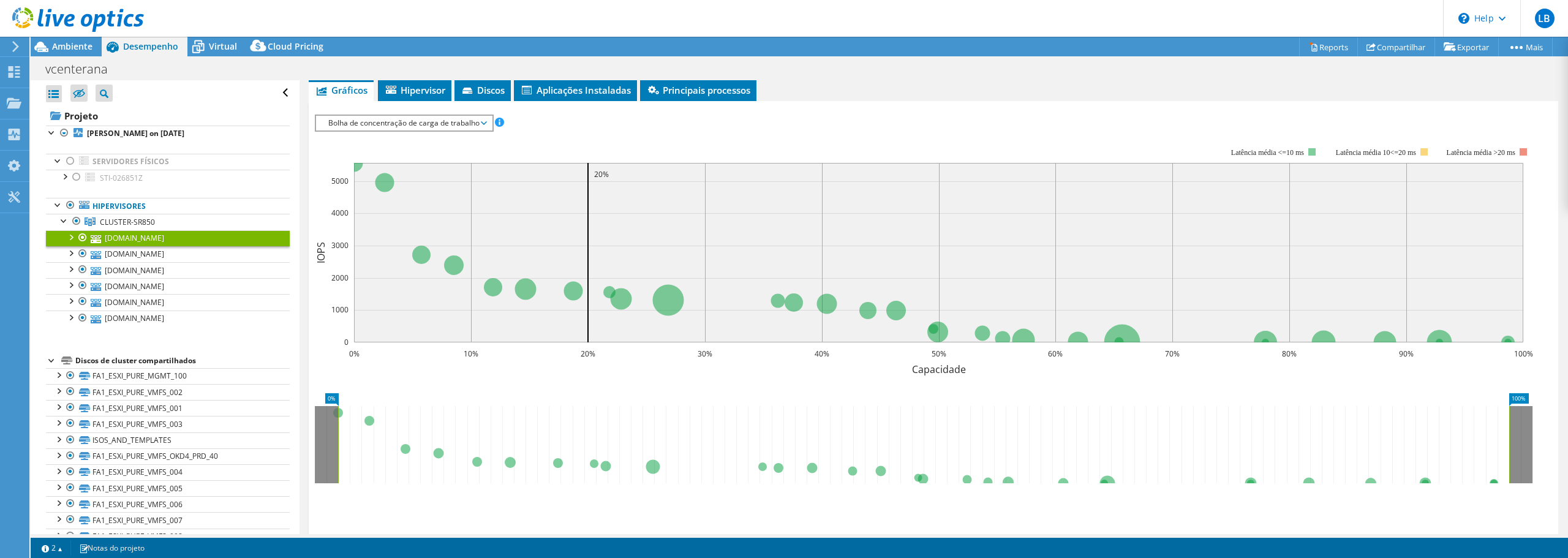
scroll to position [123, 0]
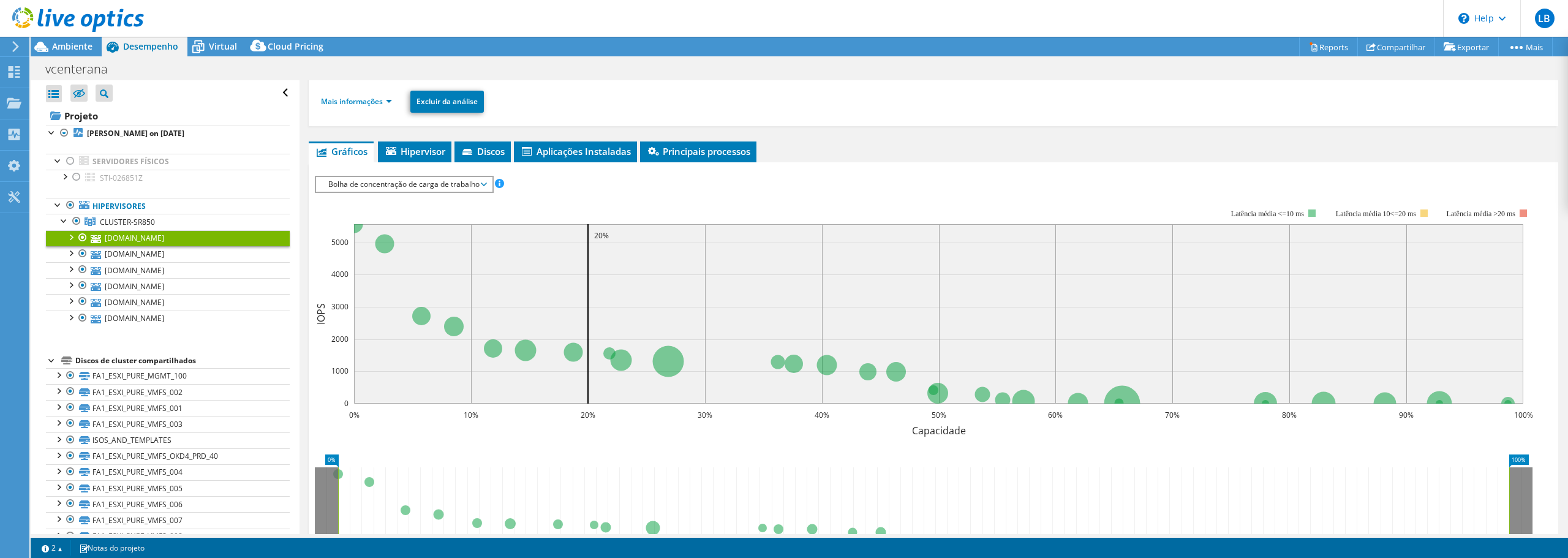
click at [69, 234] on div at bounding box center [70, 236] width 13 height 13
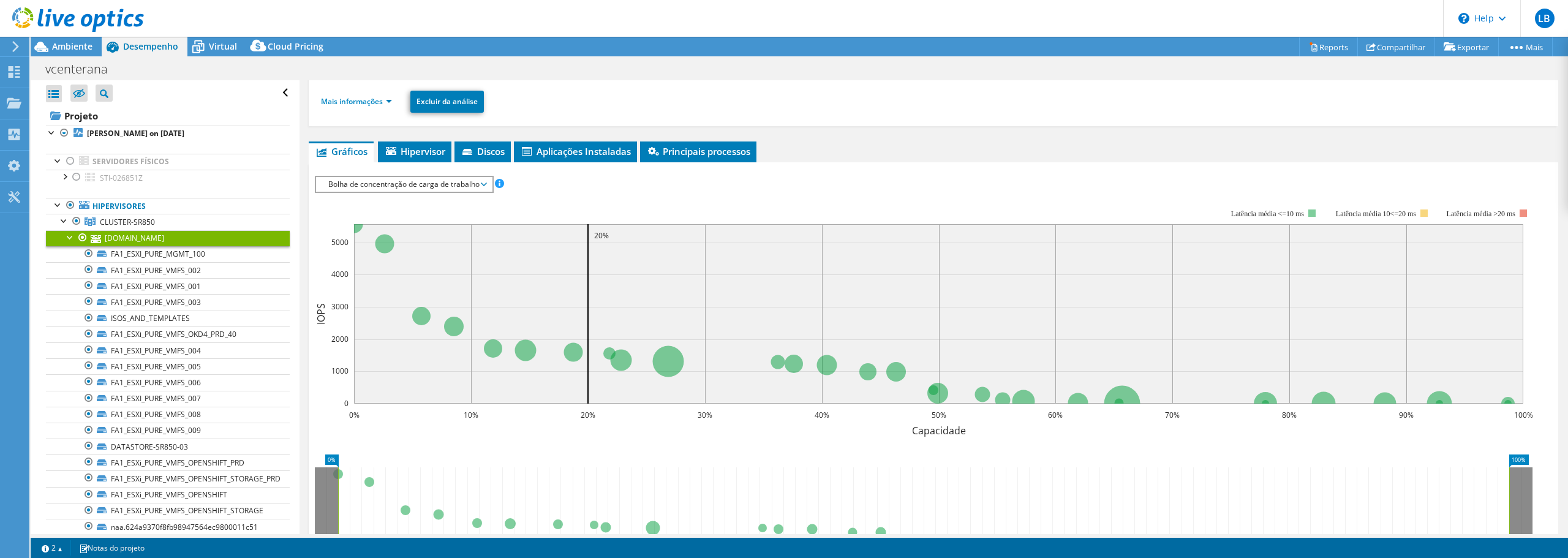
click at [69, 235] on div at bounding box center [70, 236] width 13 height 13
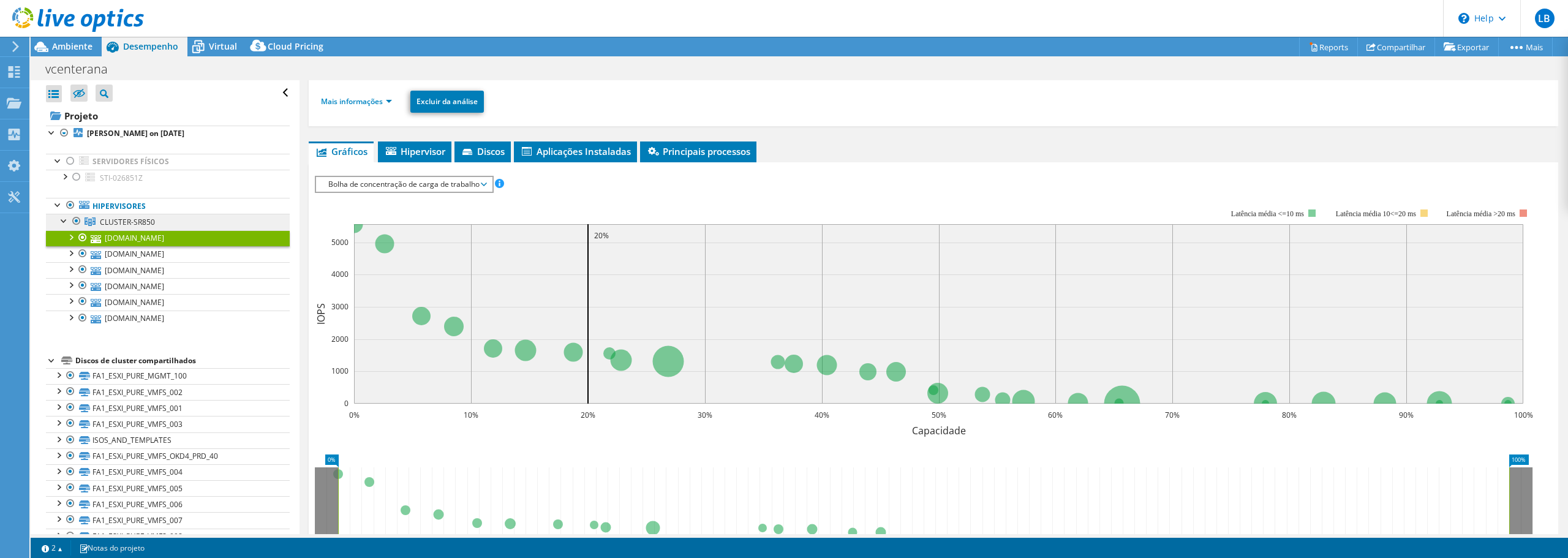
click at [110, 218] on span "CLUSTER-SR850" at bounding box center [127, 222] width 55 height 10
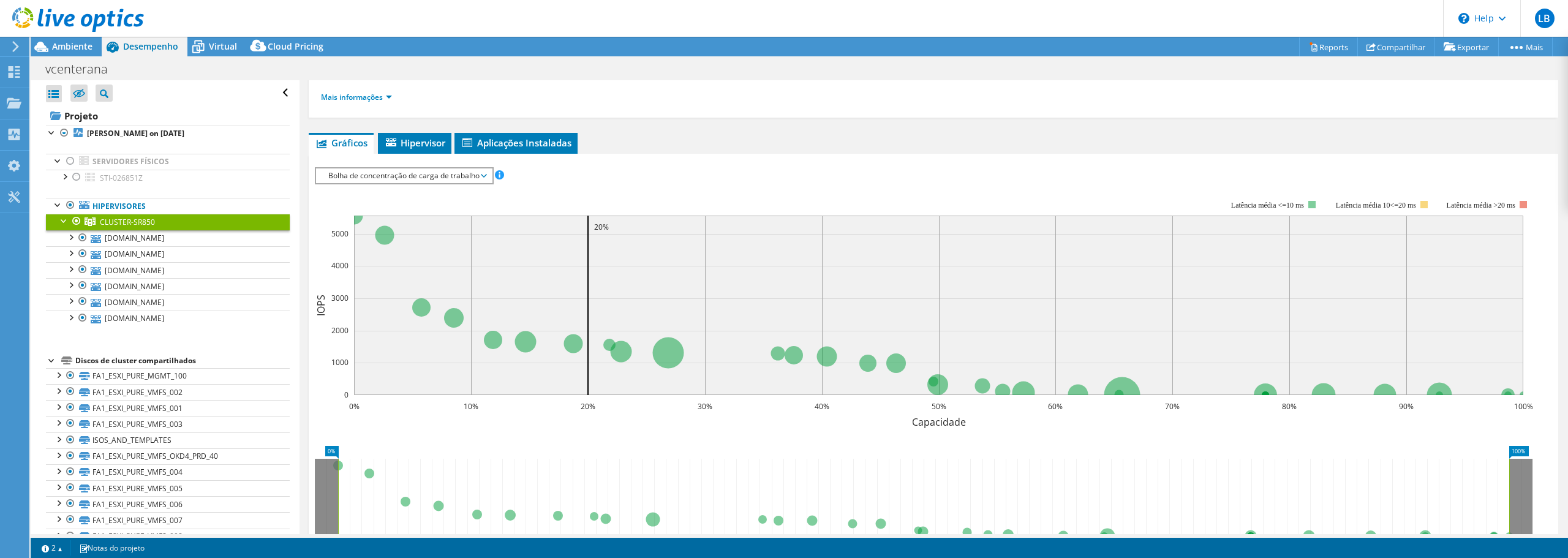
click at [344, 103] on li "Mais informações" at bounding box center [360, 97] width 78 height 13
click at [352, 95] on link "Mais informações" at bounding box center [356, 97] width 71 height 10
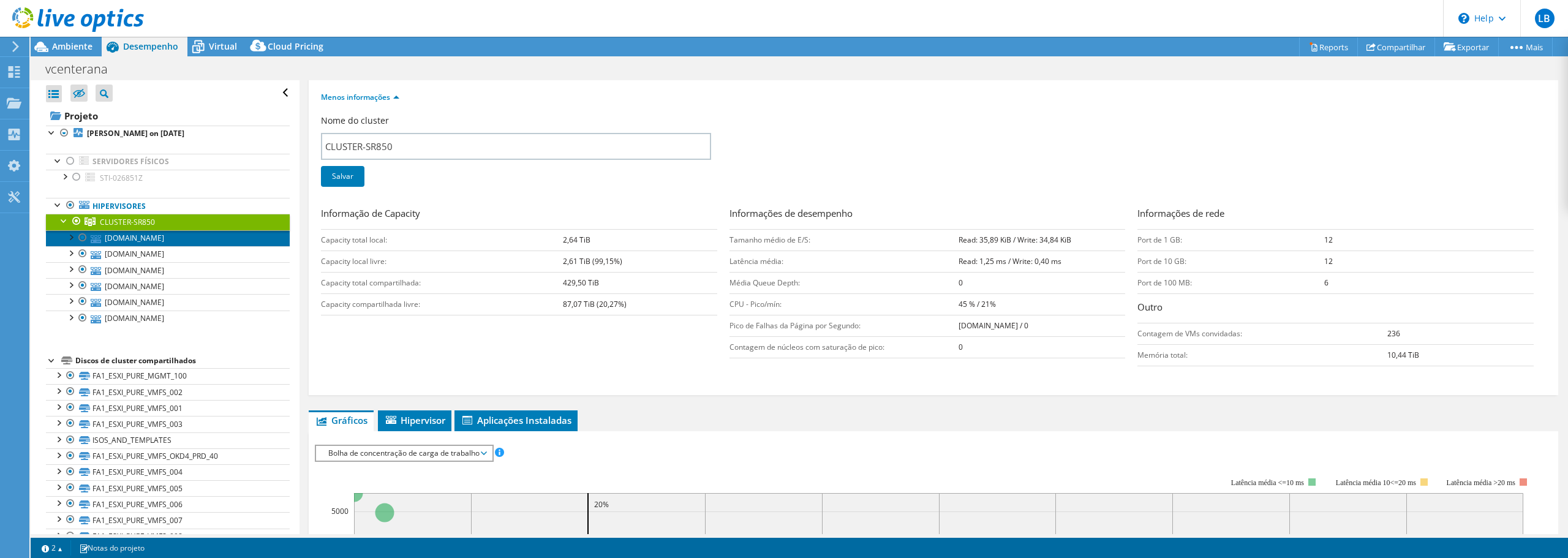
click at [159, 235] on link "esx-sr850-03.agencia.gov.br" at bounding box center [168, 238] width 244 height 16
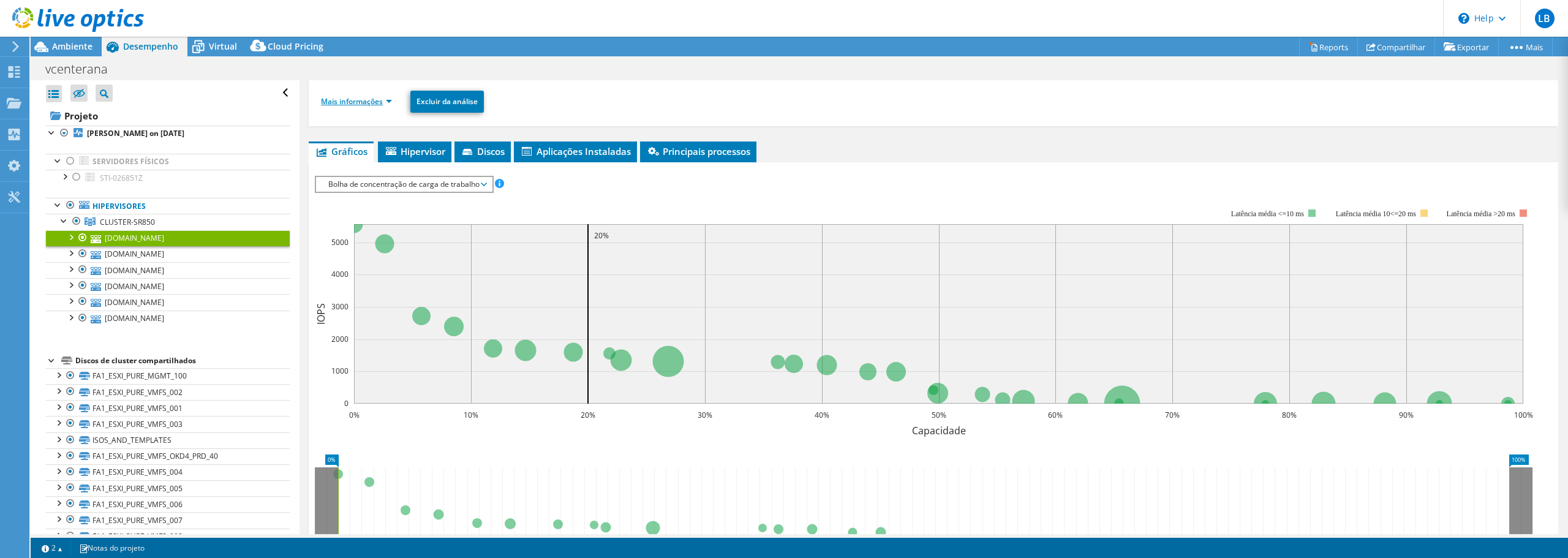
click at [338, 102] on link "Mais informações" at bounding box center [356, 101] width 71 height 10
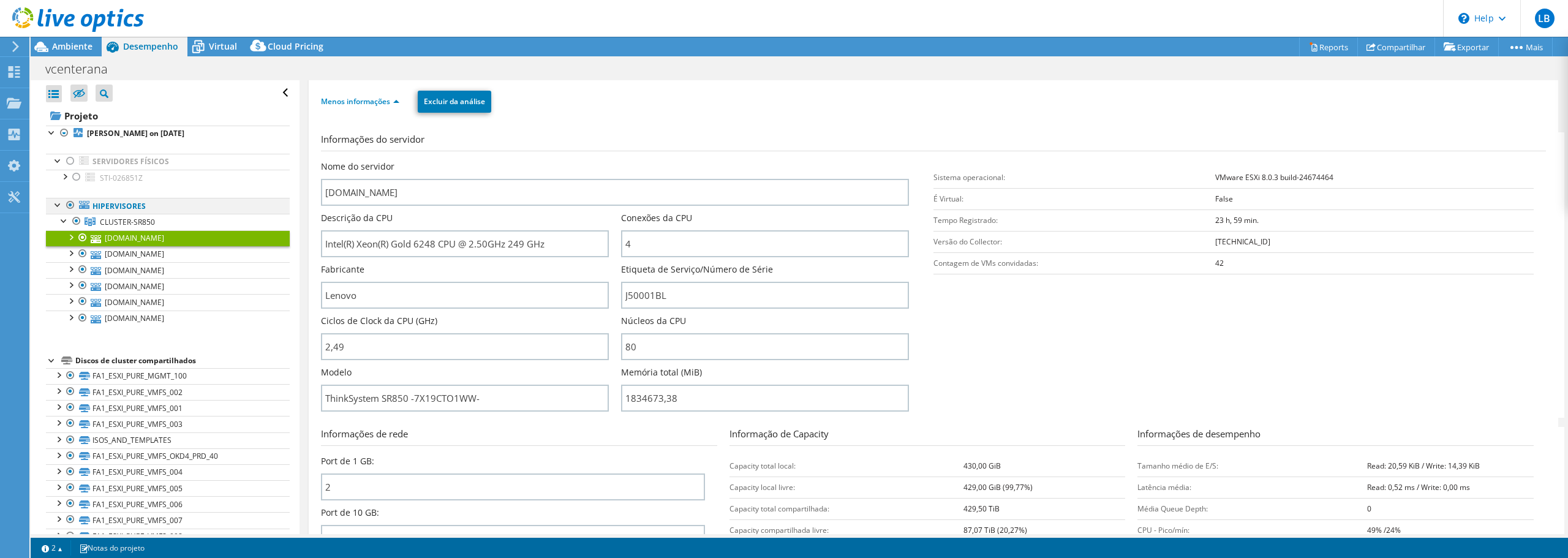
click at [53, 204] on div at bounding box center [59, 204] width 13 height 13
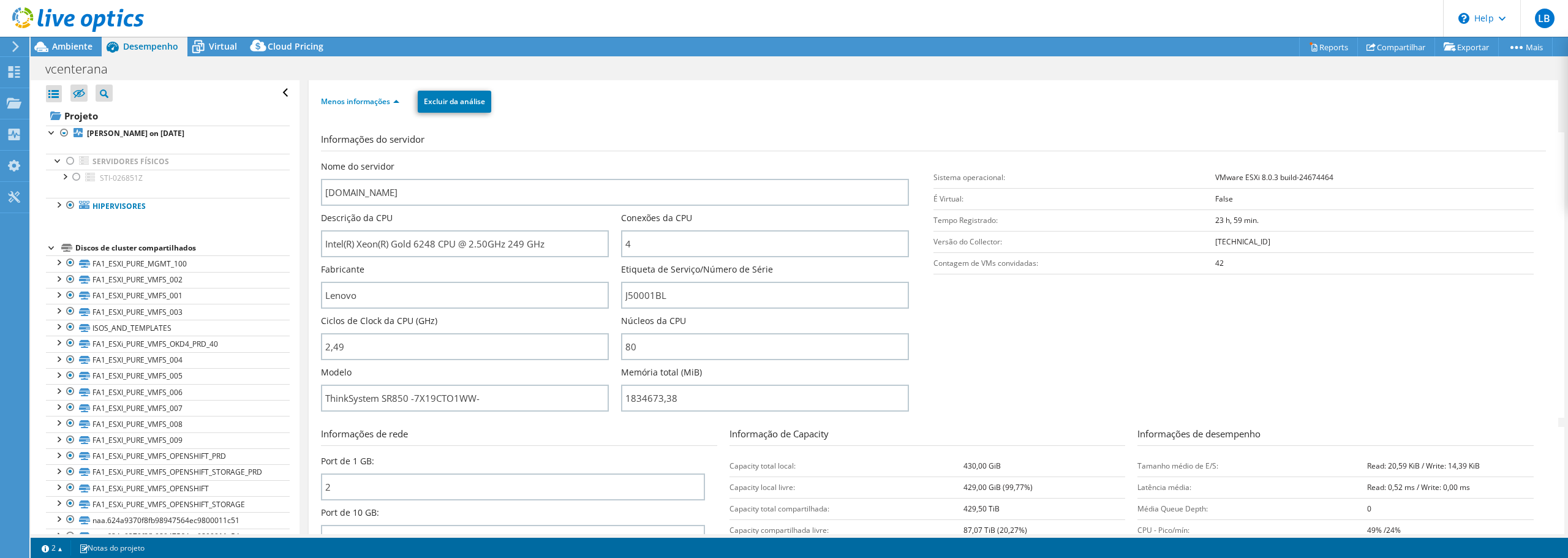
drag, startPoint x: 56, startPoint y: 132, endPoint x: 53, endPoint y: 142, distance: 10.4
click at [56, 132] on div at bounding box center [52, 132] width 13 height 13
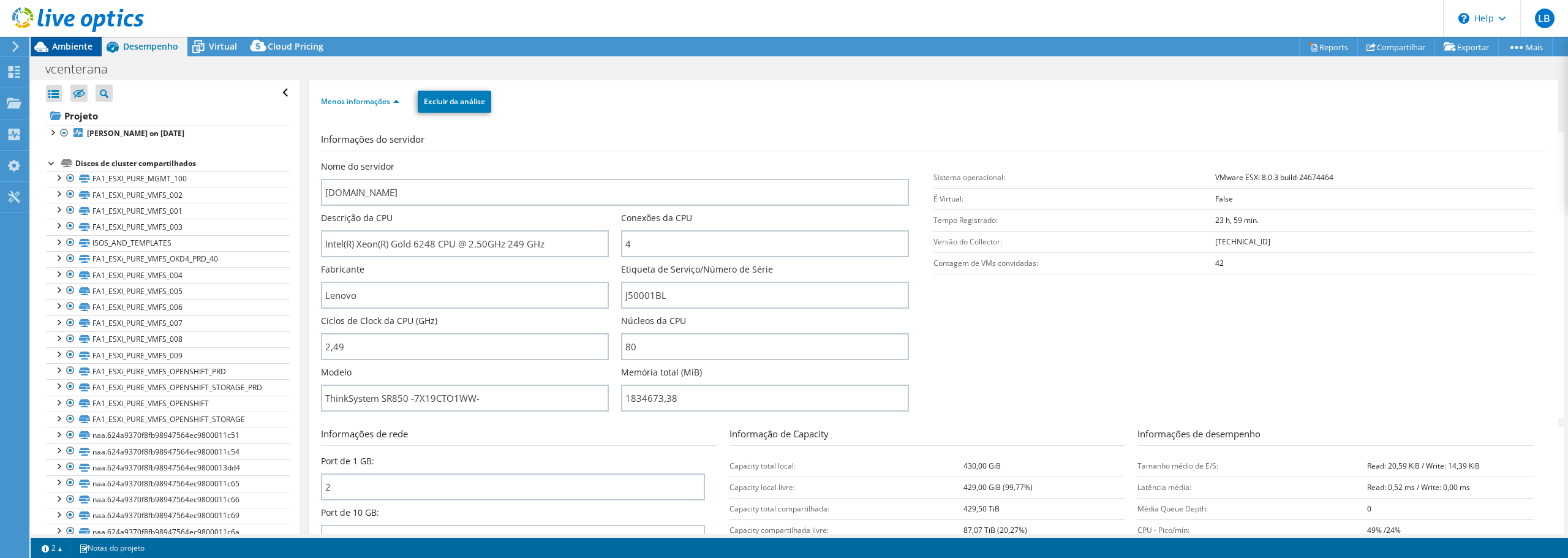
click at [68, 47] on span "Ambiente" at bounding box center [73, 46] width 40 height 12
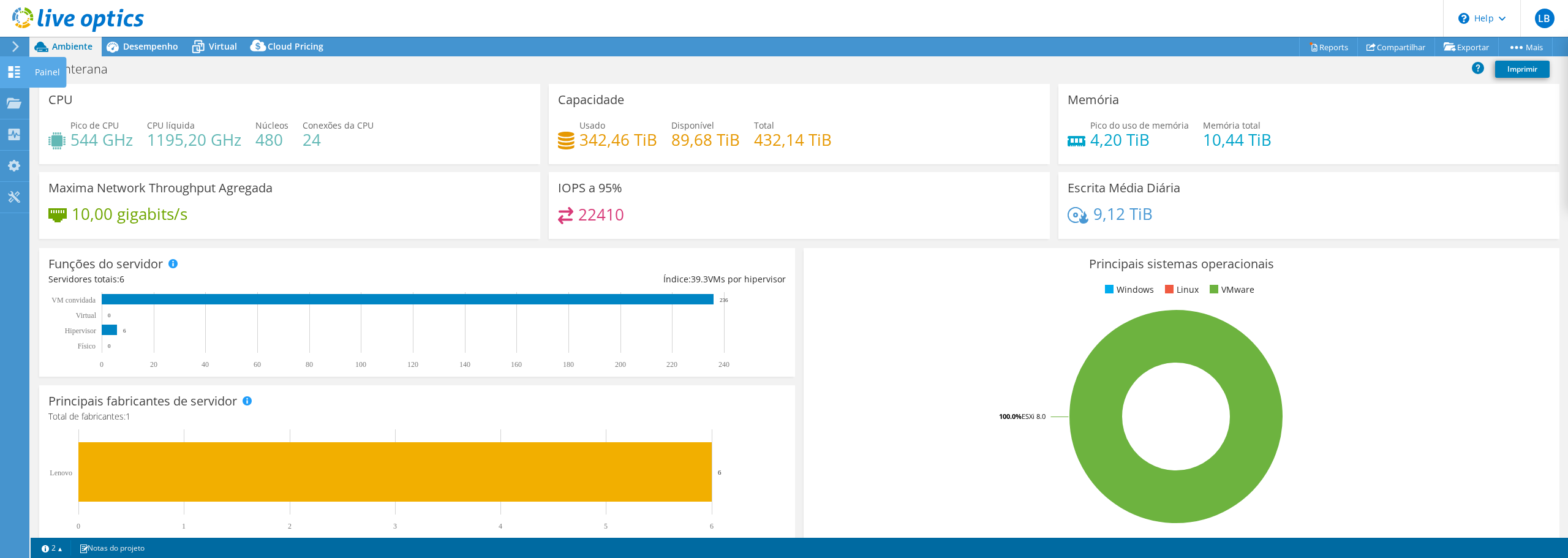
click at [8, 75] on icon at bounding box center [14, 72] width 15 height 12
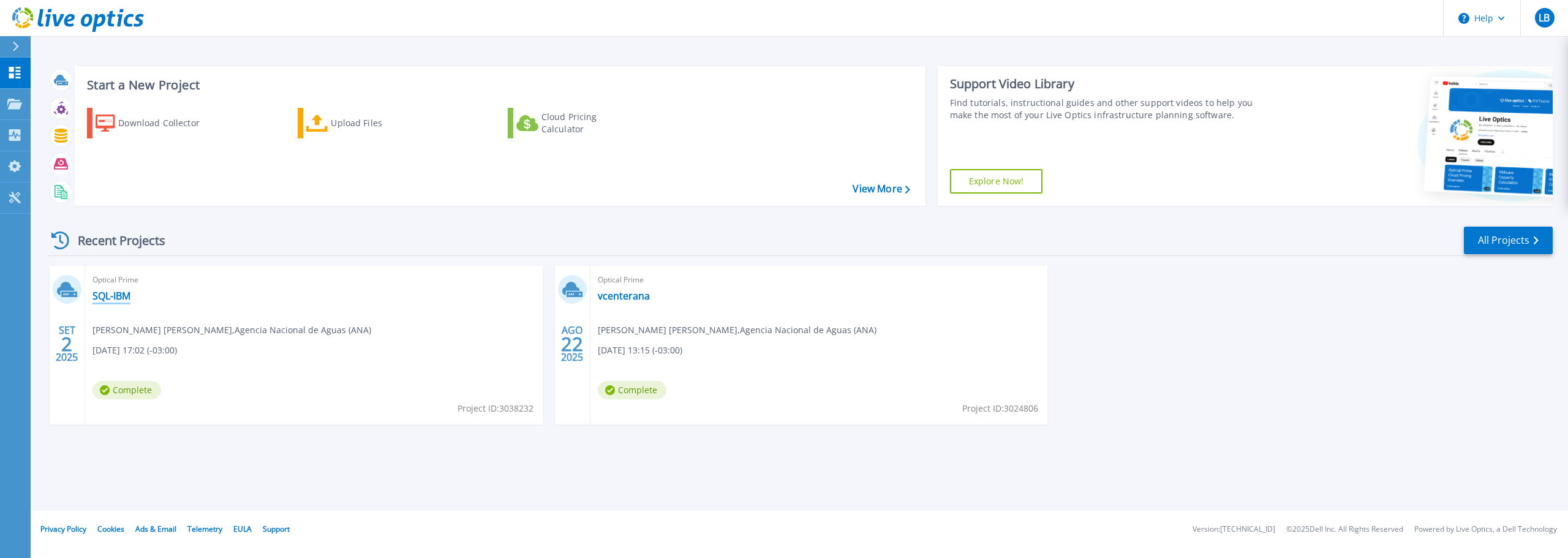
click at [116, 299] on link "SQL-IBM" at bounding box center [112, 296] width 38 height 13
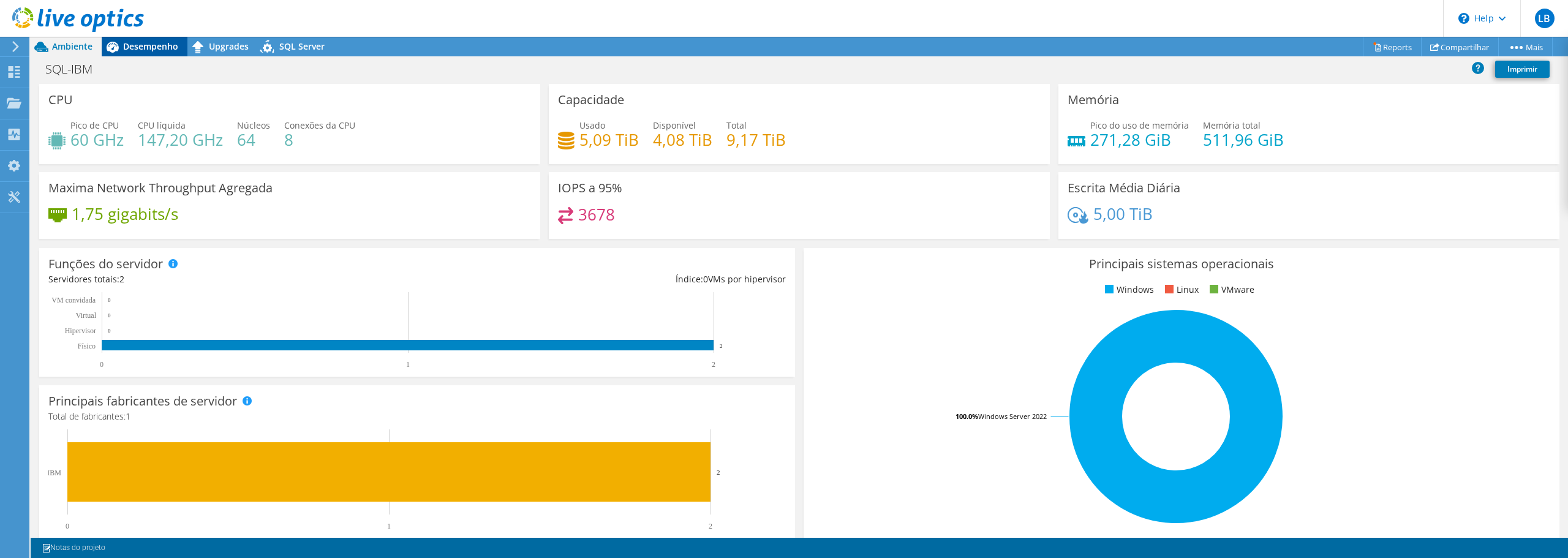
click at [147, 43] on span "Desempenho" at bounding box center [151, 46] width 55 height 12
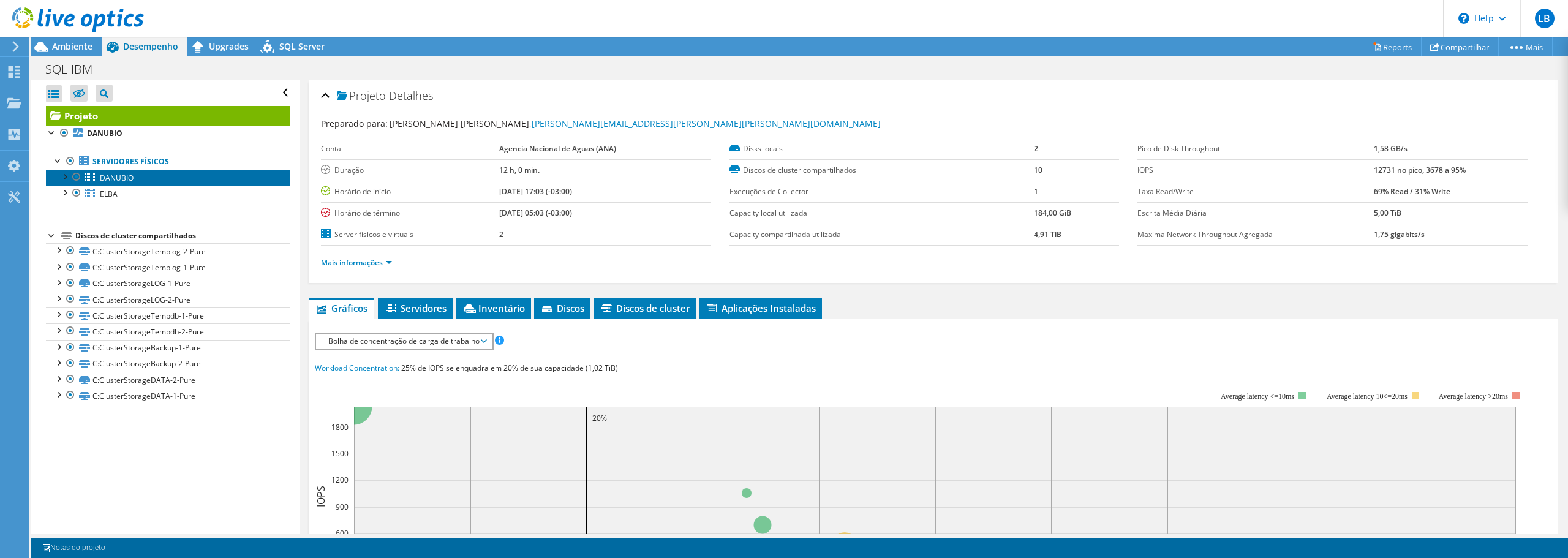
click at [121, 174] on span "DANUBIO" at bounding box center [116, 178] width 33 height 10
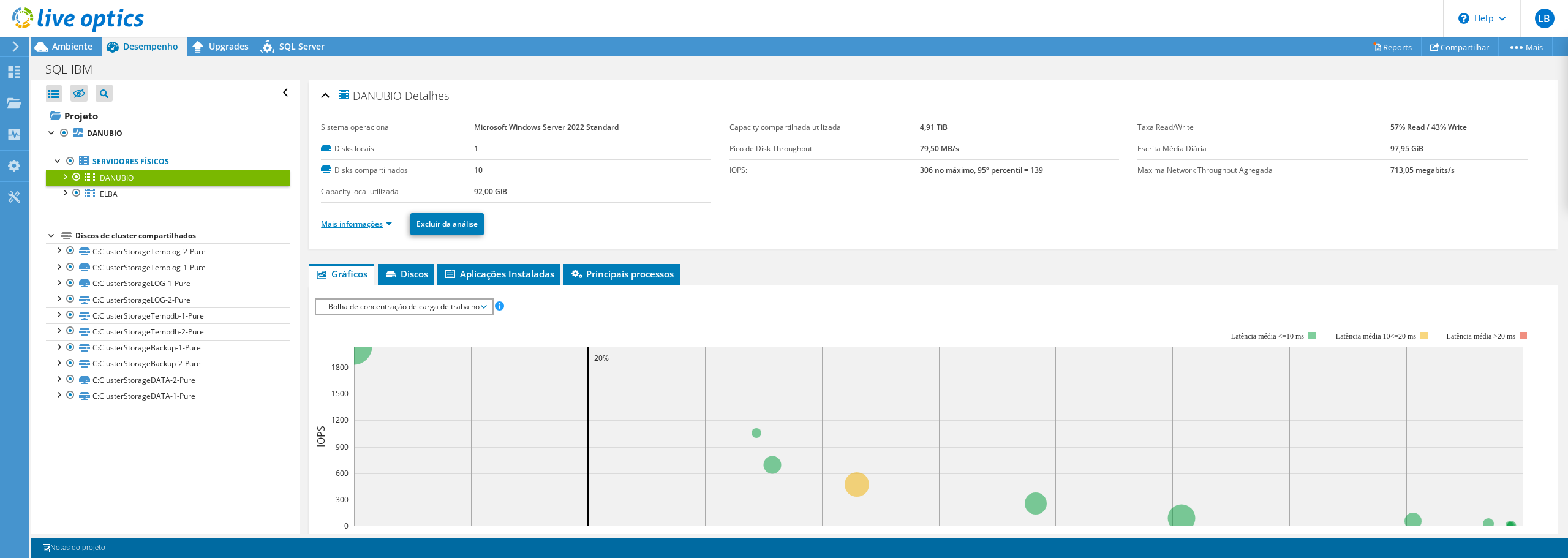
click at [354, 220] on link "Mais informações" at bounding box center [356, 224] width 71 height 10
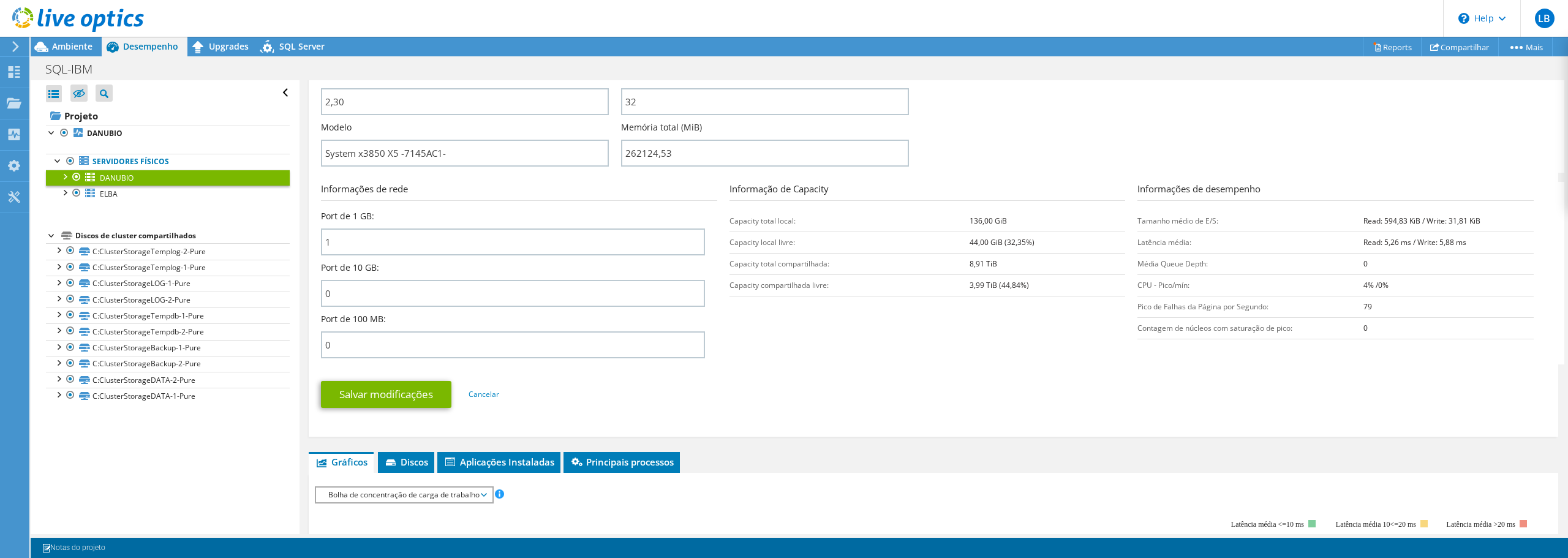
scroll to position [245, 0]
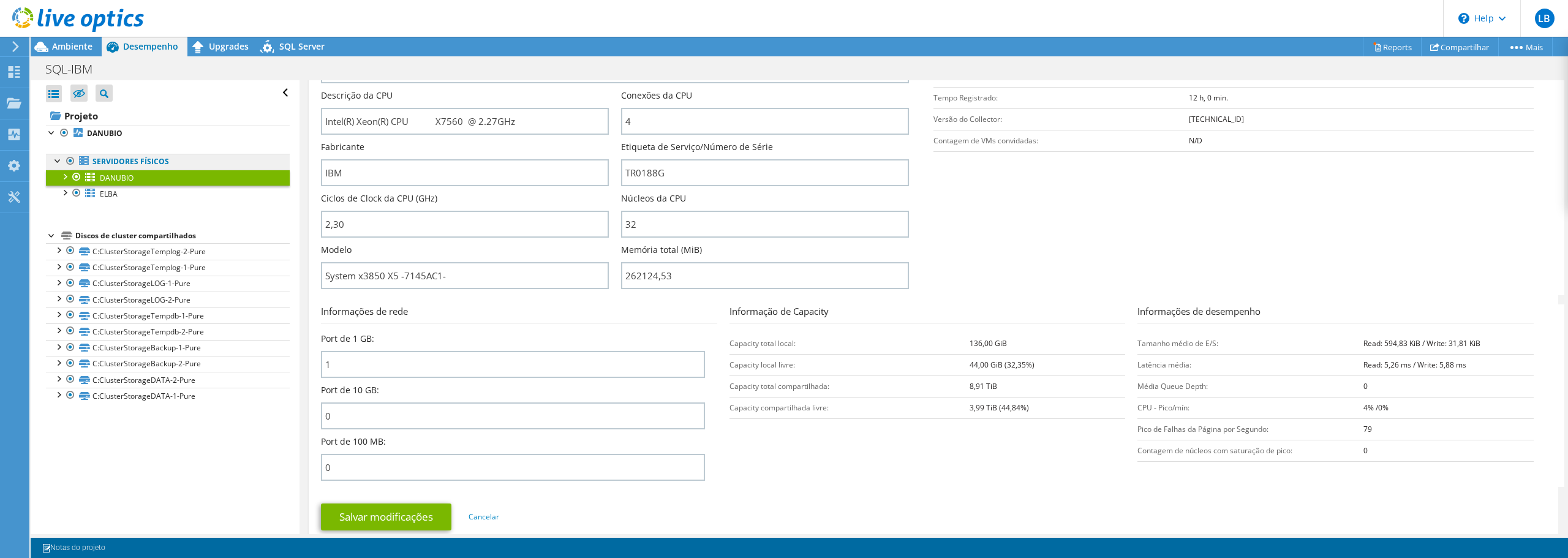
click at [106, 159] on link "Servidores físicos" at bounding box center [168, 162] width 244 height 16
click at [73, 43] on span "Ambiente" at bounding box center [73, 46] width 40 height 12
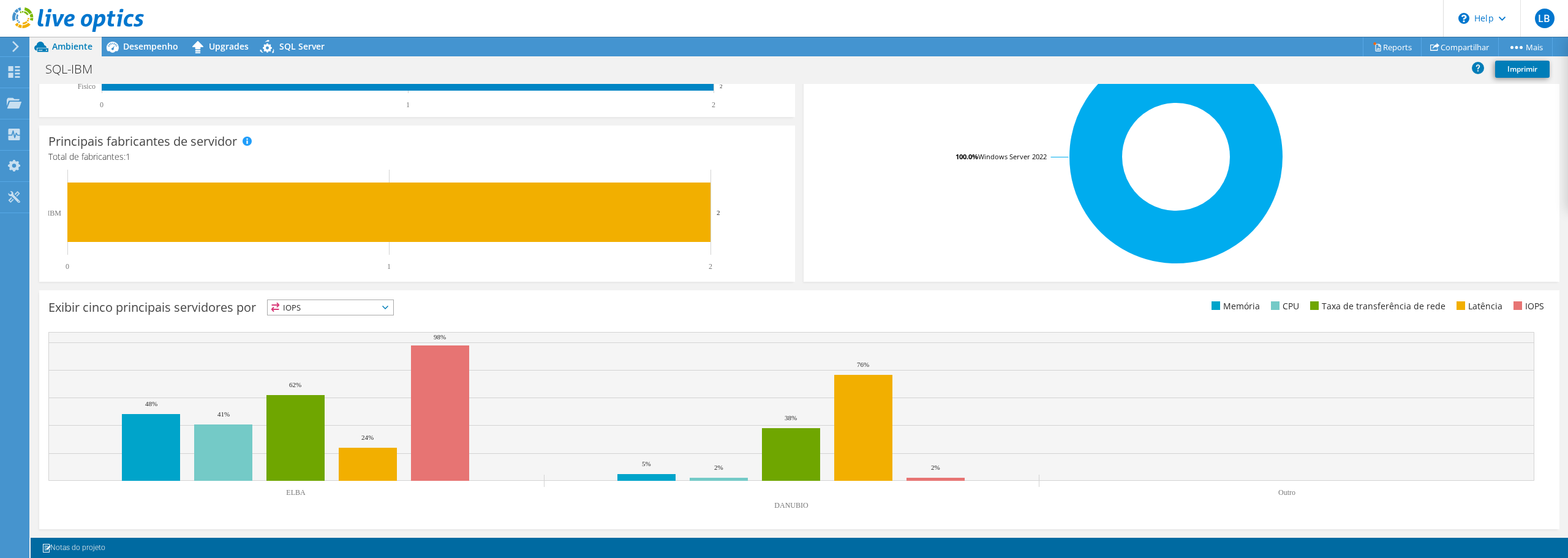
scroll to position [0, 0]
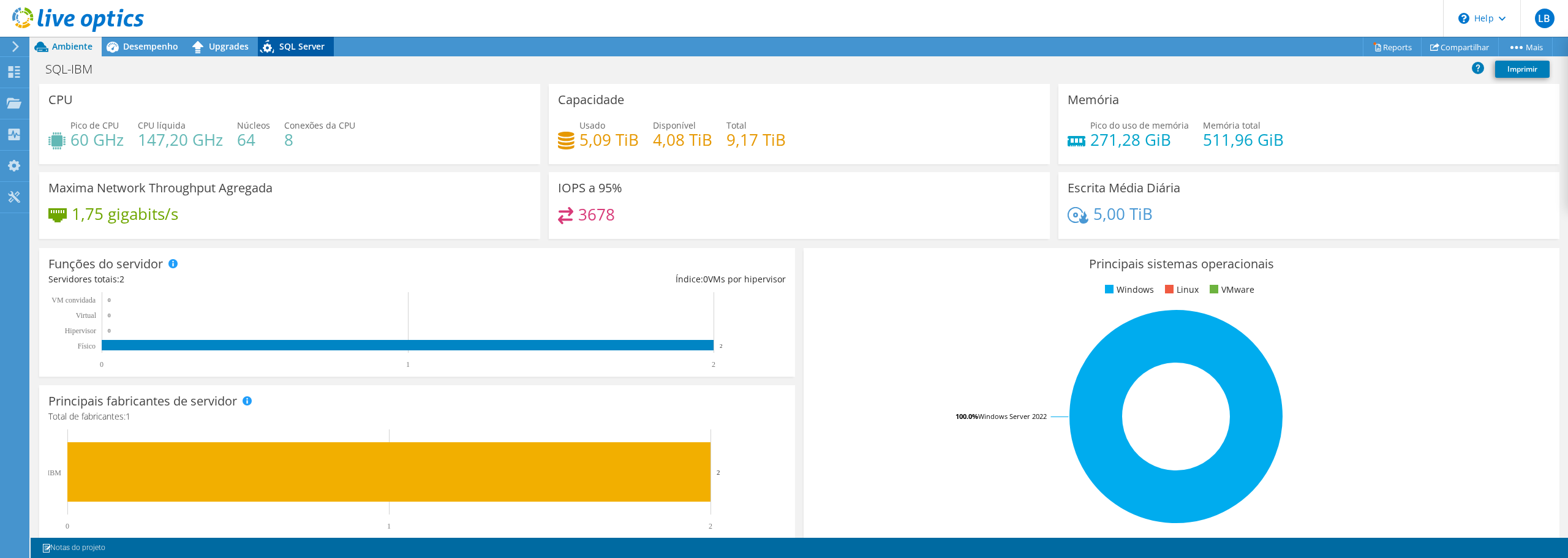
click at [312, 48] on span "SQL Server" at bounding box center [302, 46] width 45 height 12
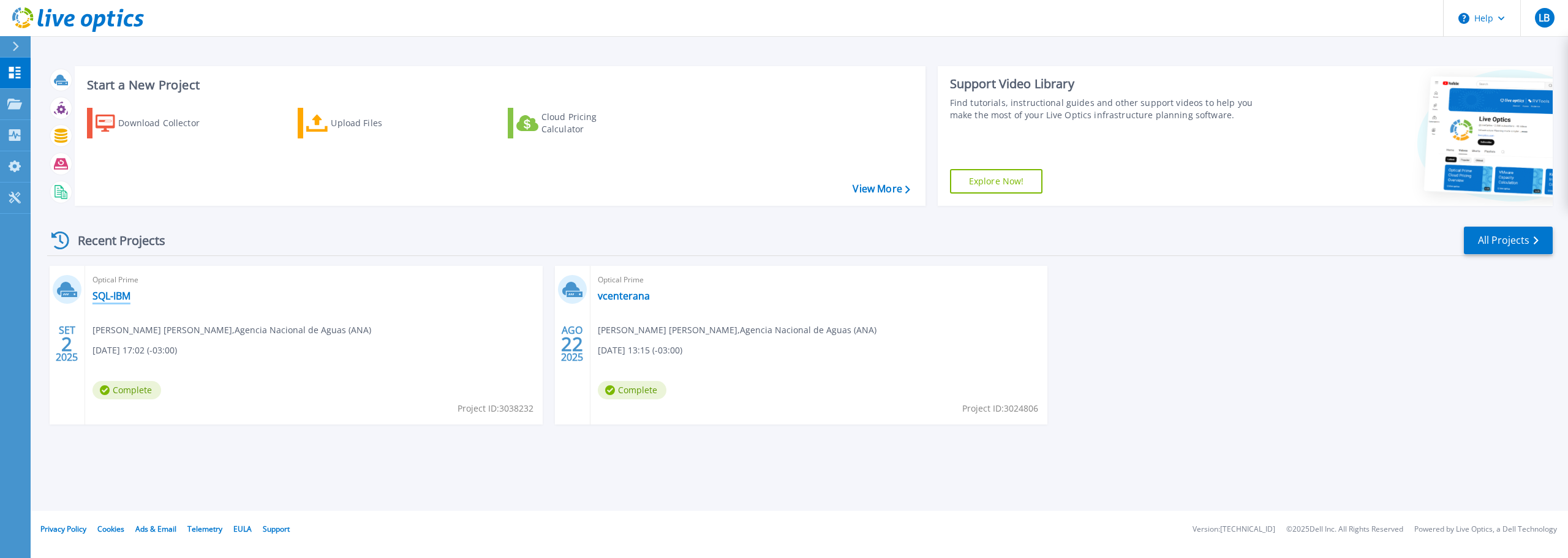
click at [117, 296] on link "SQL-IBM" at bounding box center [112, 296] width 38 height 13
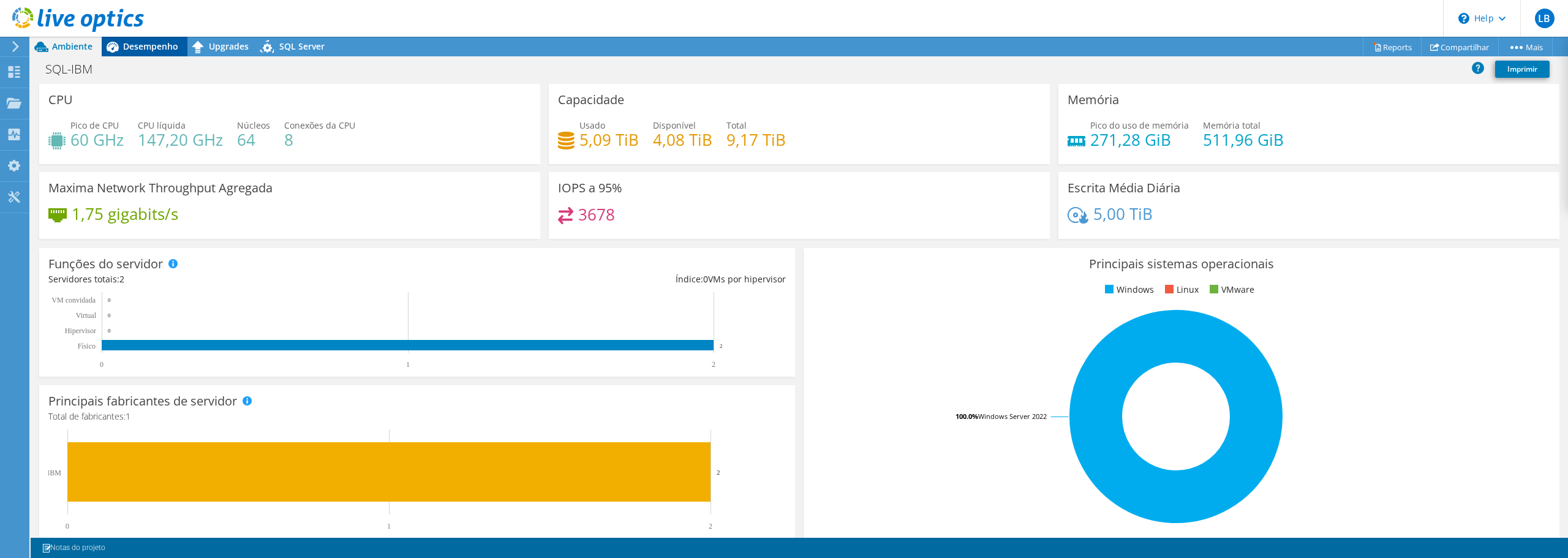
click at [132, 50] on span "Desempenho" at bounding box center [151, 46] width 55 height 12
